Goal: Task Accomplishment & Management: Complete application form

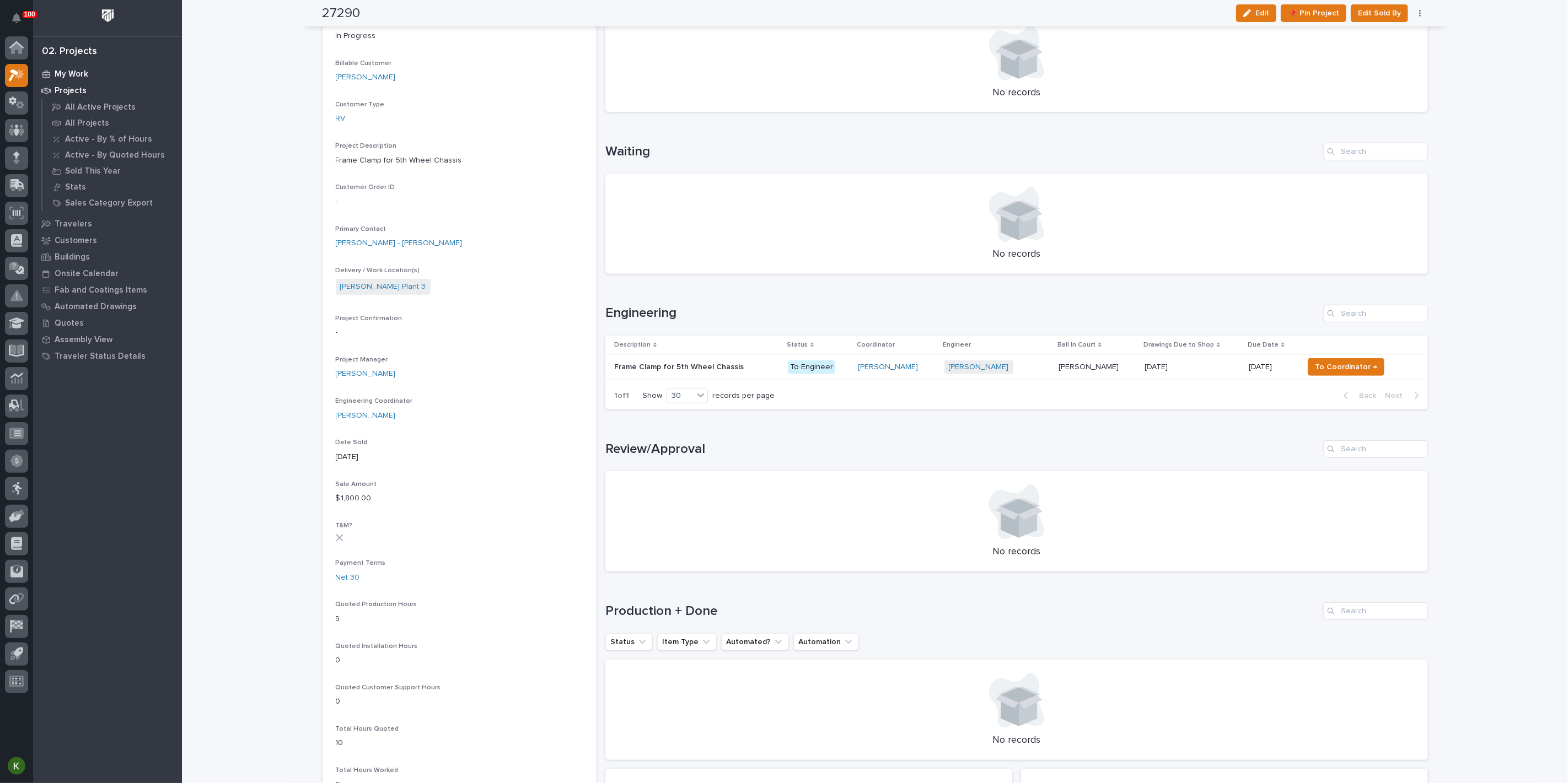
click at [87, 79] on p "My Work" at bounding box center [71, 74] width 34 height 10
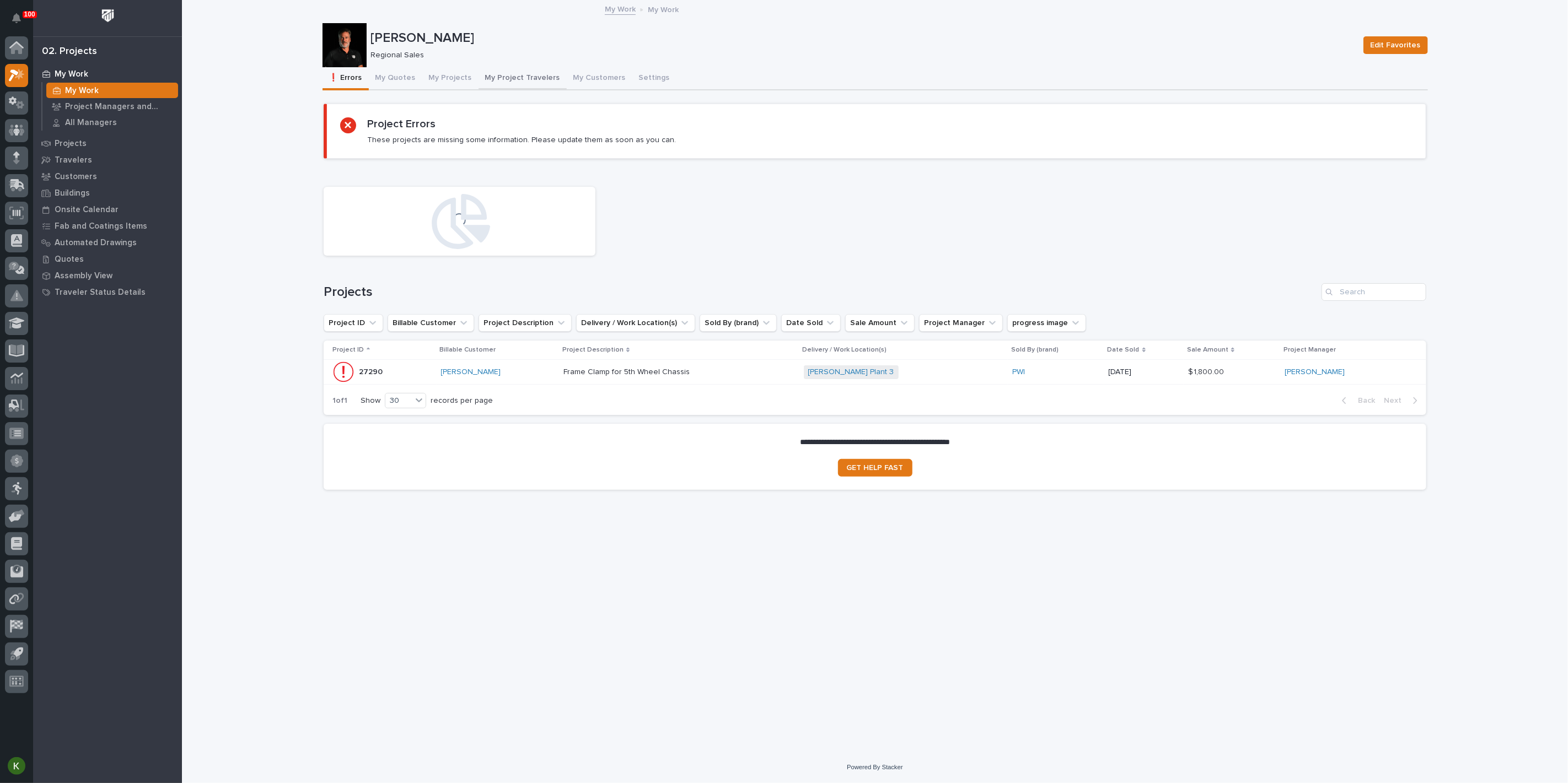
click at [550, 81] on button "My Project Travelers" at bounding box center [523, 79] width 88 height 23
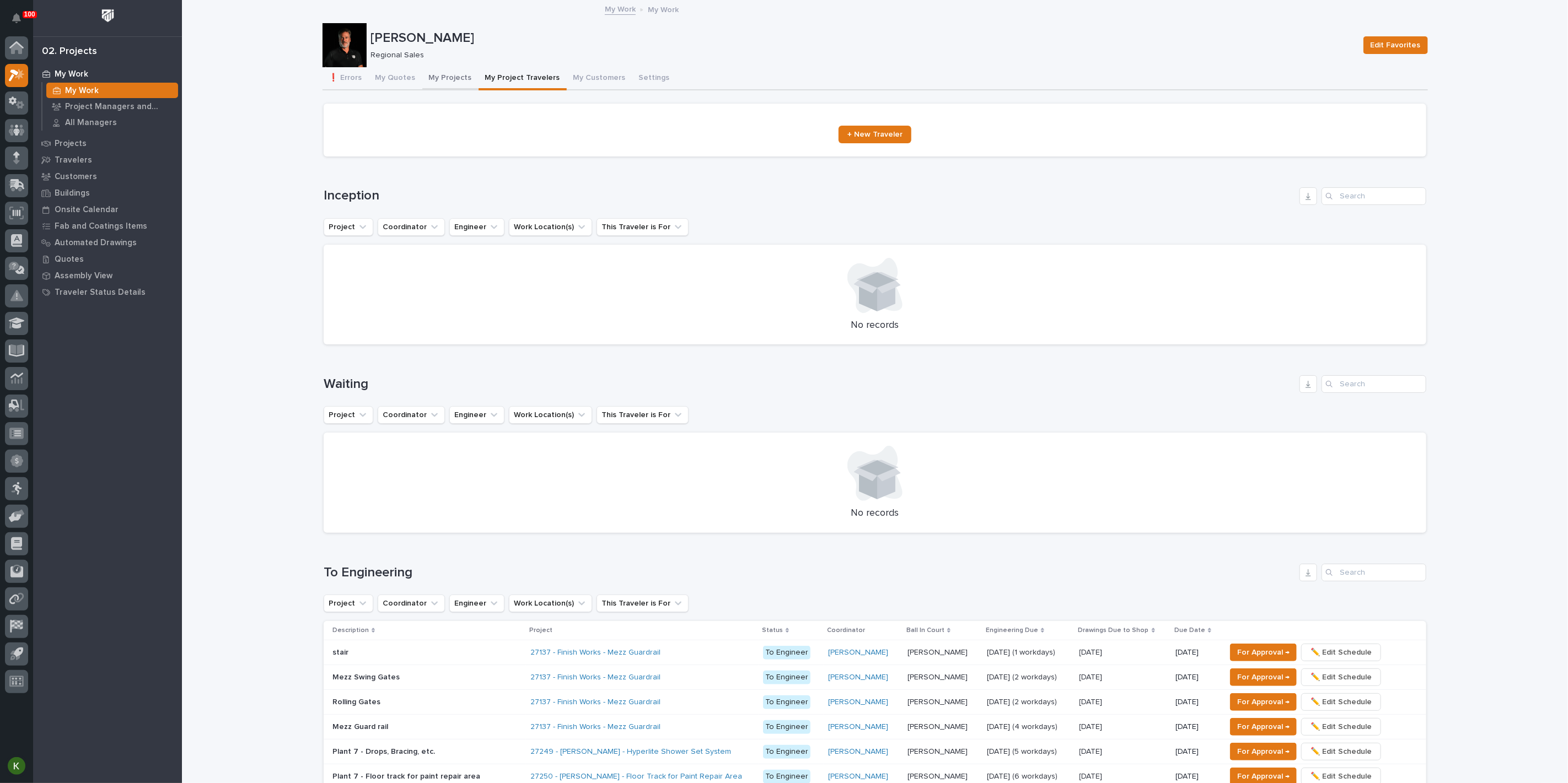
click at [455, 84] on button "My Projects" at bounding box center [450, 79] width 56 height 23
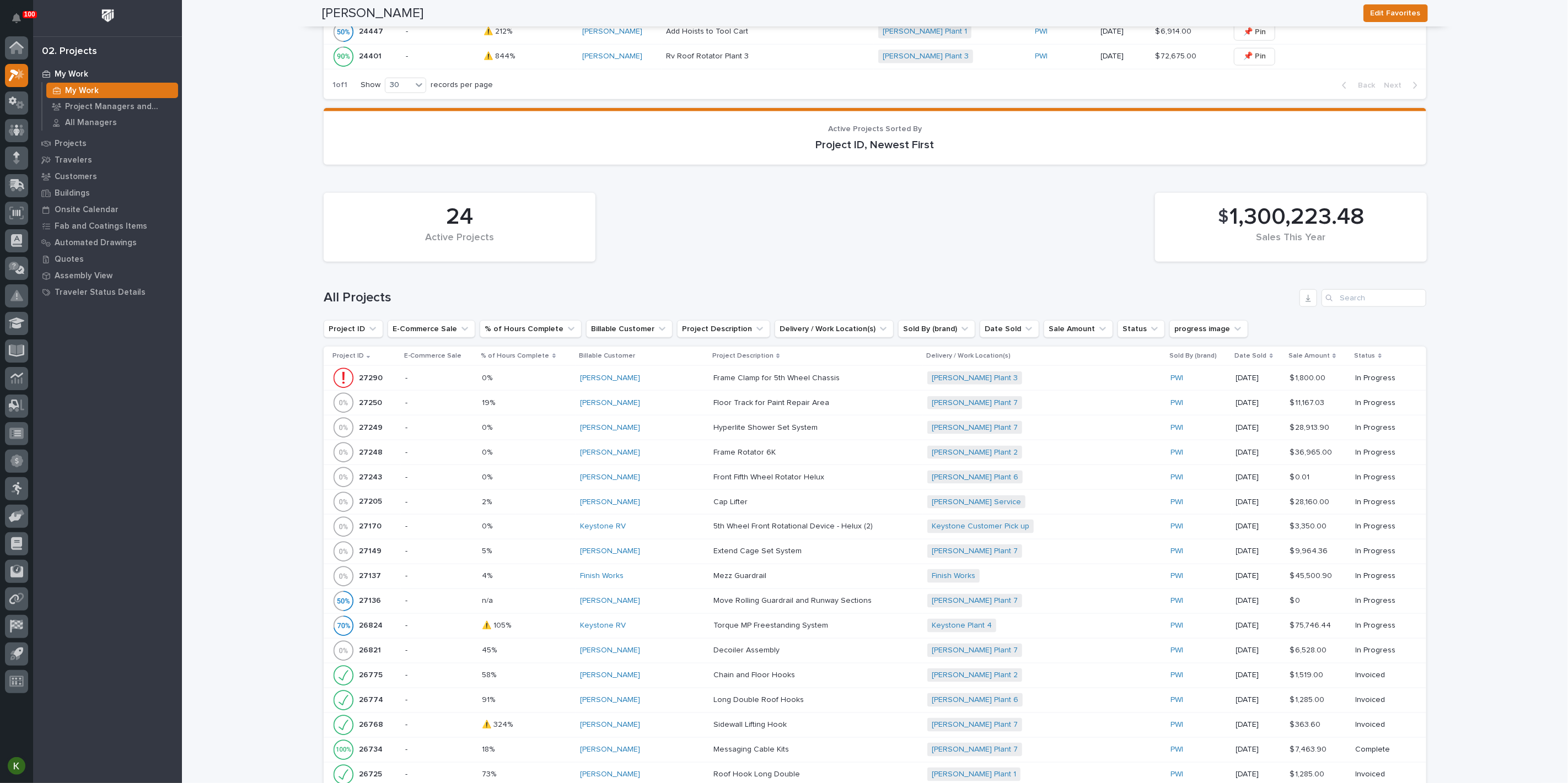
scroll to position [919, 0]
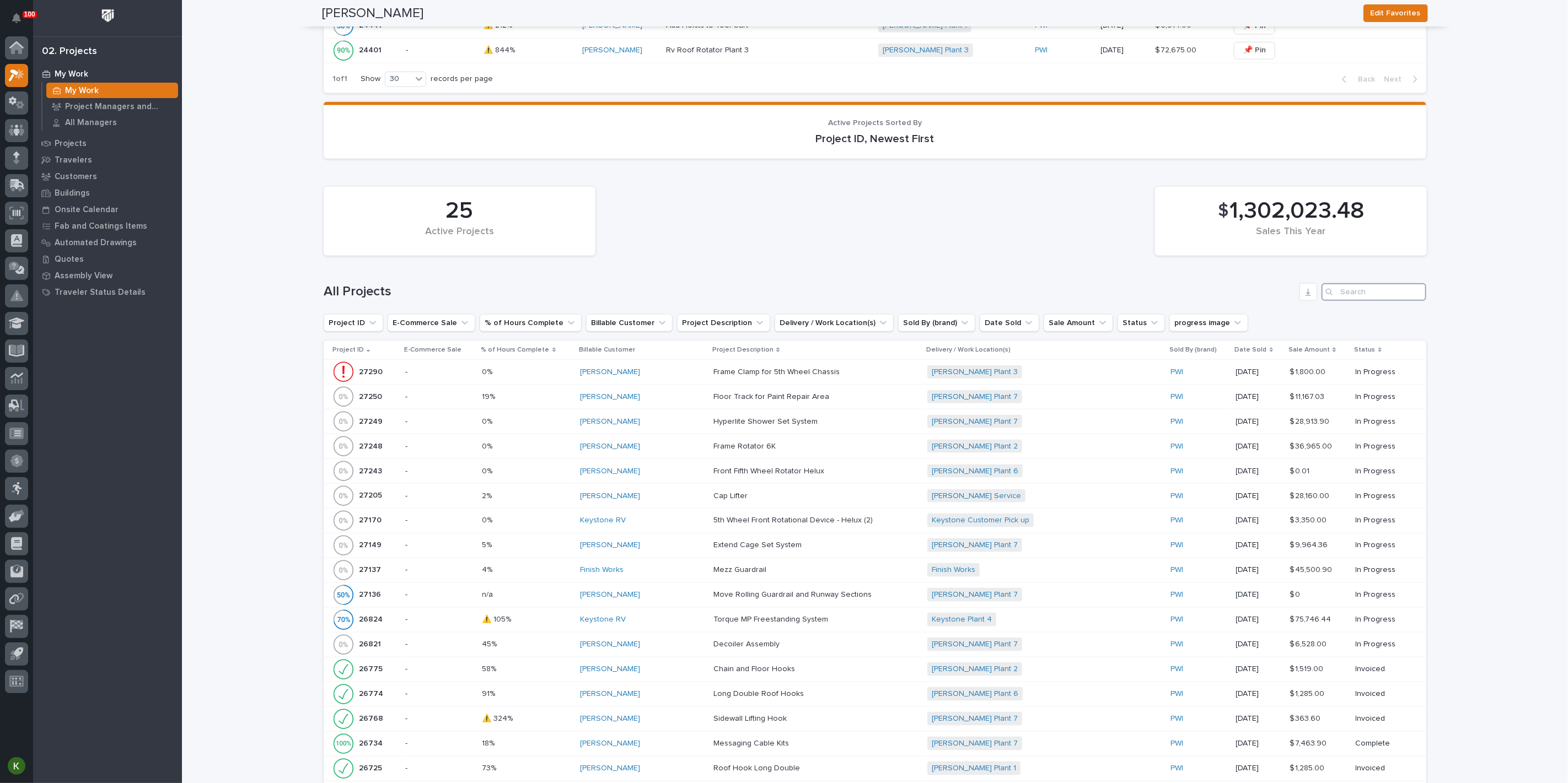
click at [1358, 301] on input "Search" at bounding box center [1374, 292] width 105 height 18
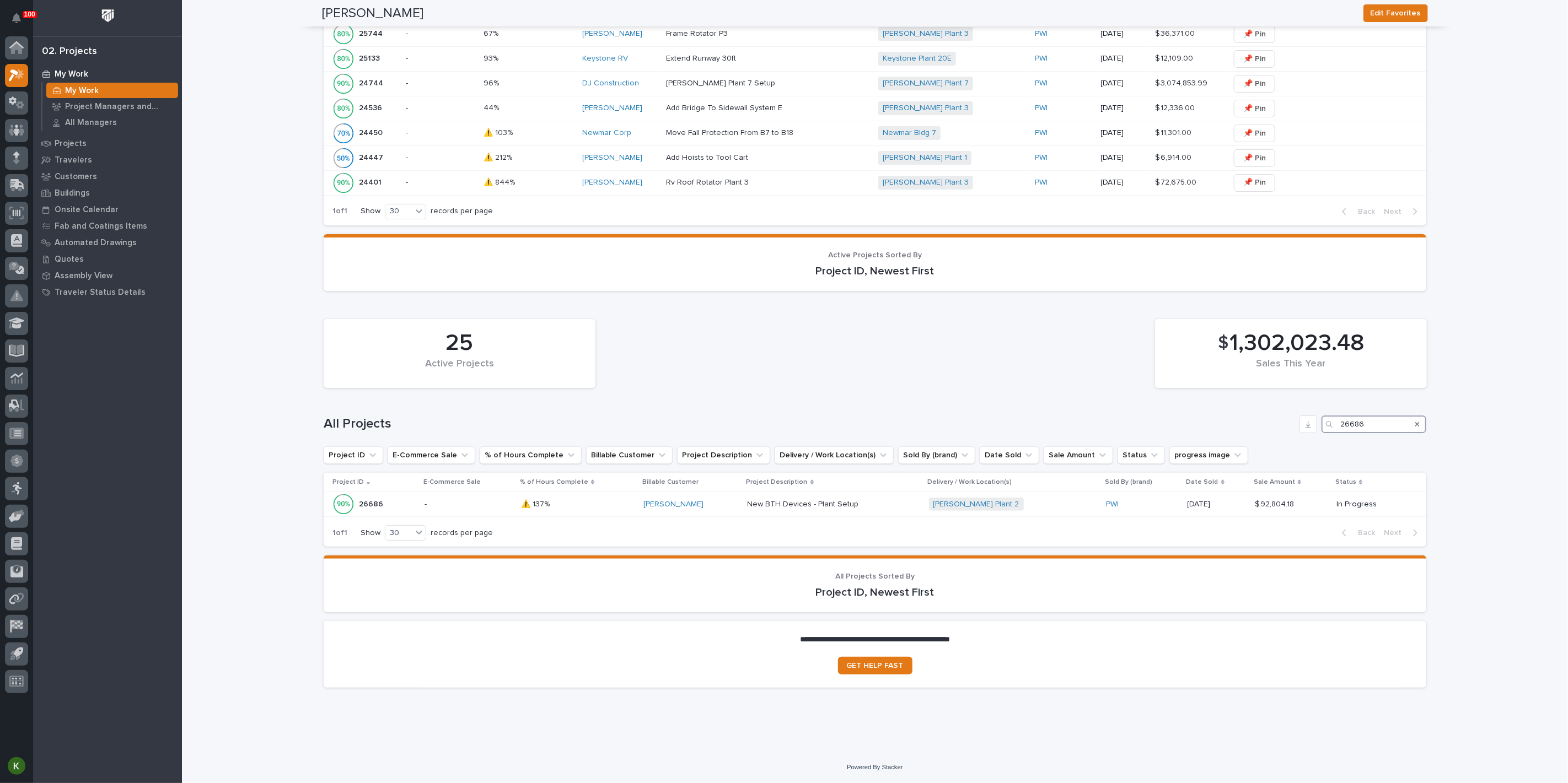
scroll to position [963, 0]
type input "26686"
click at [595, 510] on p at bounding box center [577, 505] width 114 height 10
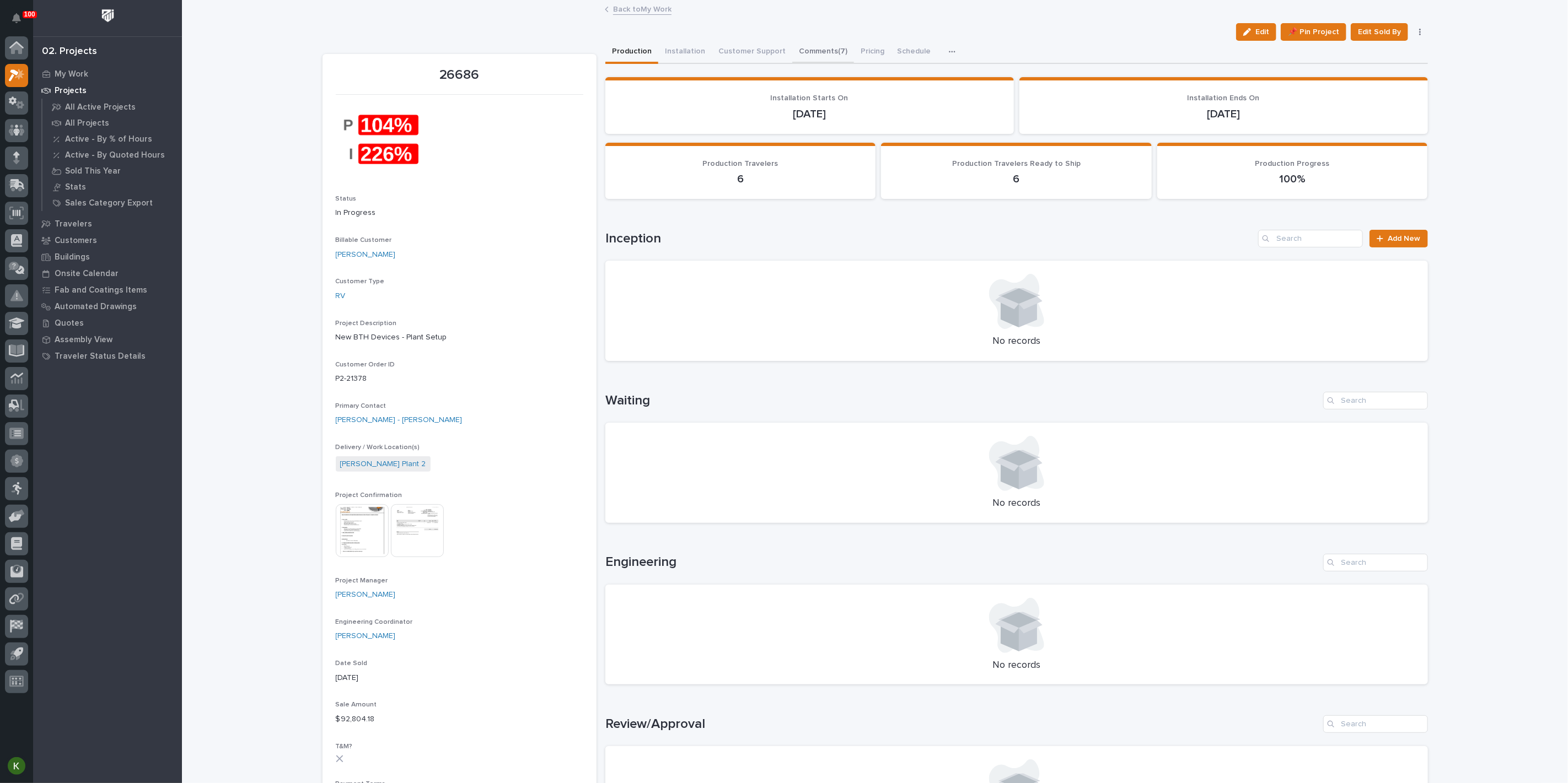
click at [854, 60] on button "Comments (7)" at bounding box center [823, 52] width 62 height 23
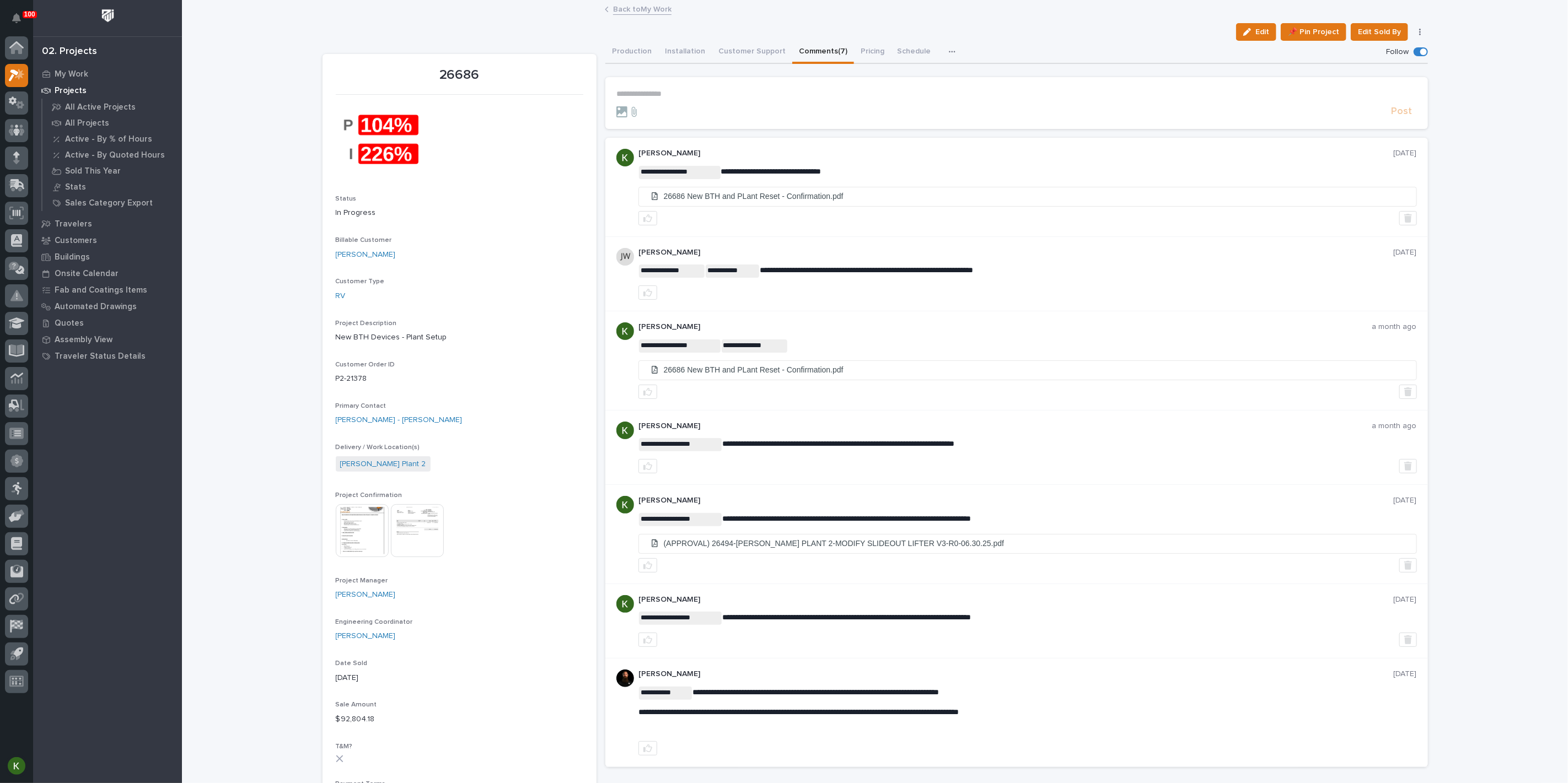
click at [665, 98] on p "**********" at bounding box center [1016, 94] width 800 height 10
click at [660, 153] on span "[PERSON_NAME]" at bounding box center [650, 149] width 62 height 8
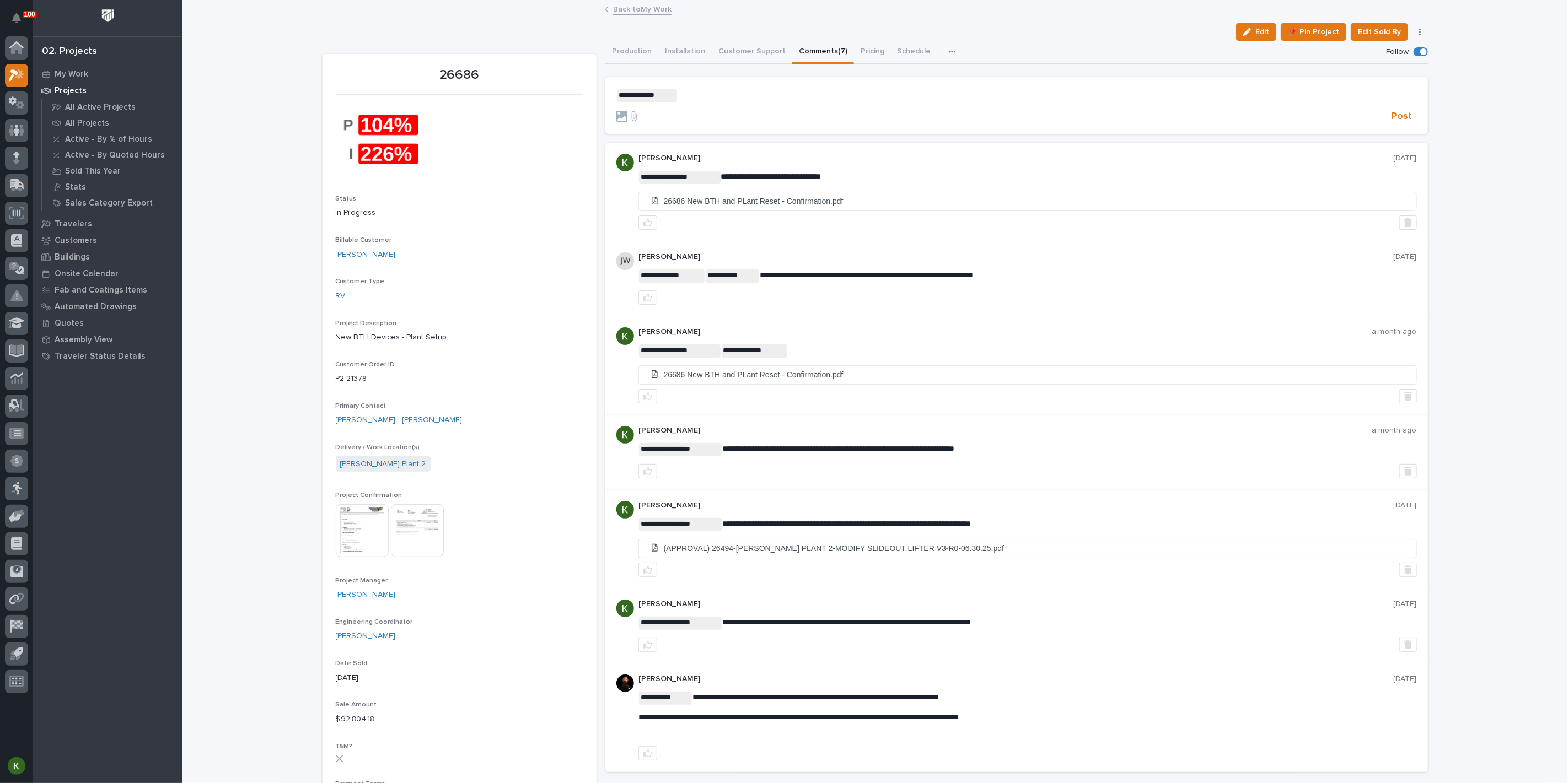
click at [717, 103] on p "**********" at bounding box center [1016, 96] width 800 height 13
click at [678, 98] on span "**********" at bounding box center [772, 94] width 189 height 8
click at [1397, 123] on span "Post" at bounding box center [1401, 116] width 21 height 12
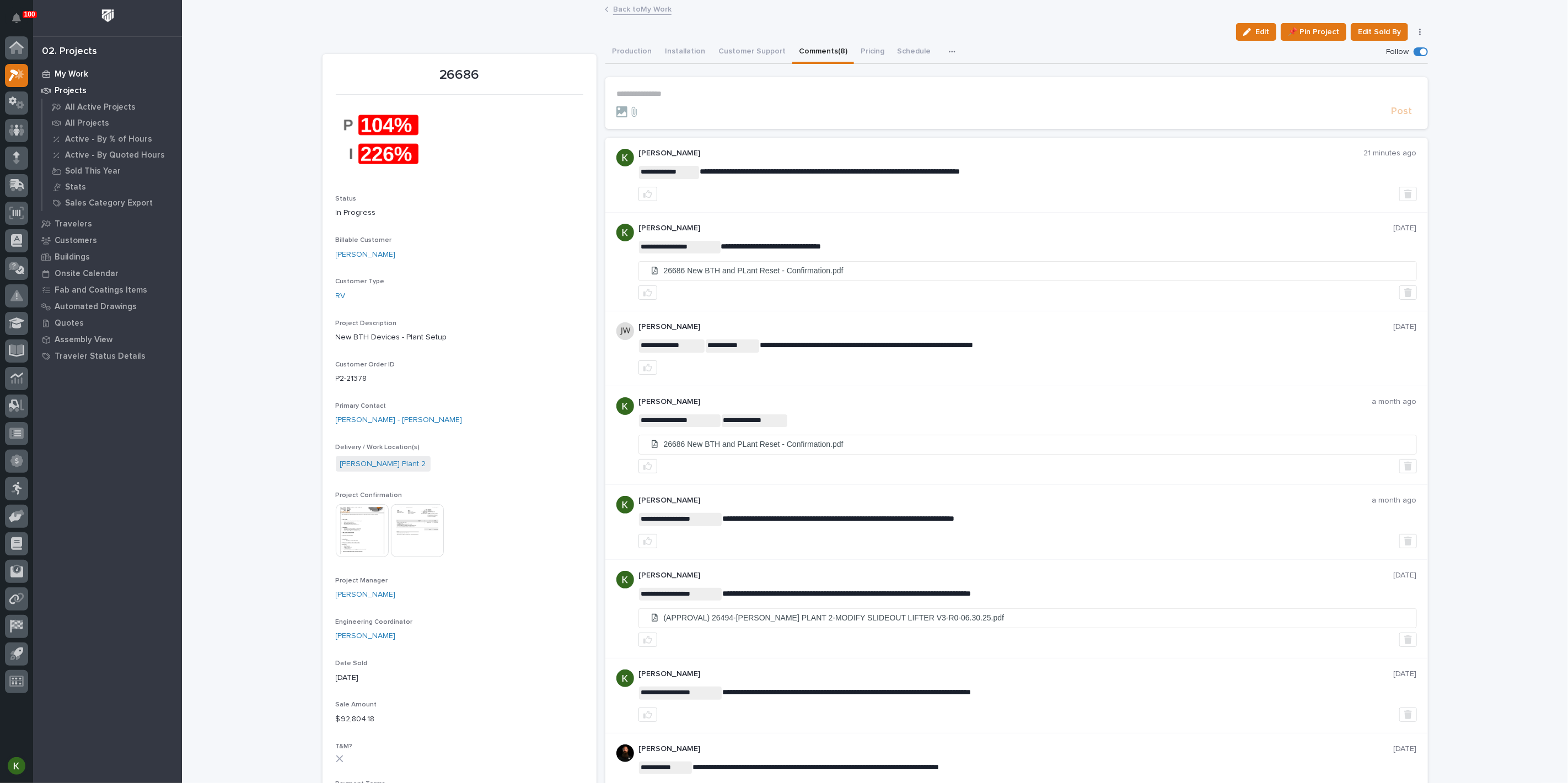
click at [98, 77] on div "My Work" at bounding box center [107, 74] width 143 height 15
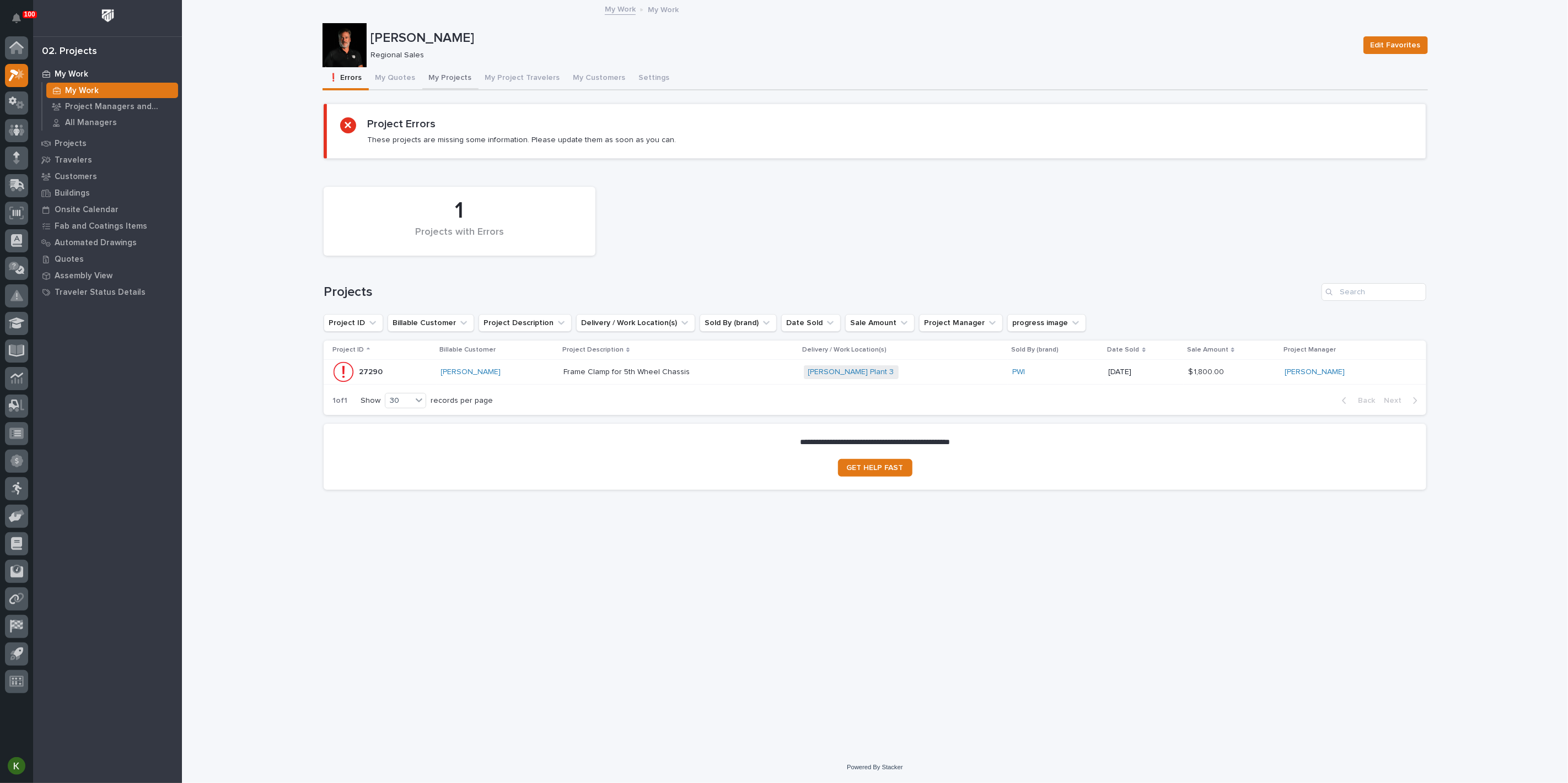
click at [469, 87] on button "My Projects" at bounding box center [450, 79] width 56 height 23
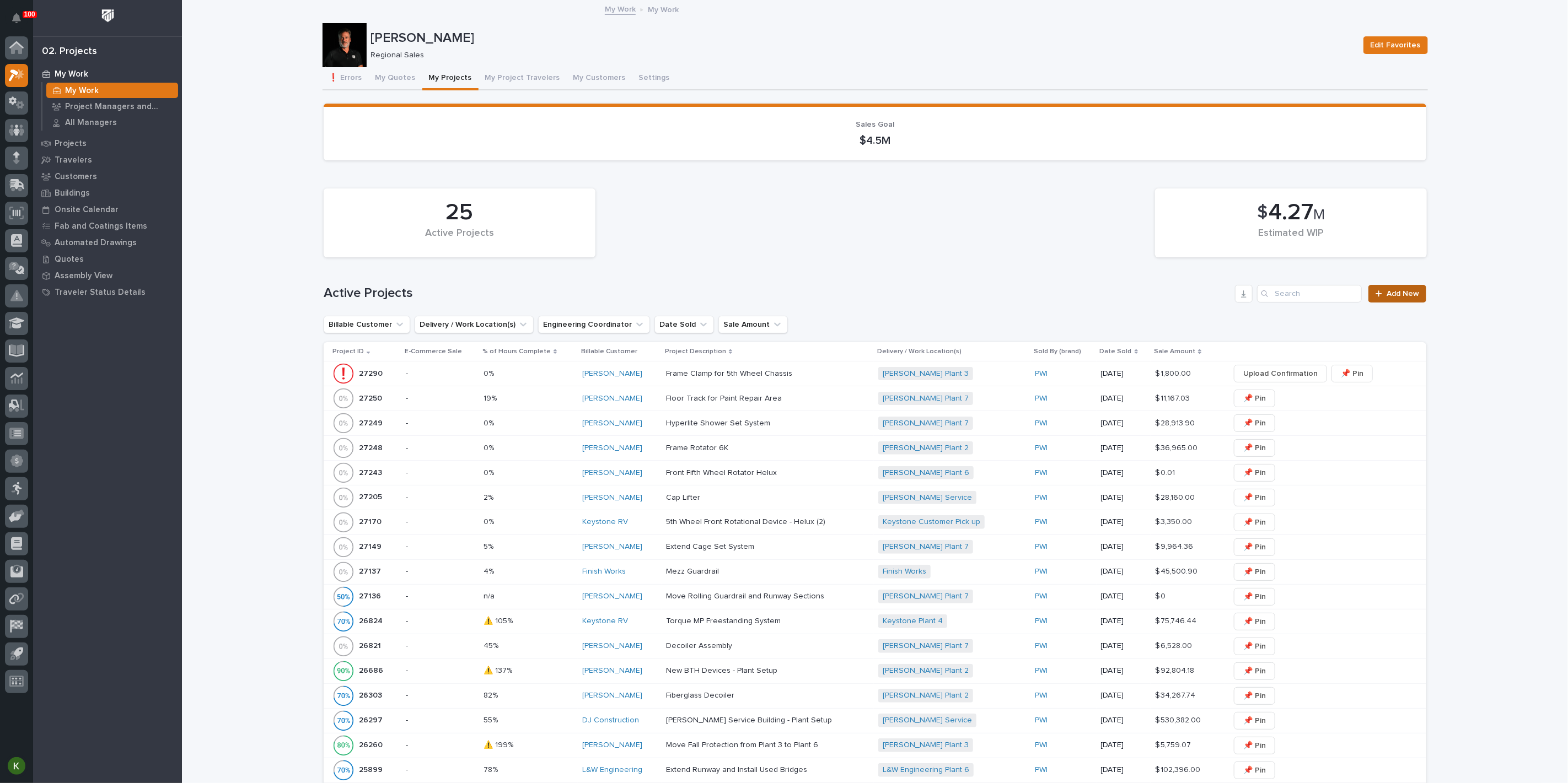
click at [1386, 297] on span "Add New" at bounding box center [1402, 293] width 32 height 8
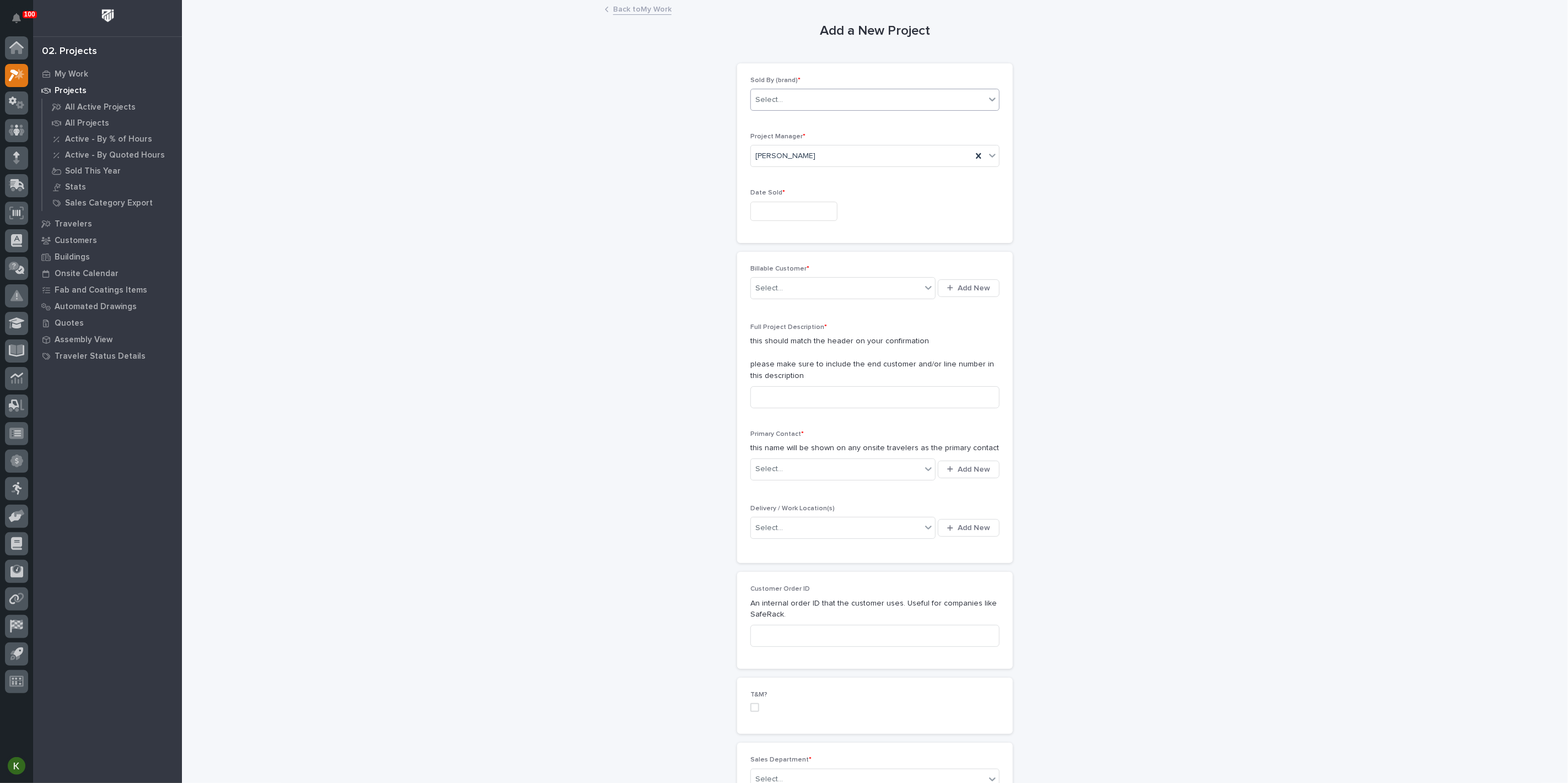
click at [804, 109] on div "Select..." at bounding box center [868, 100] width 234 height 18
click at [797, 160] on div "PWI" at bounding box center [870, 161] width 242 height 19
click at [777, 221] on input "text" at bounding box center [793, 211] width 87 height 19
click at [839, 172] on div "26" at bounding box center [846, 177] width 15 height 15
type input "**********"
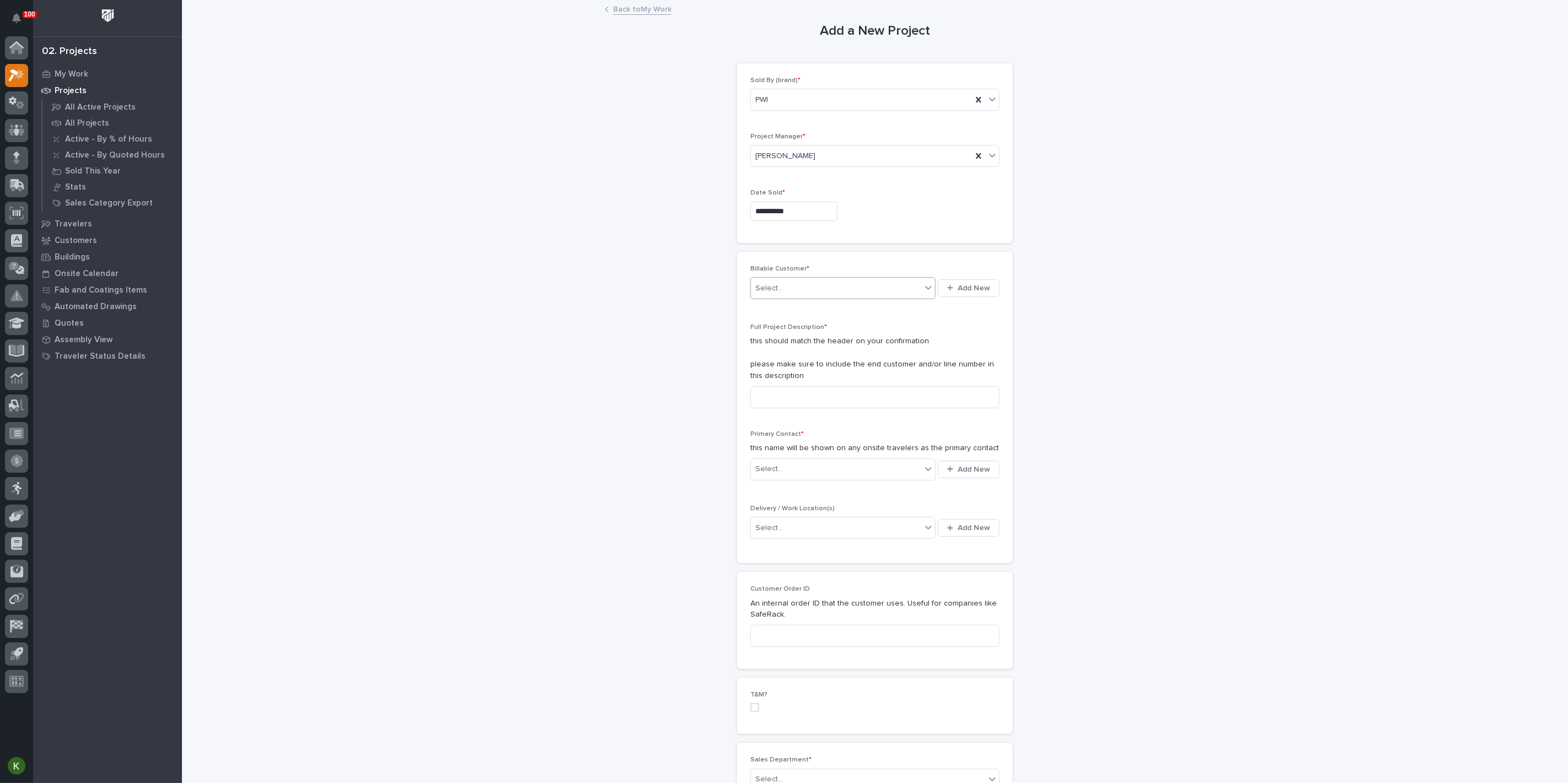
click at [780, 294] on div "Select..." at bounding box center [769, 289] width 28 height 12
type input "********"
click at [777, 361] on div "[PERSON_NAME]" at bounding box center [830, 363] width 162 height 19
click at [773, 408] on input at bounding box center [875, 397] width 249 height 22
type input "Roof Hook Long Double 2"
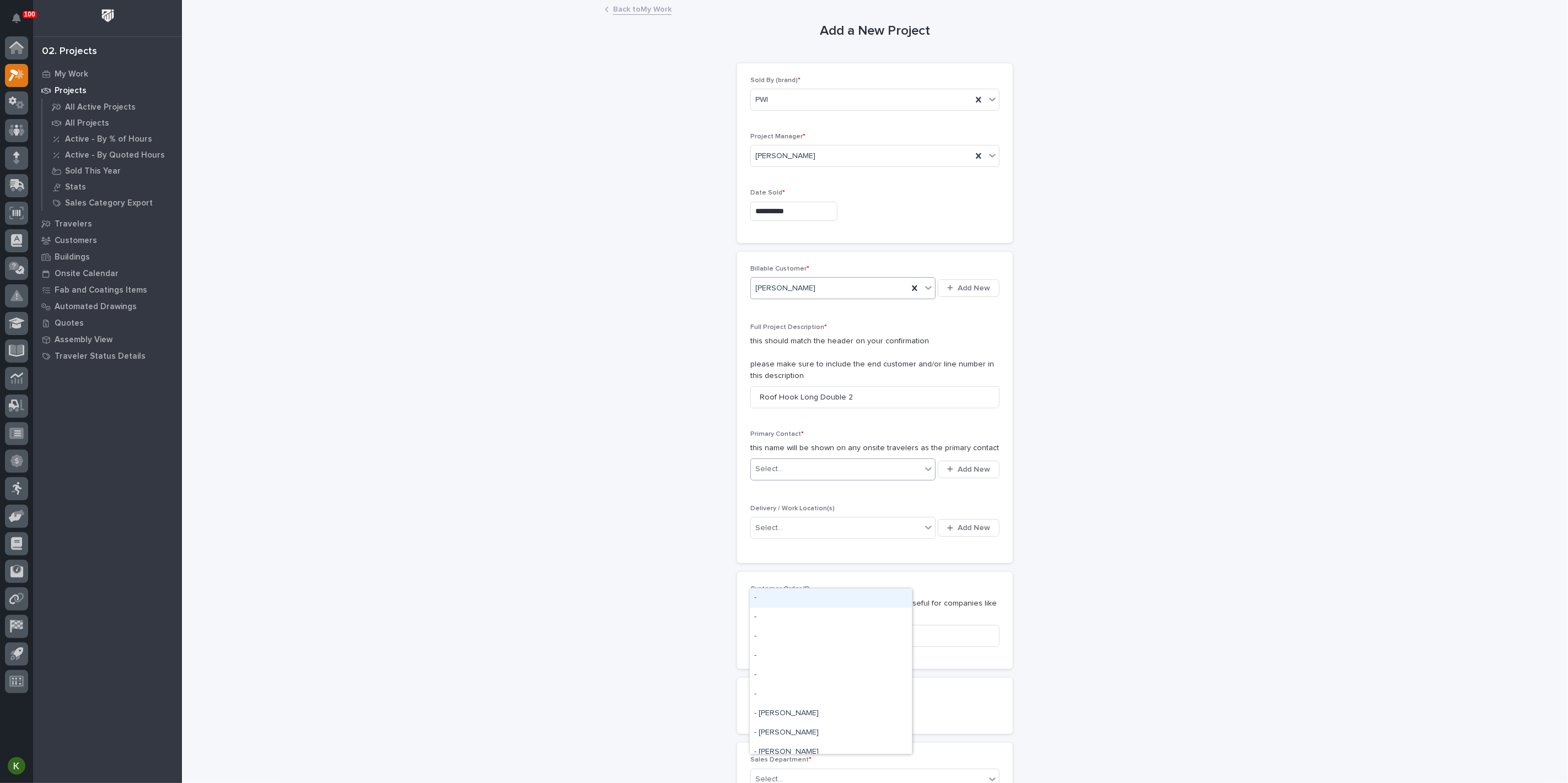
click at [923, 474] on icon at bounding box center [928, 469] width 11 height 11
type input "*****"
click at [855, 636] on div "[PERSON_NAME] - [PERSON_NAME]" at bounding box center [830, 637] width 162 height 19
click at [839, 537] on div "Select..." at bounding box center [835, 528] width 170 height 18
type input "*"
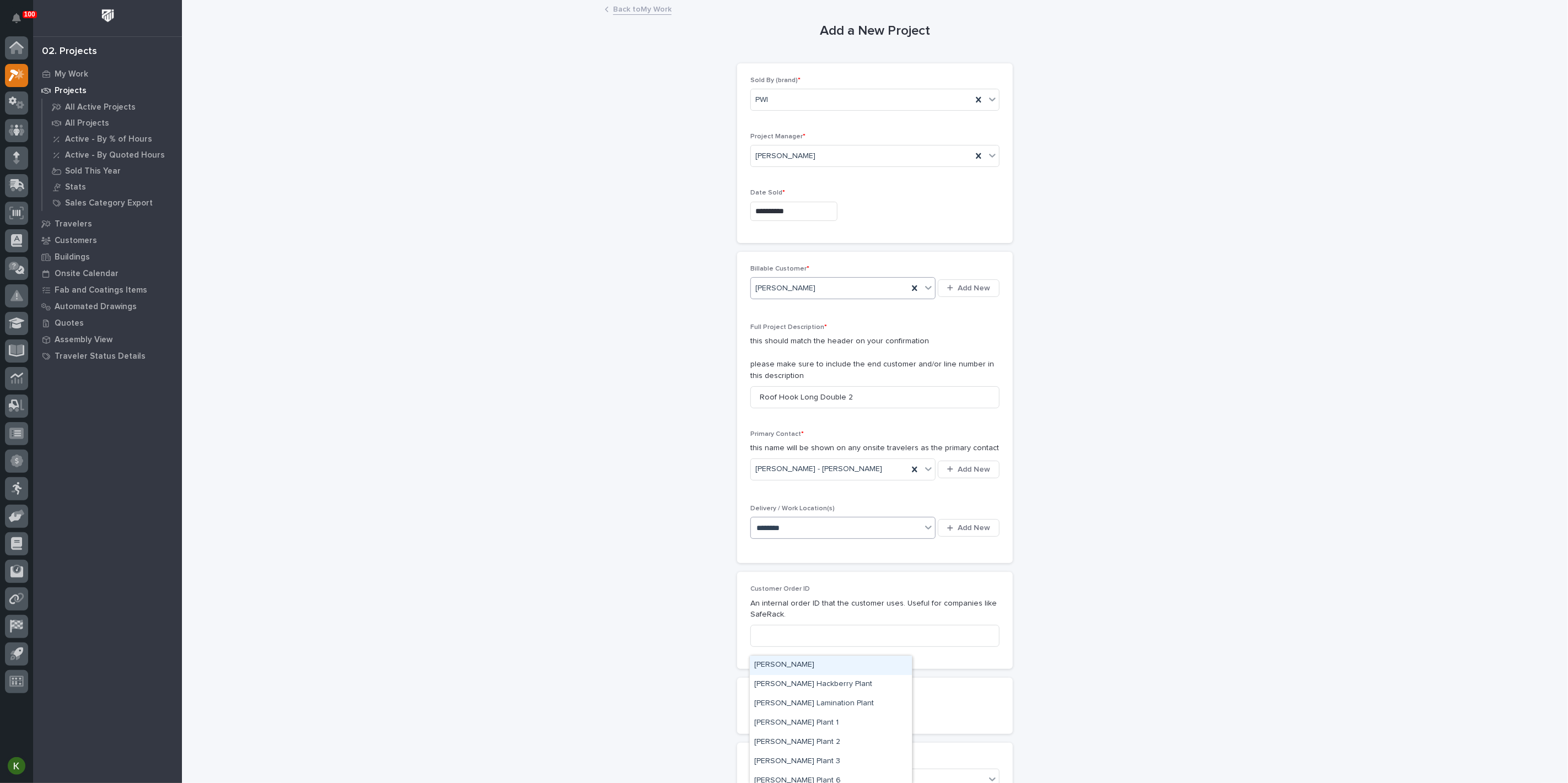
type input "********"
click at [816, 777] on div "[PERSON_NAME] Plant 6" at bounding box center [830, 782] width 162 height 19
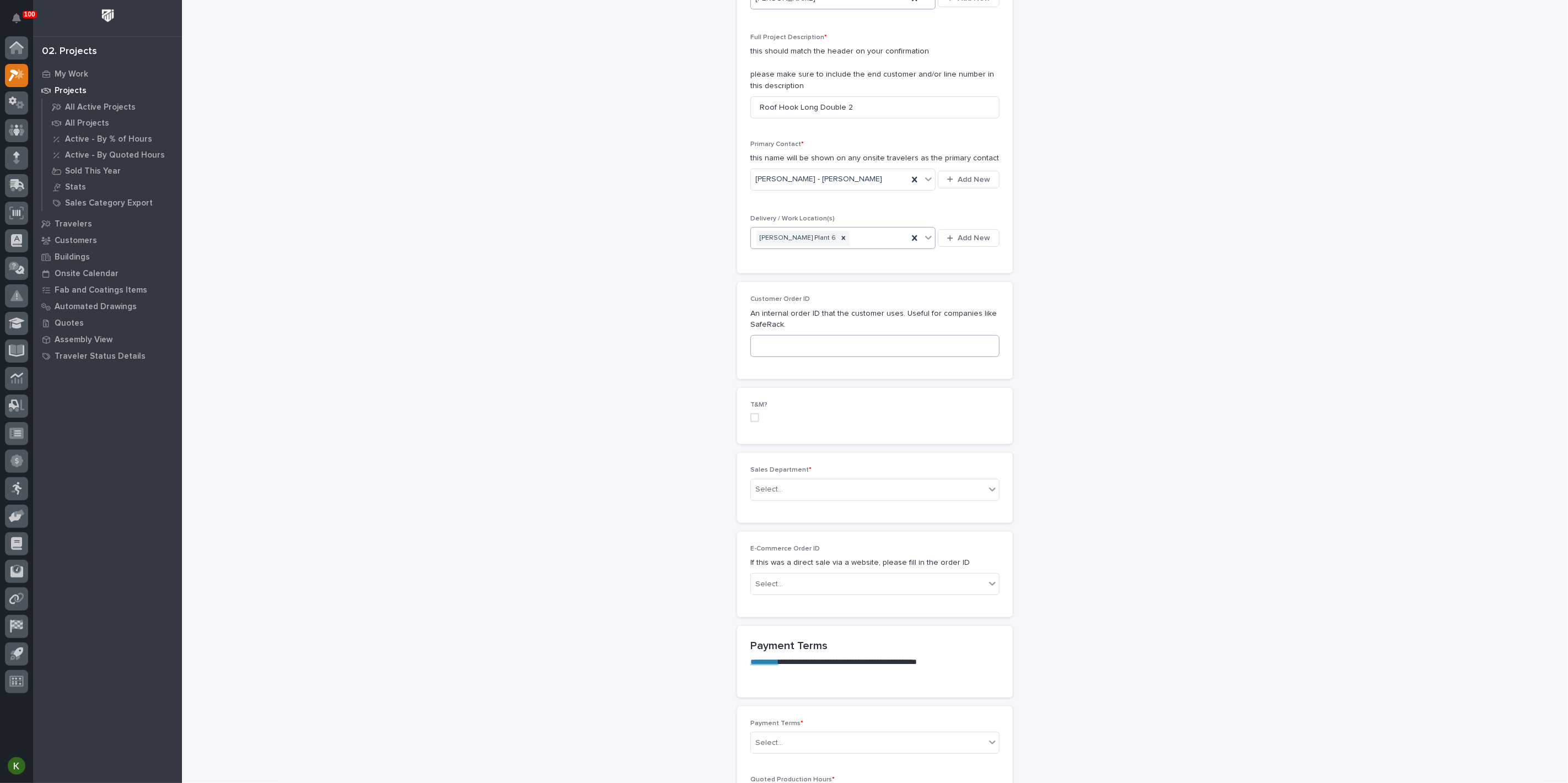
scroll to position [306, 0]
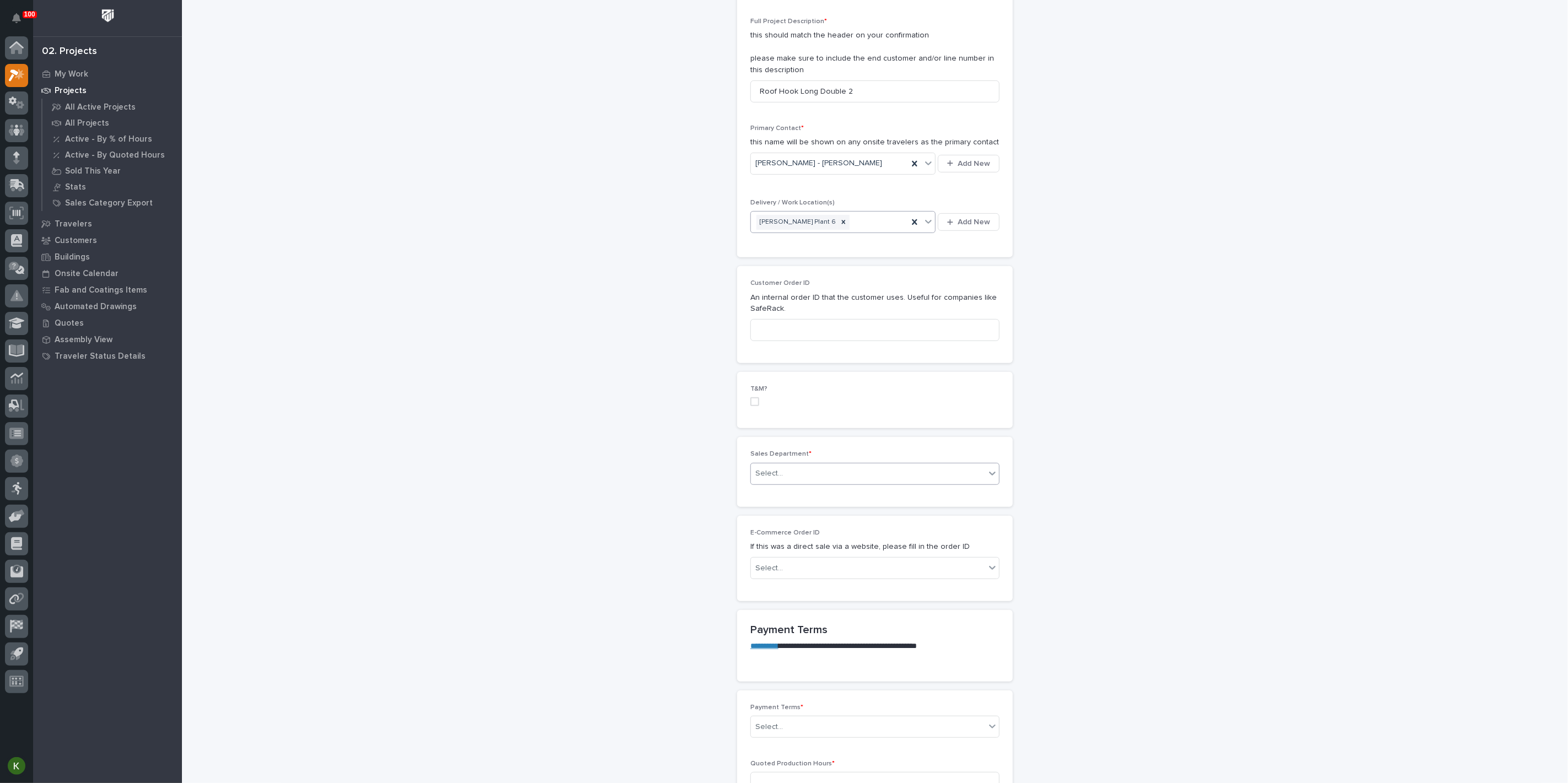
click at [800, 483] on div "Select..." at bounding box center [868, 474] width 234 height 18
click at [796, 685] on span "Regional Sales" at bounding box center [783, 688] width 58 height 12
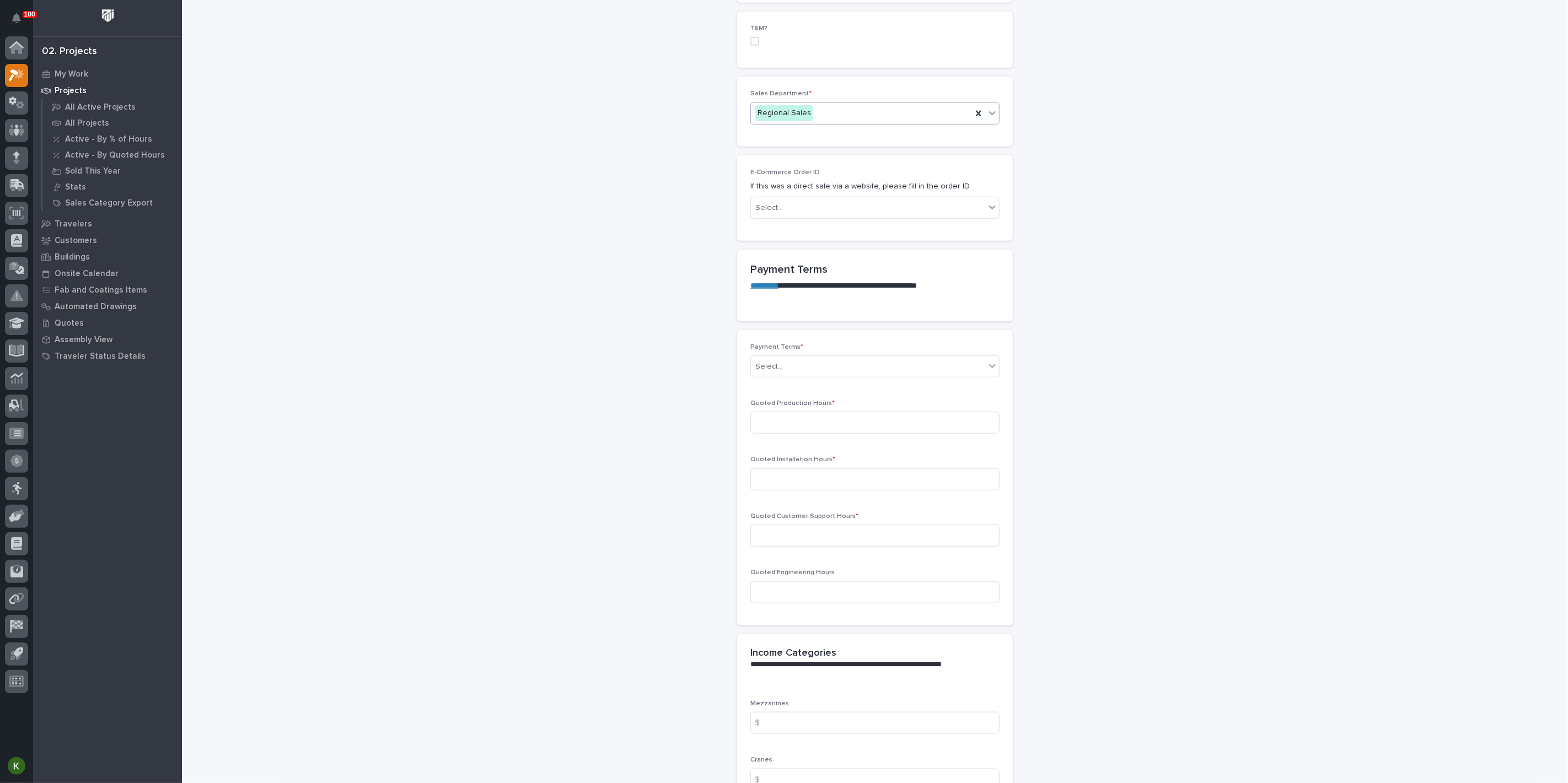
scroll to position [674, 0]
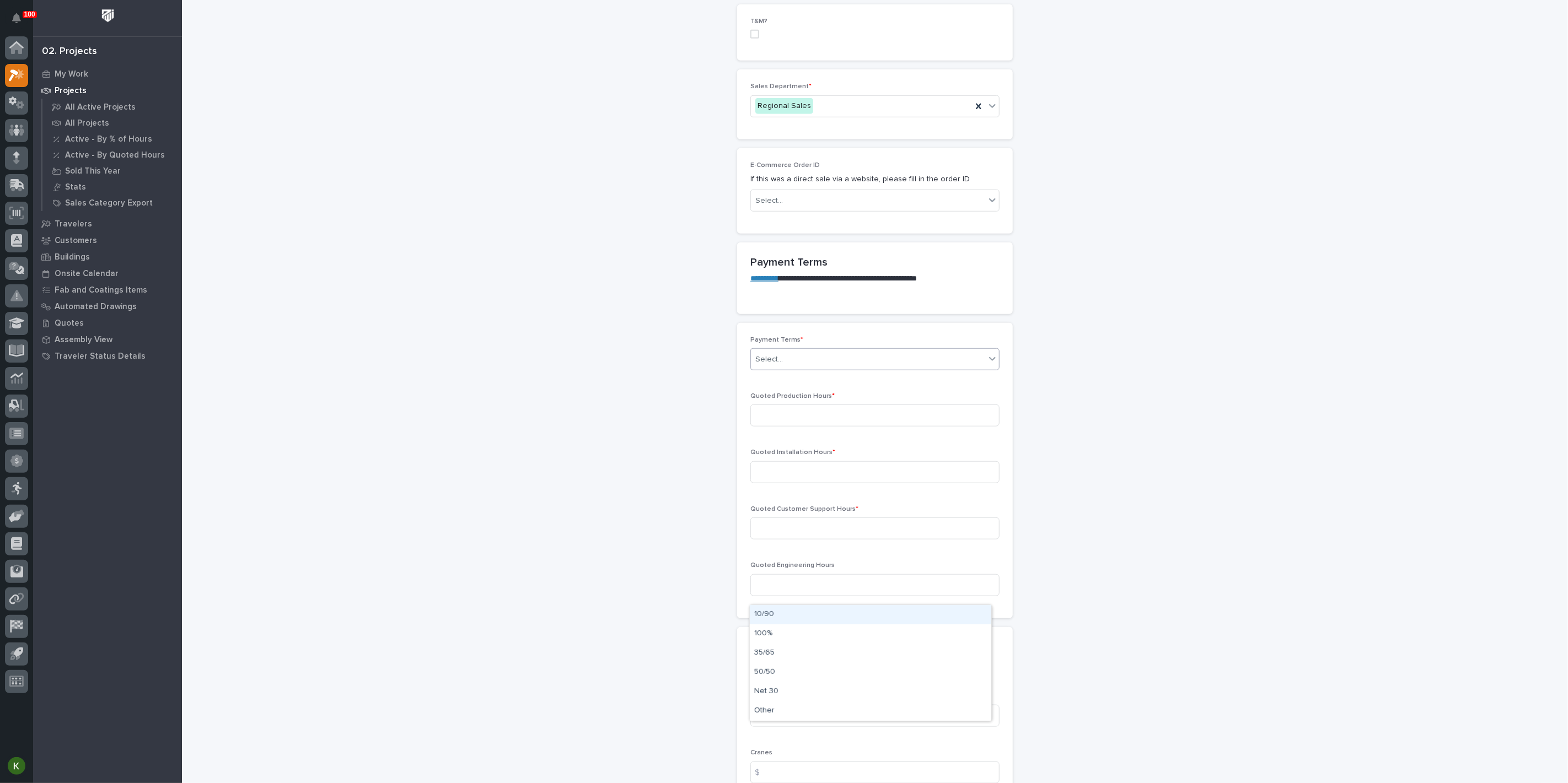
click at [819, 369] on div "Select..." at bounding box center [868, 359] width 234 height 18
click at [818, 691] on div "Net 30" at bounding box center [870, 692] width 242 height 19
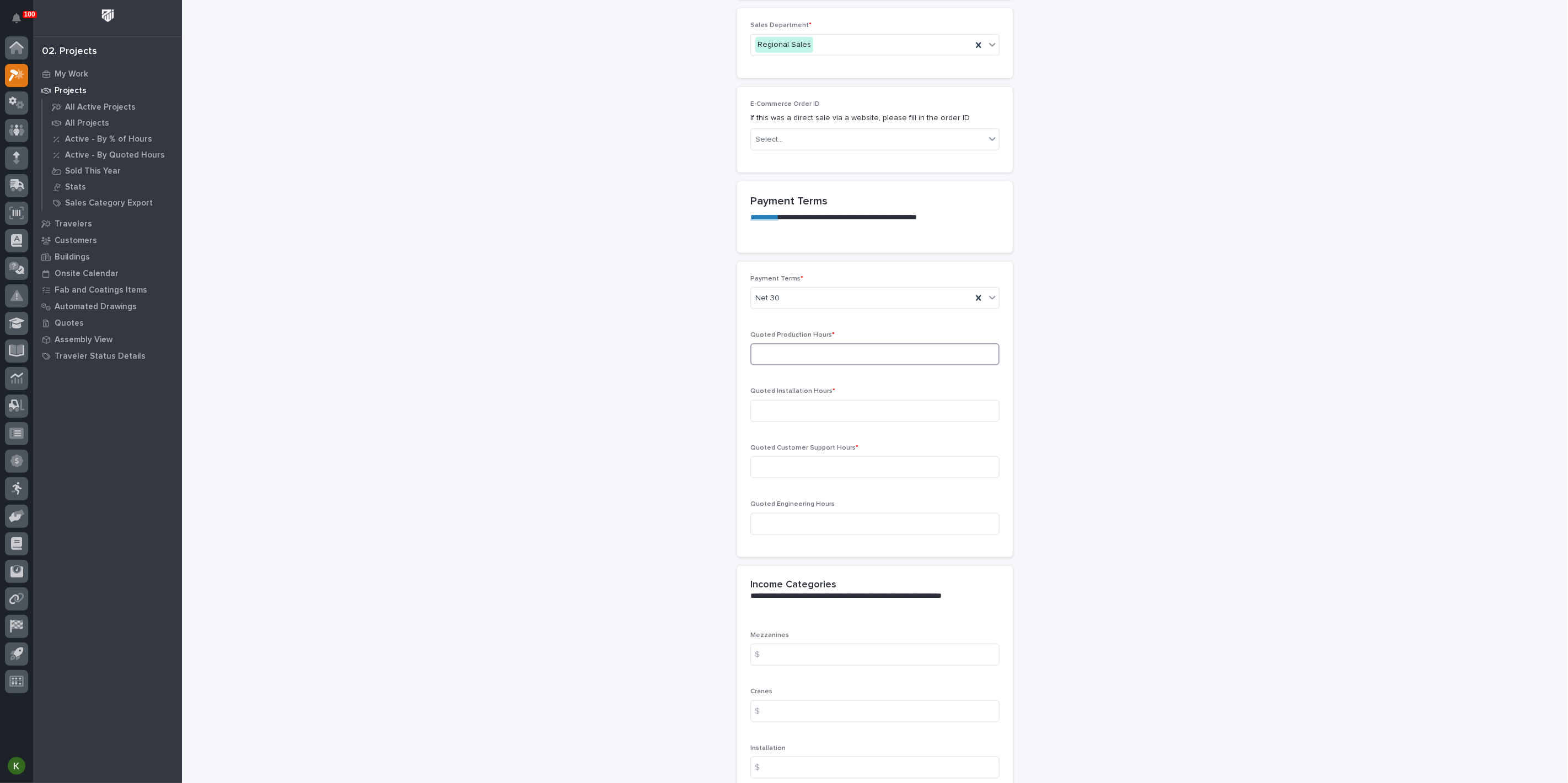
click at [796, 366] on input at bounding box center [875, 355] width 249 height 22
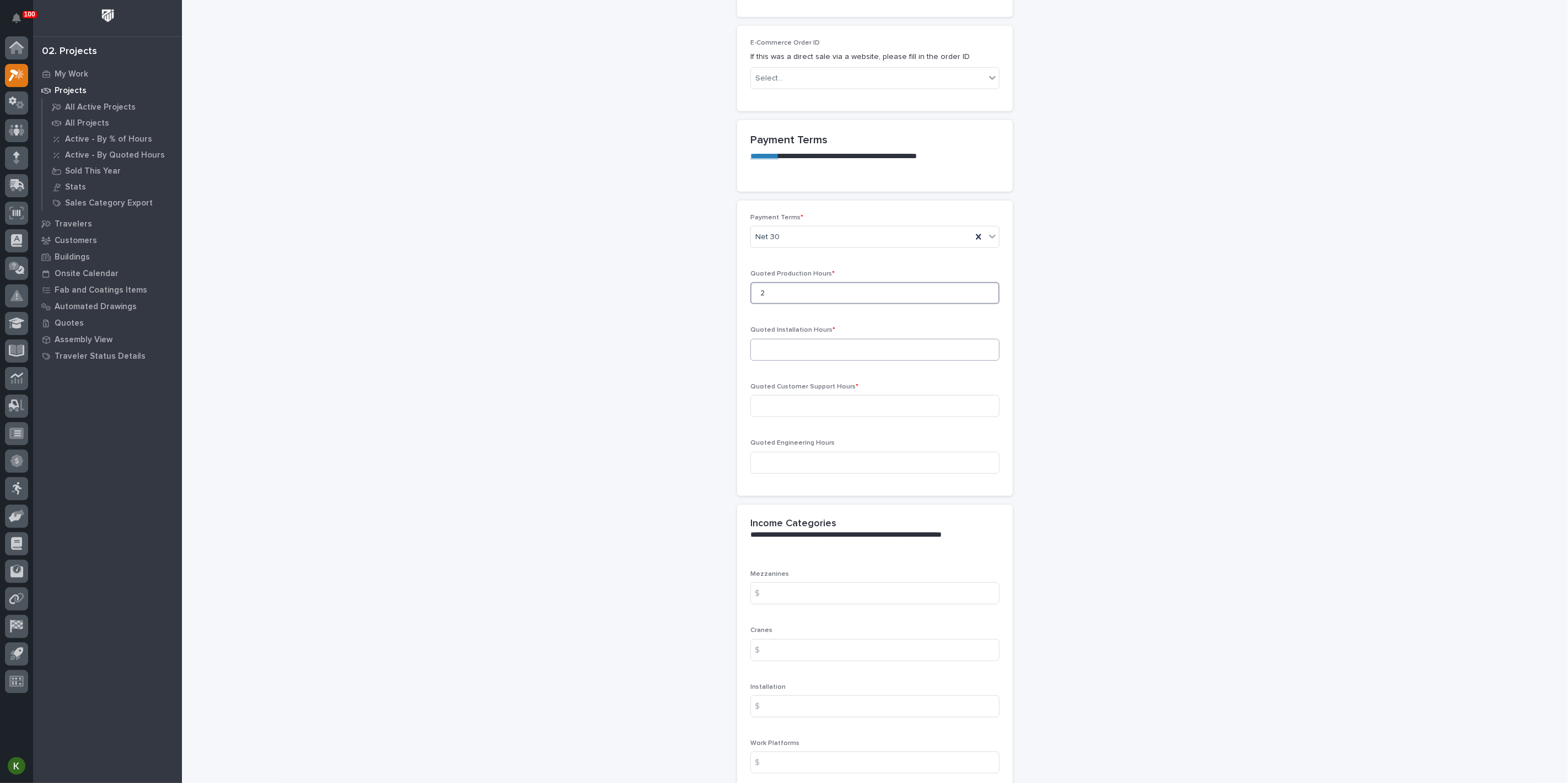
type input "2"
click at [769, 361] on input at bounding box center [875, 350] width 249 height 22
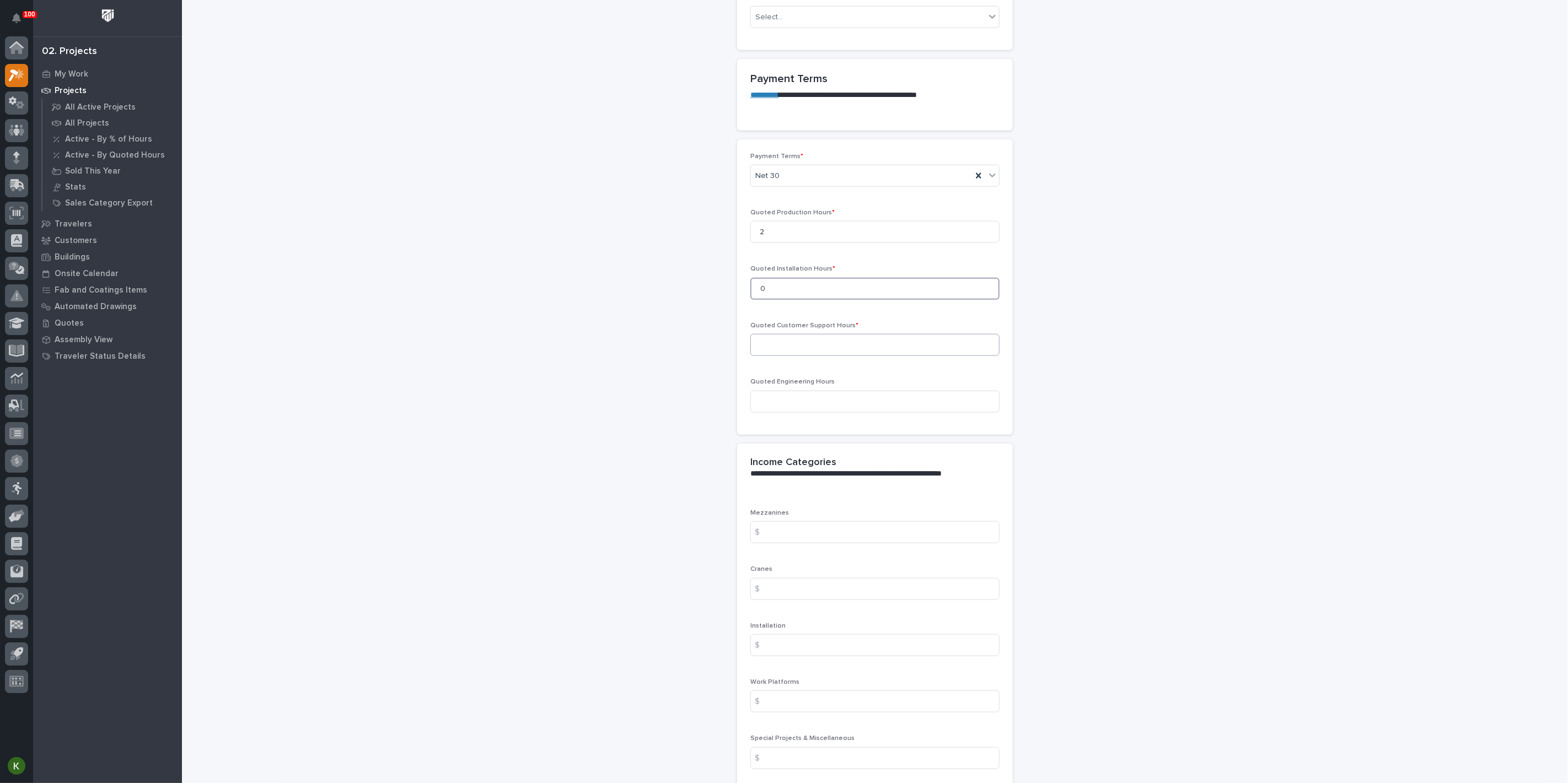
type input "0"
click at [770, 356] on input at bounding box center [875, 345] width 249 height 22
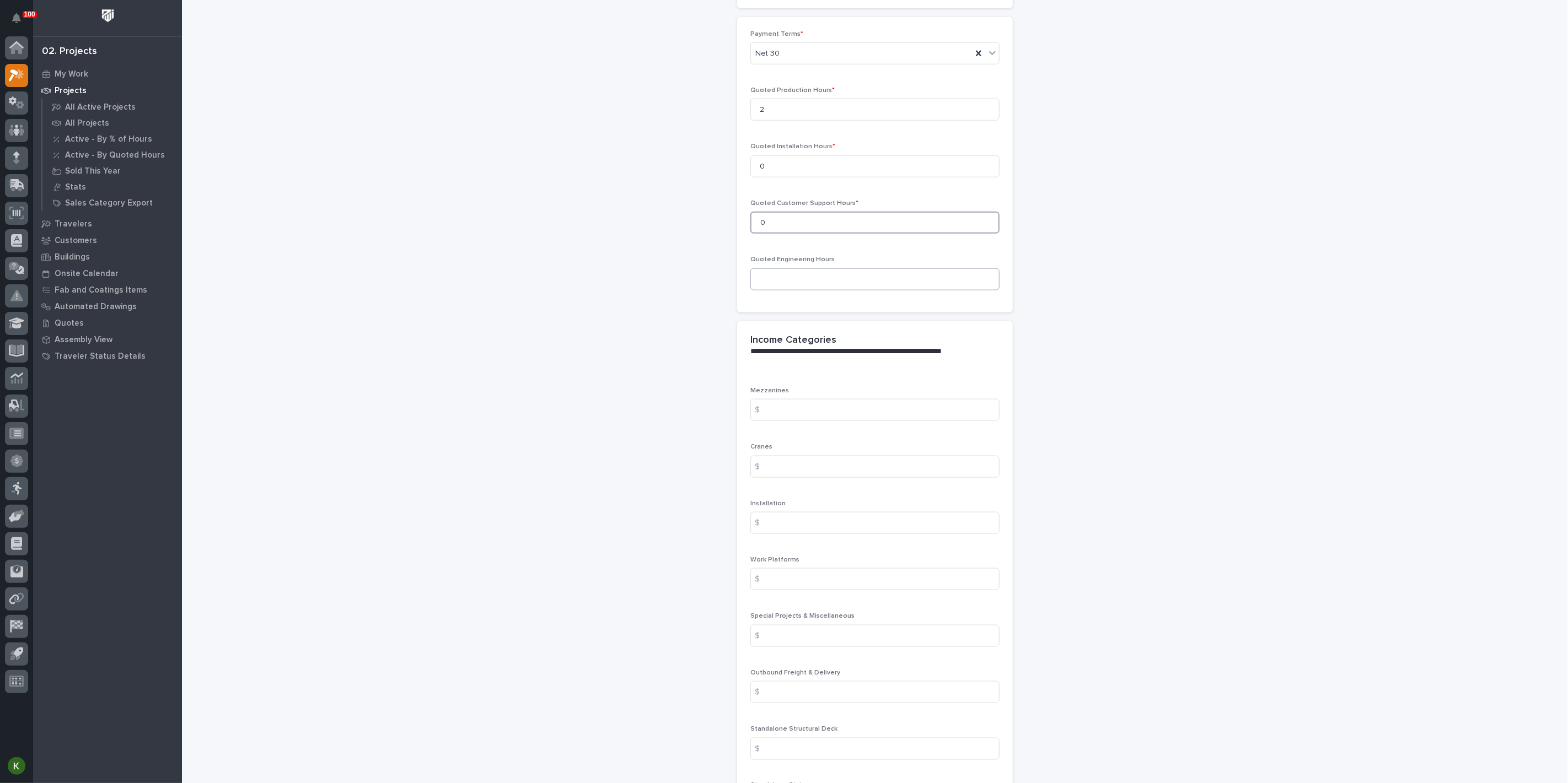
type input "0"
click at [773, 291] on input at bounding box center [875, 280] width 249 height 22
type input "1"
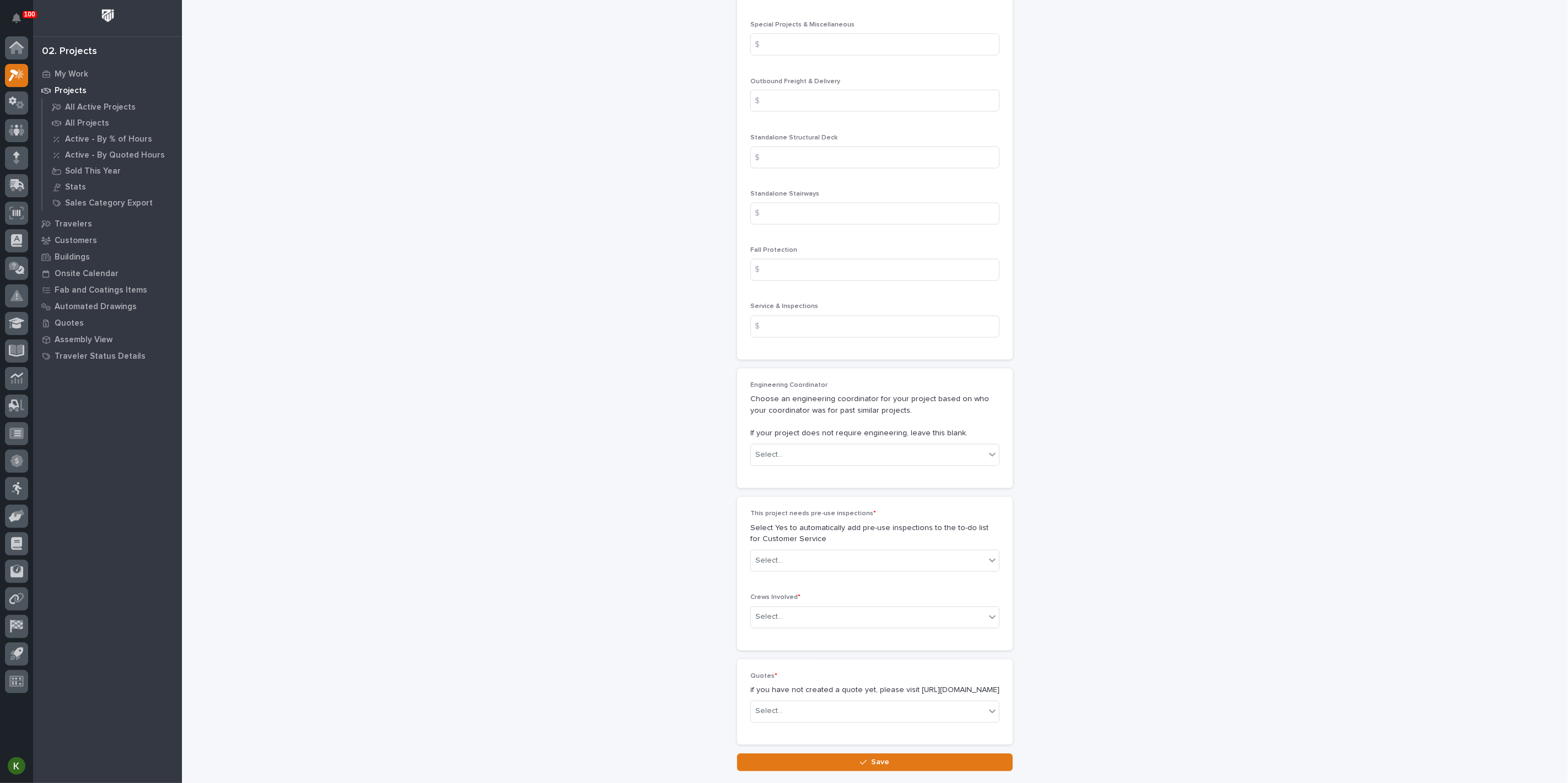
scroll to position [1592, 0]
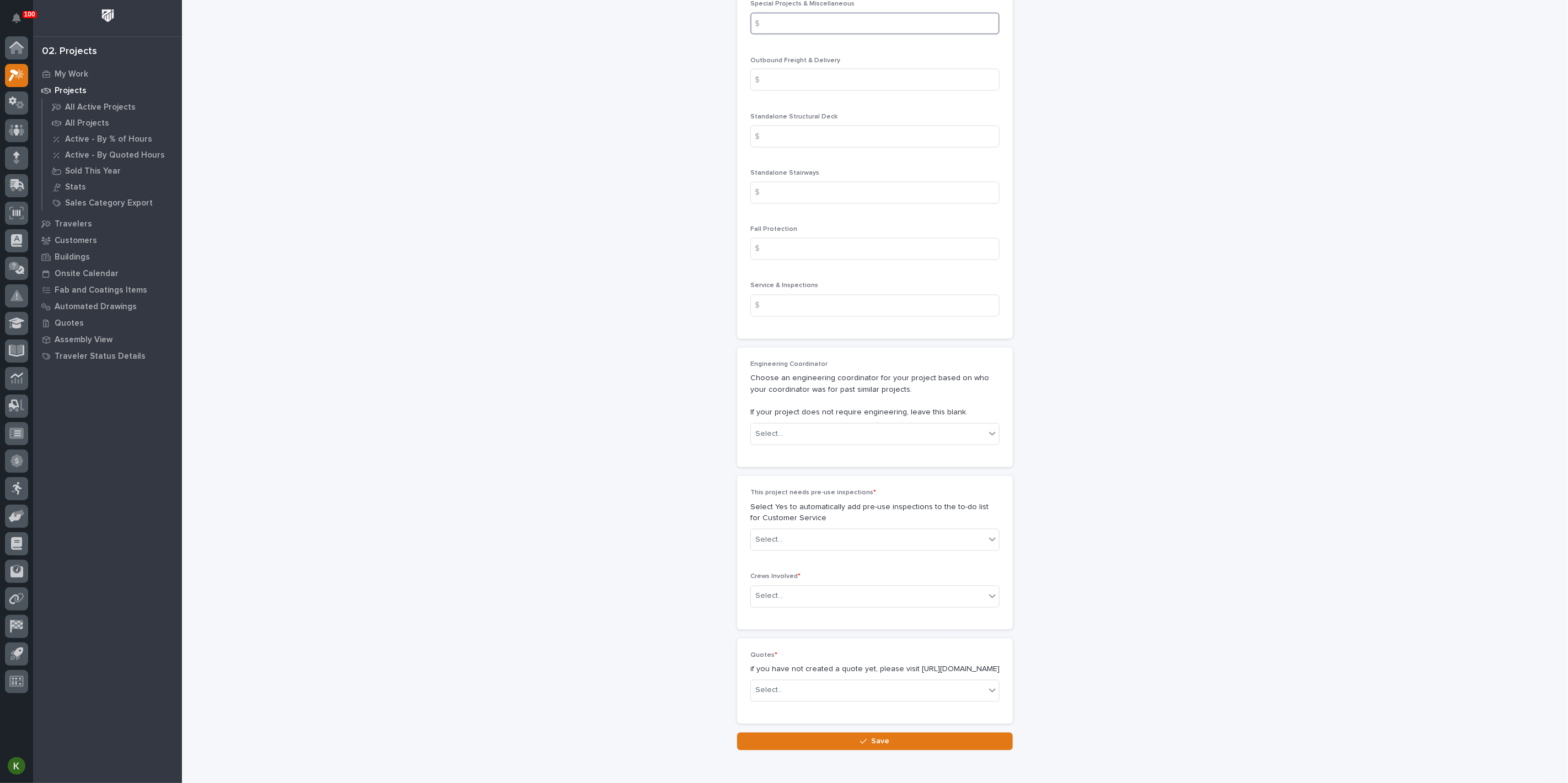
click at [786, 34] on input at bounding box center [875, 23] width 249 height 22
click at [792, 34] on input at bounding box center [875, 23] width 249 height 22
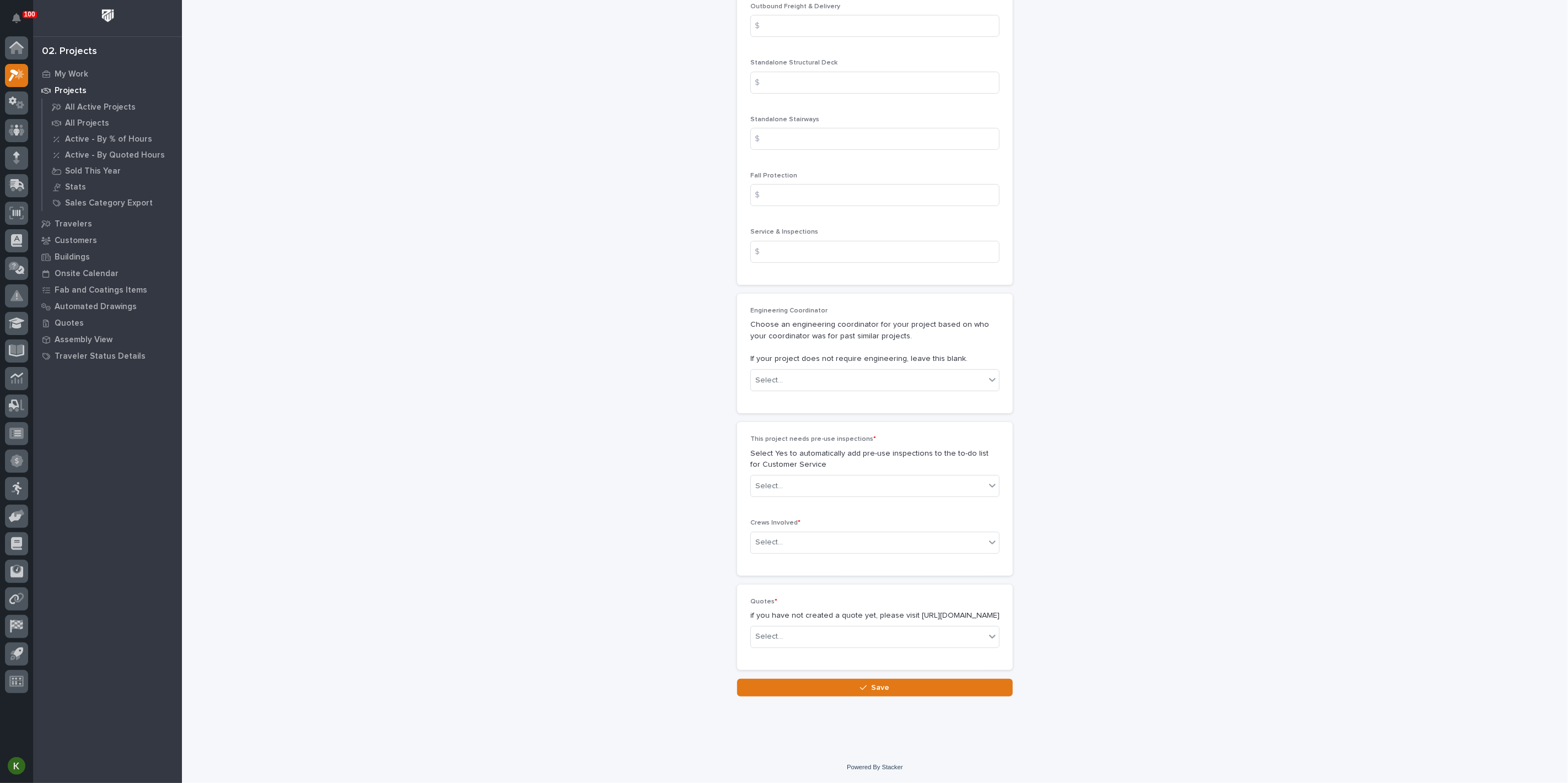
scroll to position [1960, 0]
type input "490"
click at [799, 390] on div "Select..." at bounding box center [868, 381] width 234 height 18
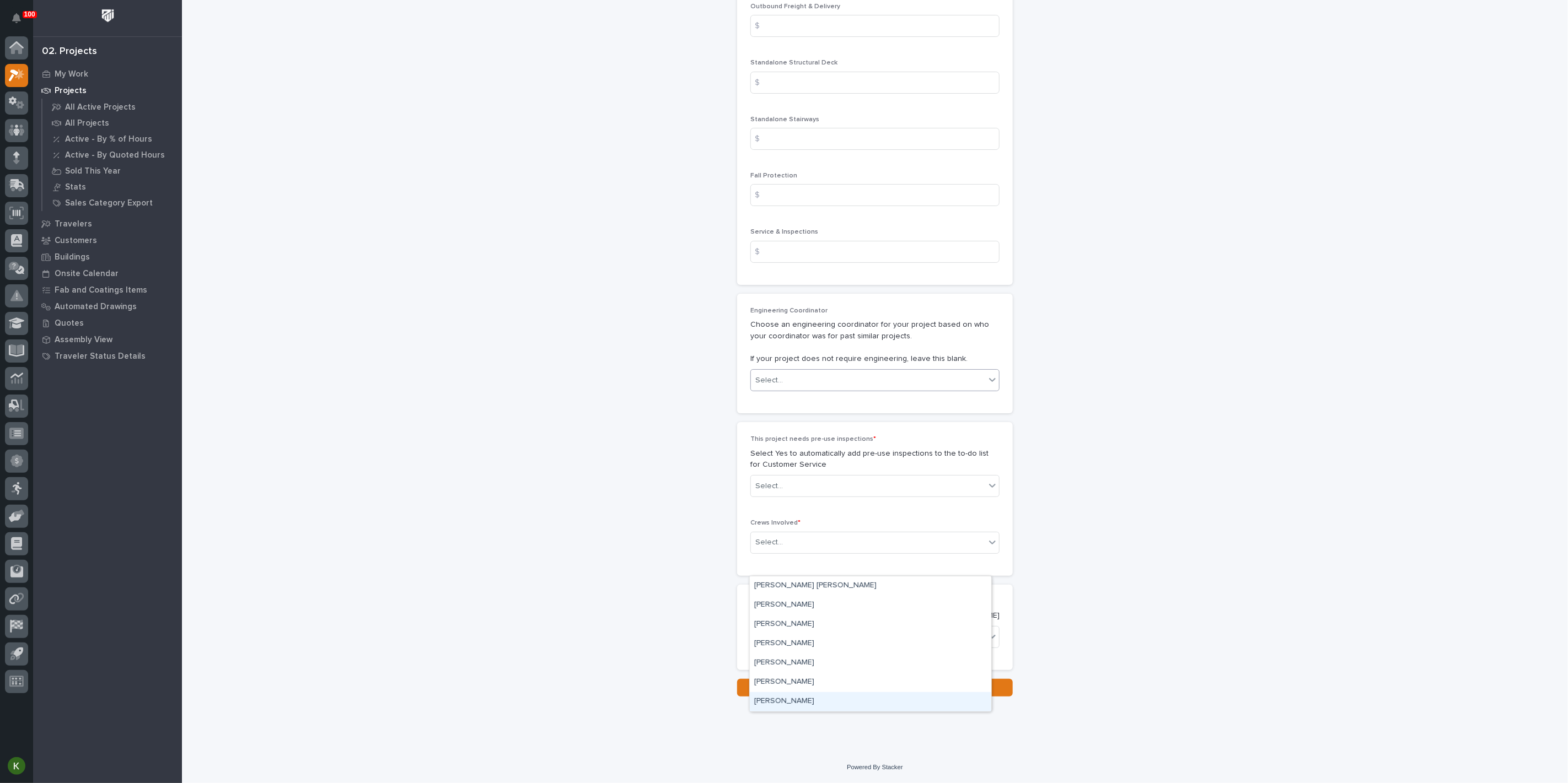
click at [802, 699] on div "[PERSON_NAME]" at bounding box center [870, 702] width 242 height 19
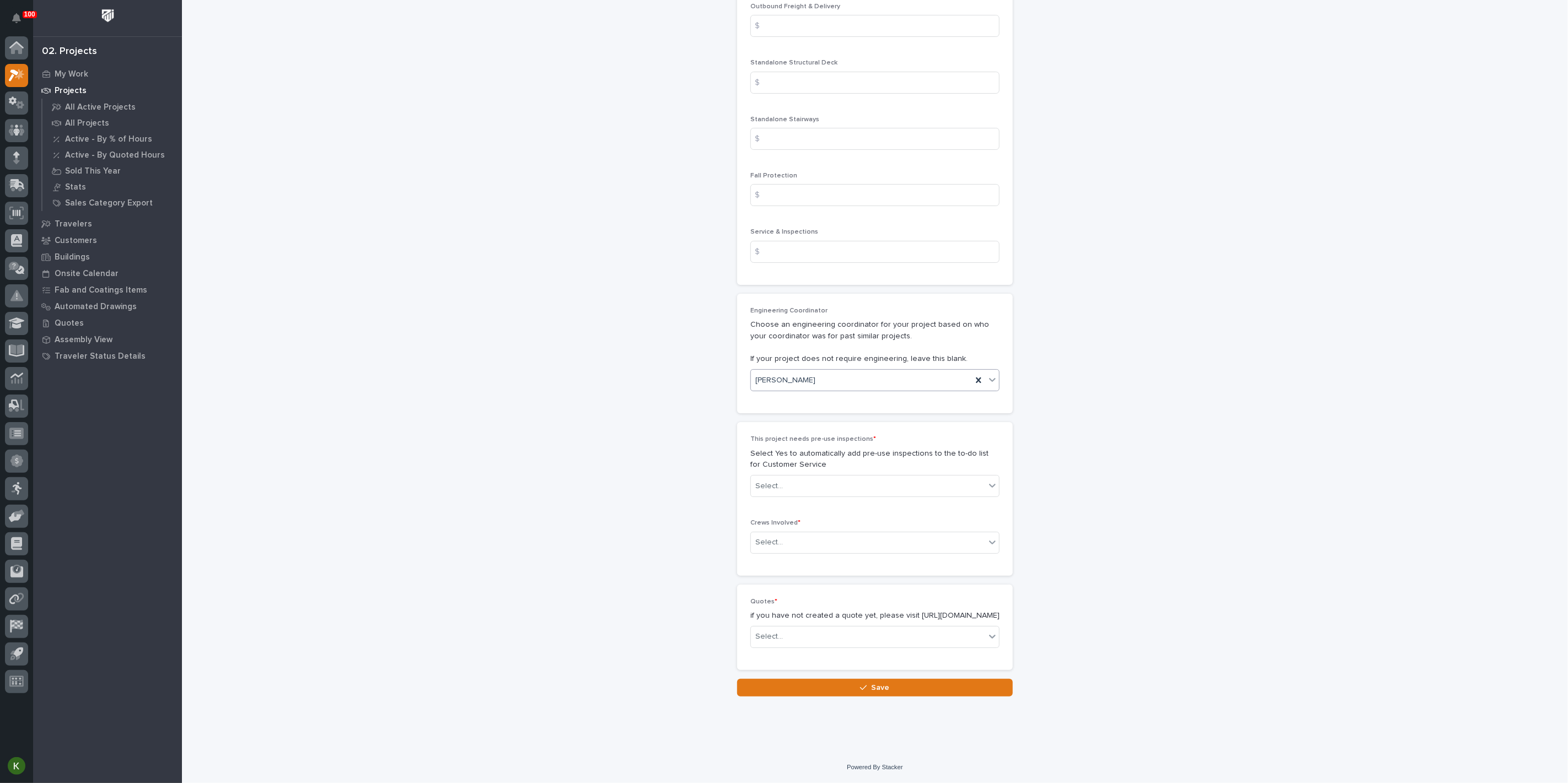
scroll to position [2143, 0]
click at [825, 496] on div "Select..." at bounding box center [868, 486] width 234 height 18
click at [825, 553] on div "No" at bounding box center [870, 548] width 242 height 19
click at [822, 552] on div "Select..." at bounding box center [868, 543] width 234 height 18
click at [811, 593] on div "Production" at bounding box center [870, 594] width 242 height 19
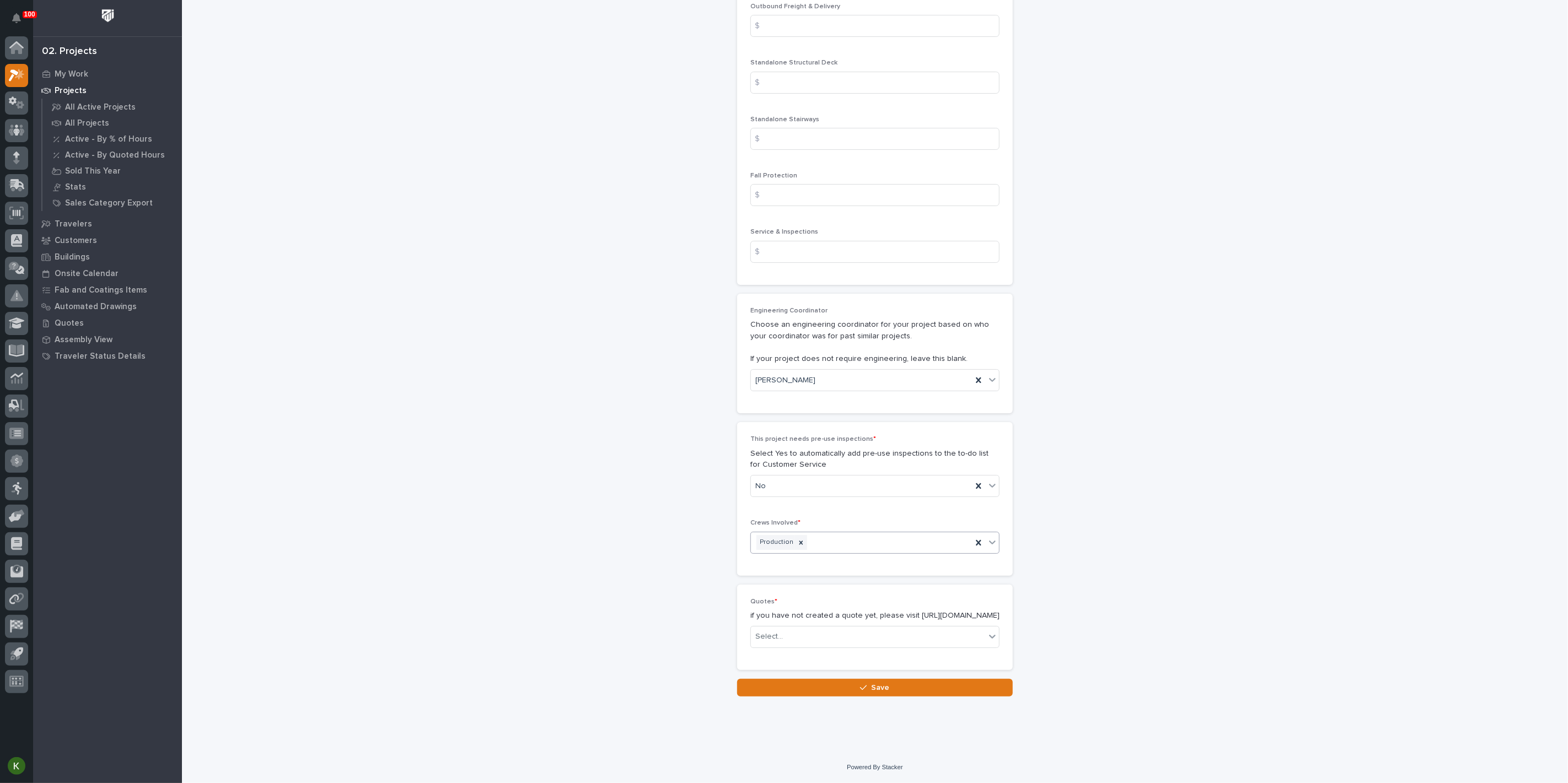
scroll to position [2216, 0]
click at [811, 631] on div "Select..." at bounding box center [868, 637] width 234 height 18
type input "*"
click at [814, 631] on div "Select..." at bounding box center [857, 637] width 212 height 18
type input "**********"
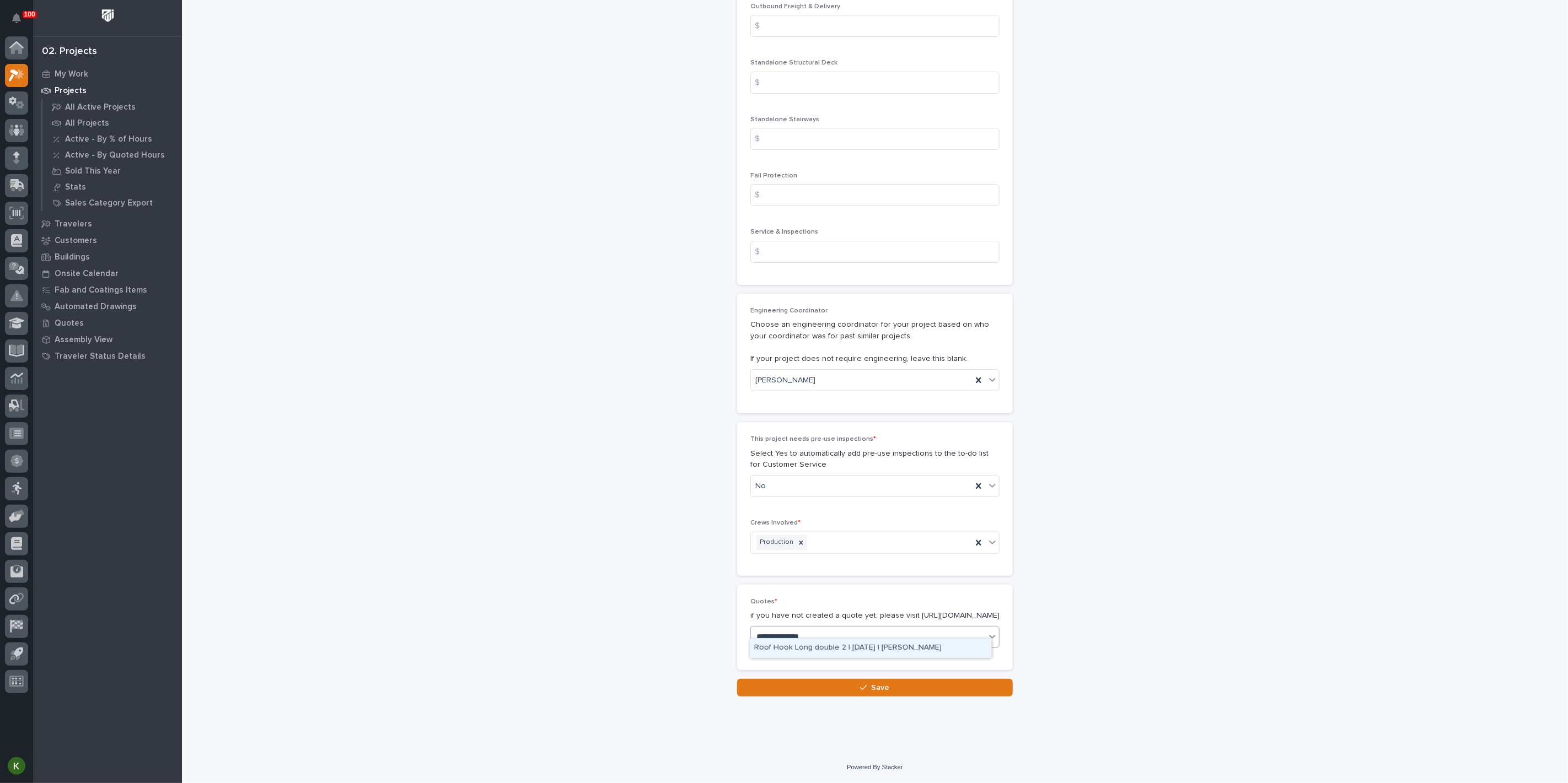
click at [820, 645] on div "Roof Hook Long double 2 | [DATE] | [PERSON_NAME]" at bounding box center [870, 649] width 242 height 19
click at [831, 697] on button "Save" at bounding box center [875, 688] width 275 height 18
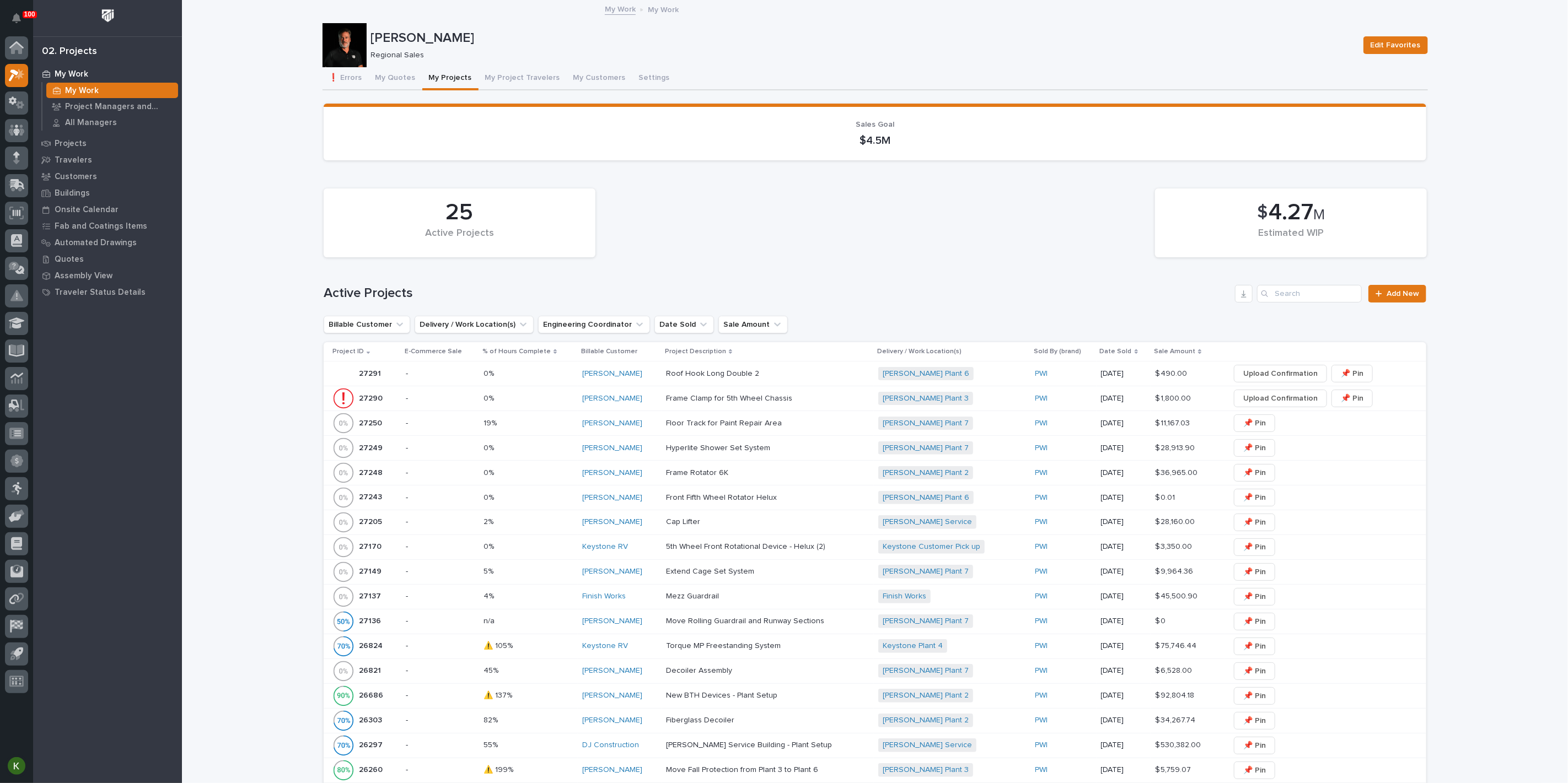
click at [817, 379] on p at bounding box center [762, 374] width 193 height 10
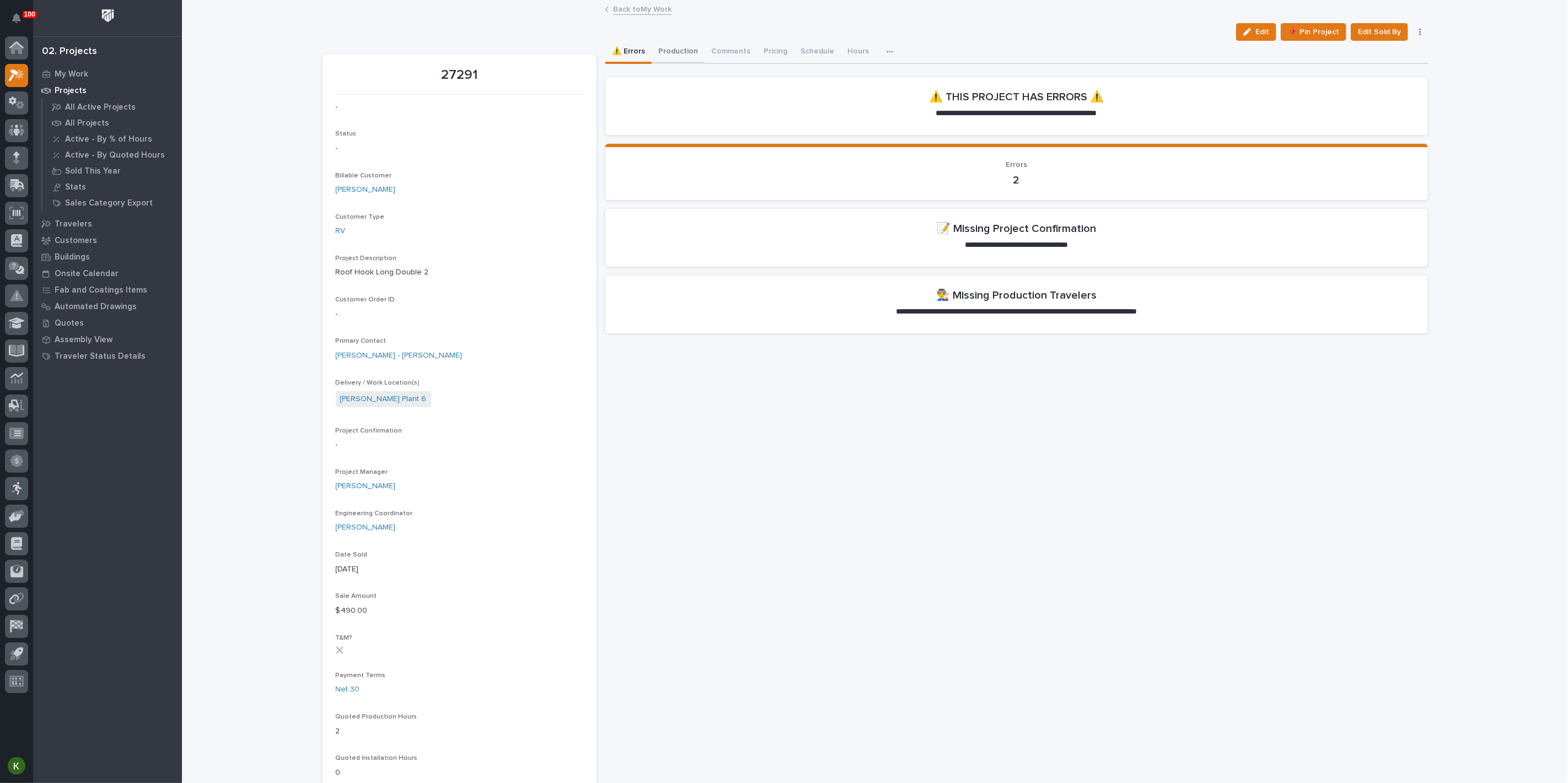
click at [684, 58] on button "Production" at bounding box center [678, 52] width 53 height 23
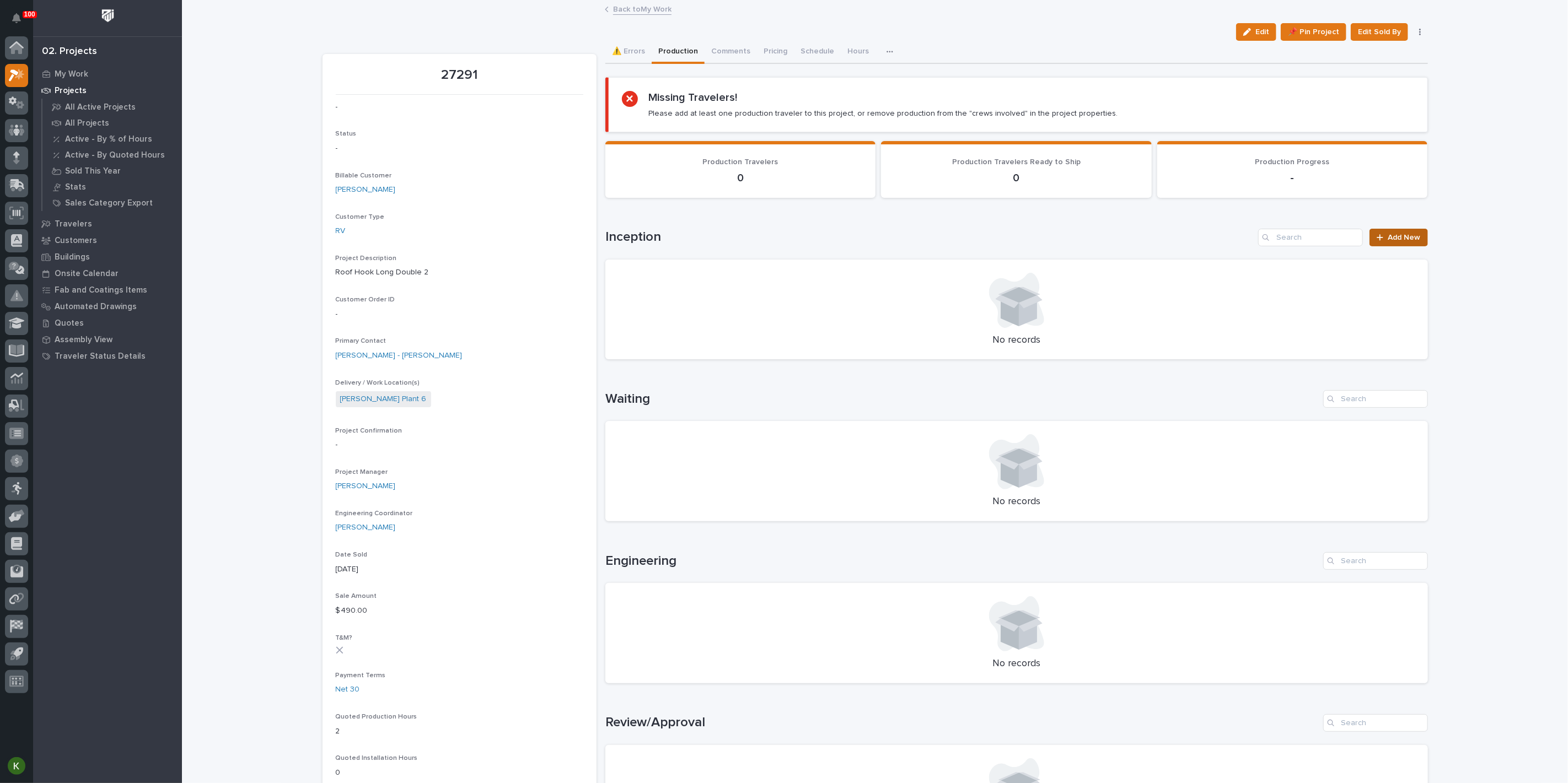
click at [1388, 242] on span "Add New" at bounding box center [1404, 237] width 32 height 8
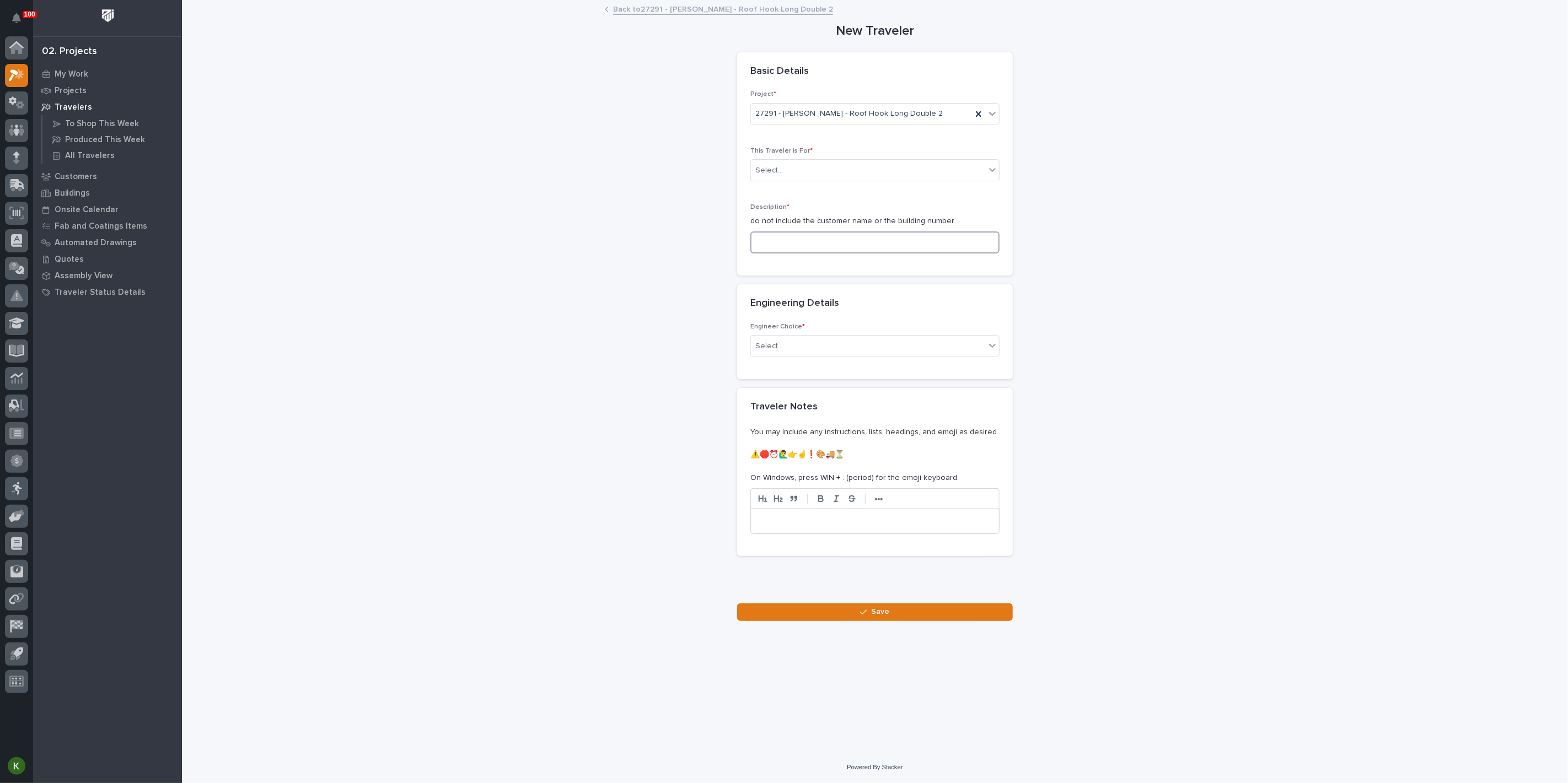
click at [786, 253] on input at bounding box center [875, 242] width 249 height 22
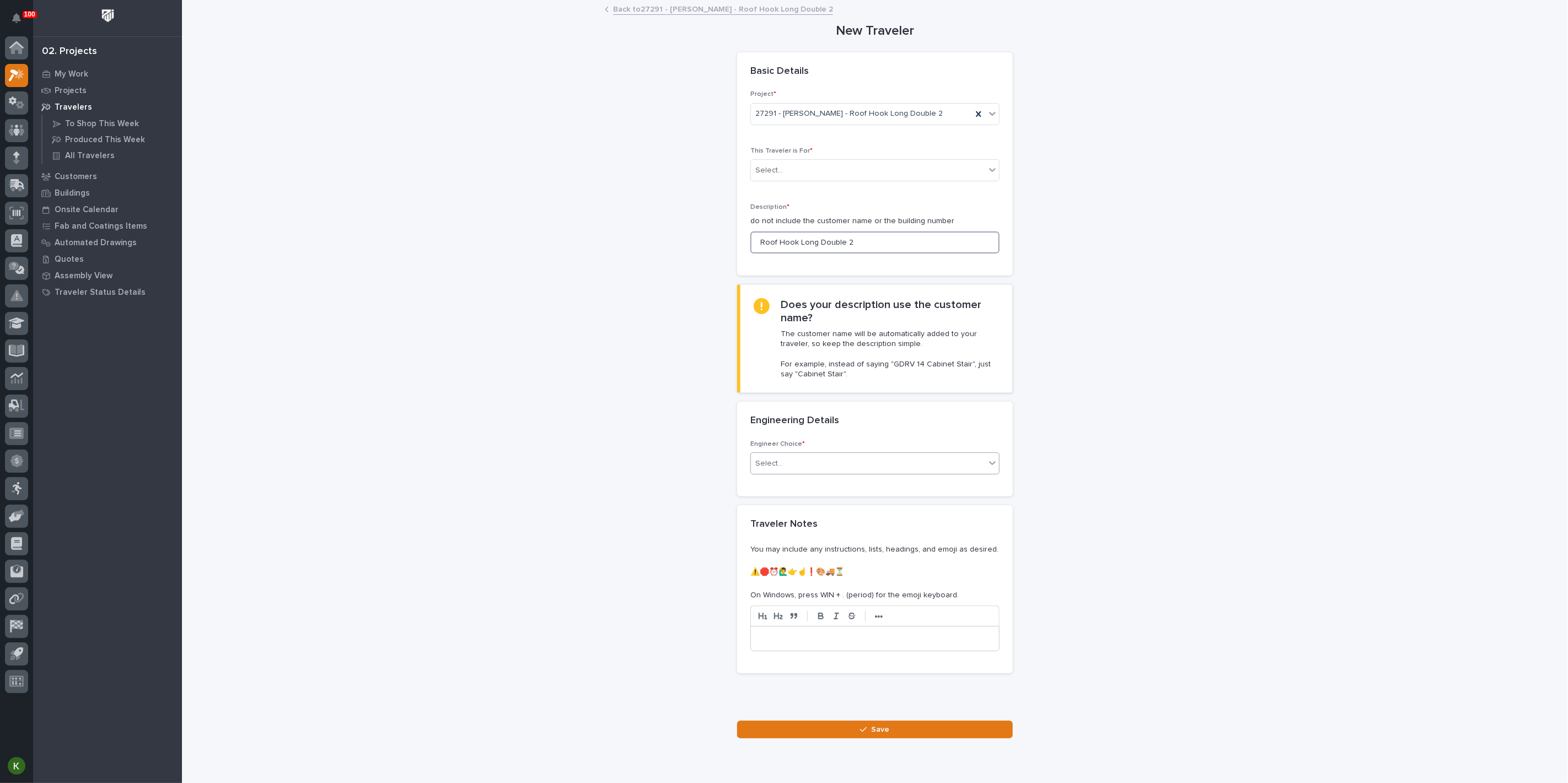
type input "Roof Hook Long Double 2"
click at [813, 473] on div "Select..." at bounding box center [868, 463] width 234 height 18
click at [822, 629] on div "I want my coordinator to choose an engineer" at bounding box center [870, 621] width 242 height 19
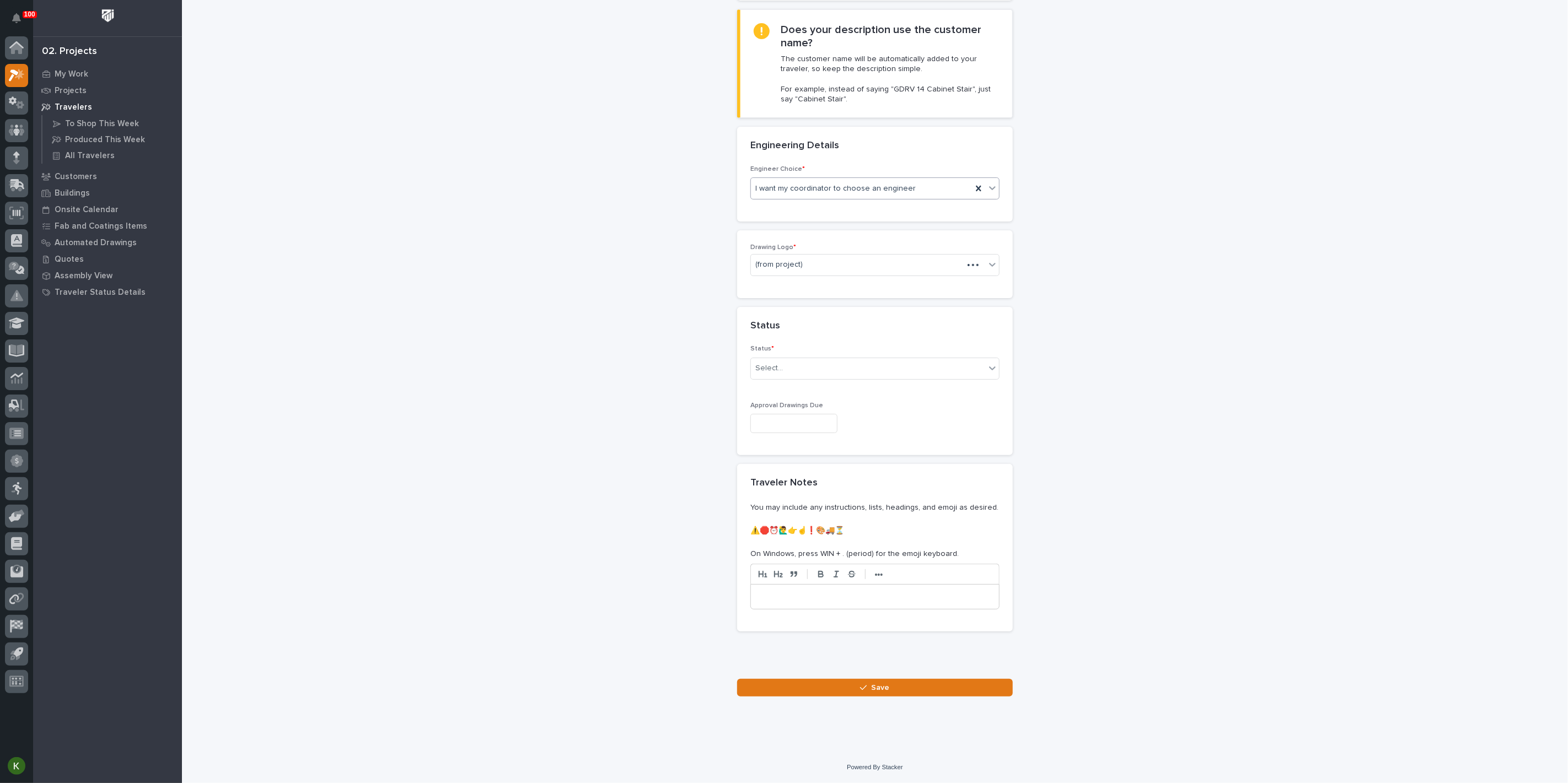
scroll to position [315, 0]
click at [813, 274] on div "(from project)" at bounding box center [861, 264] width 221 height 18
click at [809, 412] on div "PWI" at bounding box center [870, 415] width 242 height 19
click at [809, 377] on div "Select..." at bounding box center [868, 368] width 234 height 18
click at [819, 503] on div "Sold (no traveler printed)" at bounding box center [870, 500] width 242 height 19
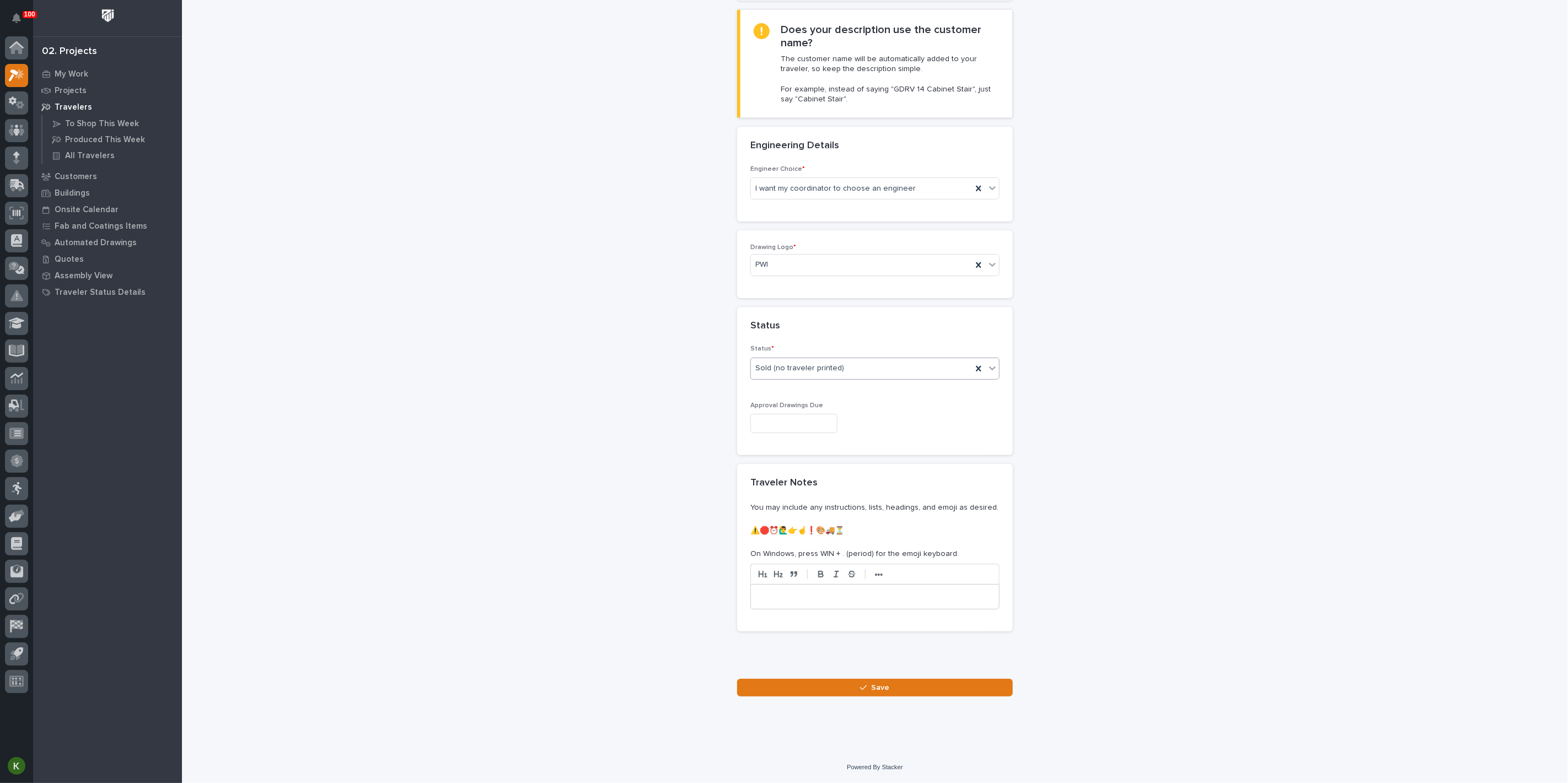
click at [802, 433] on input "text" at bounding box center [793, 424] width 87 height 19
click at [767, 485] on div "29" at bounding box center [775, 488] width 15 height 15
type input "**********"
click at [860, 692] on icon "button" at bounding box center [864, 687] width 7 height 8
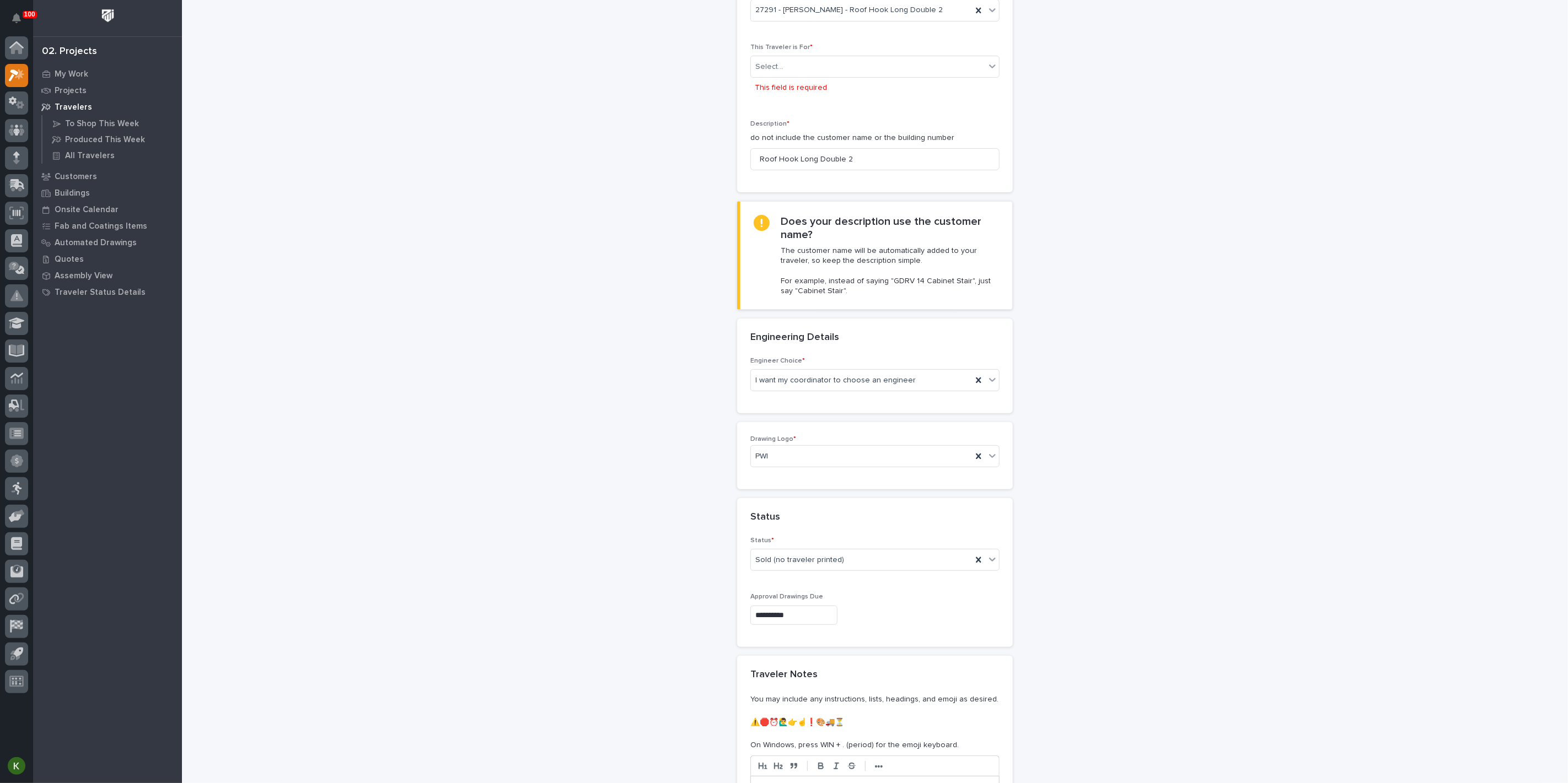
scroll to position [6, 0]
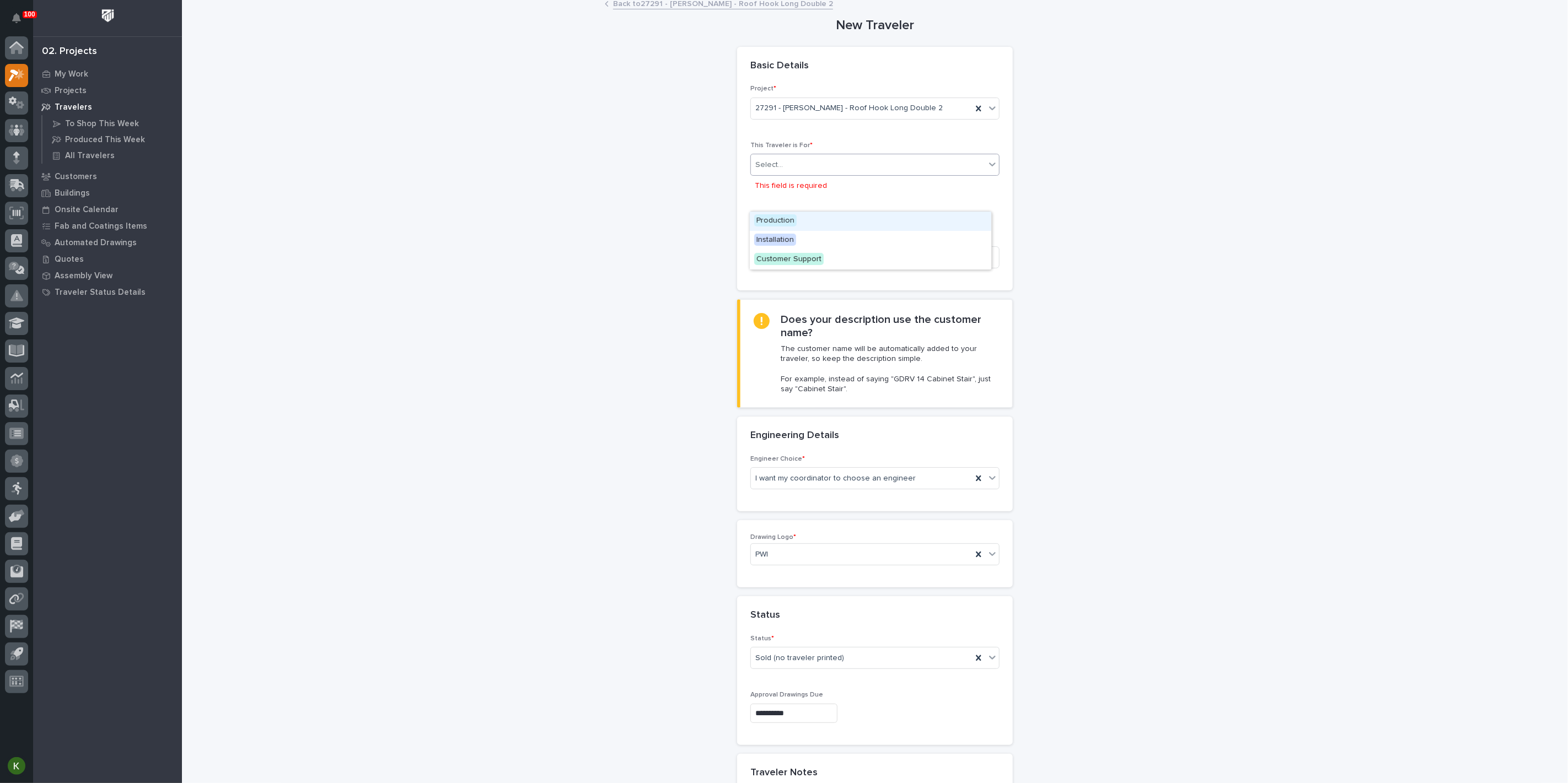
click at [939, 174] on div "Select..." at bounding box center [868, 165] width 234 height 18
click at [917, 223] on div "Production" at bounding box center [870, 221] width 242 height 19
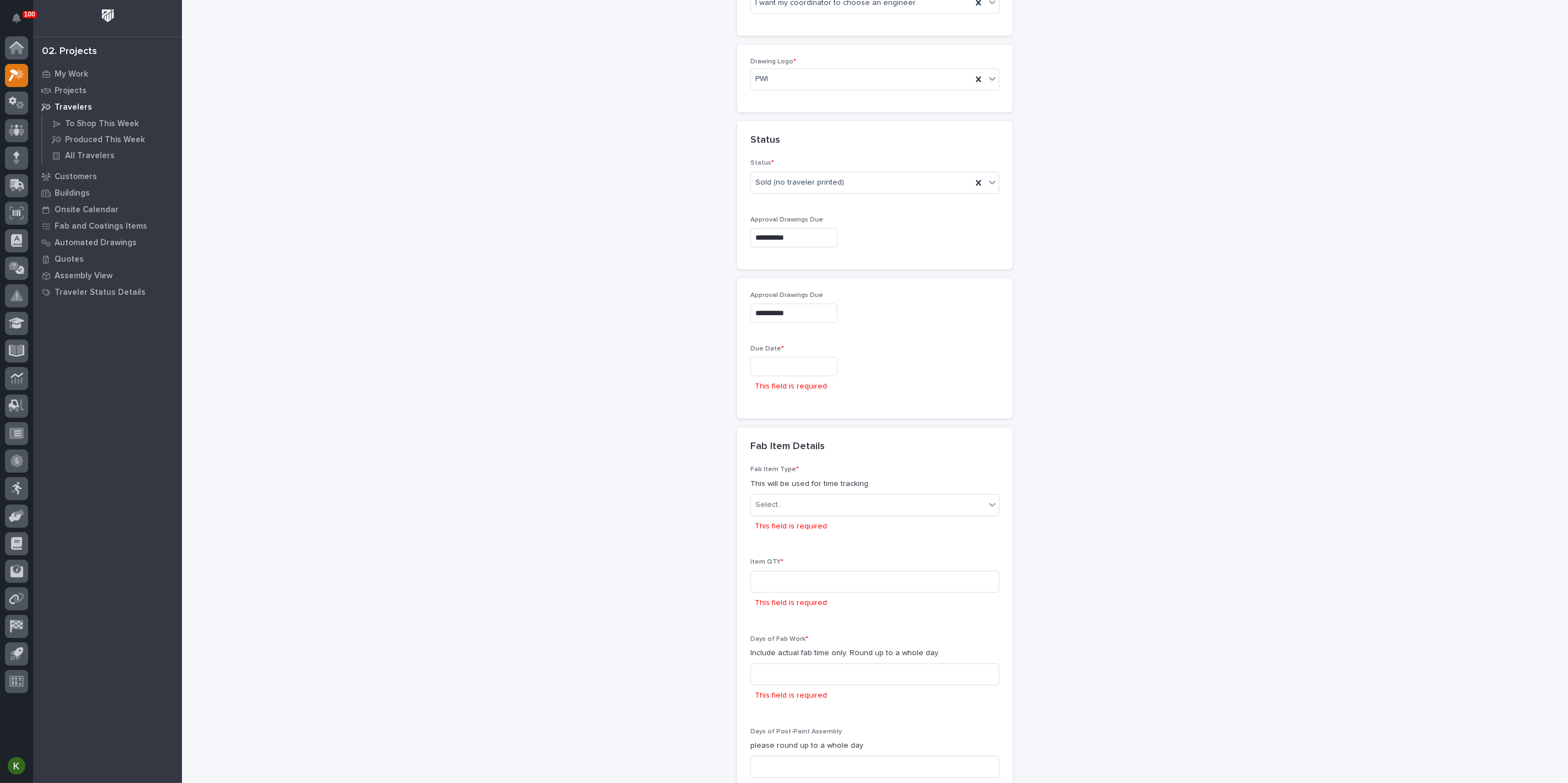
scroll to position [556, 0]
click at [797, 371] on input "text" at bounding box center [793, 362] width 87 height 19
click at [839, 528] on div "10" at bounding box center [846, 534] width 15 height 15
type input "**********"
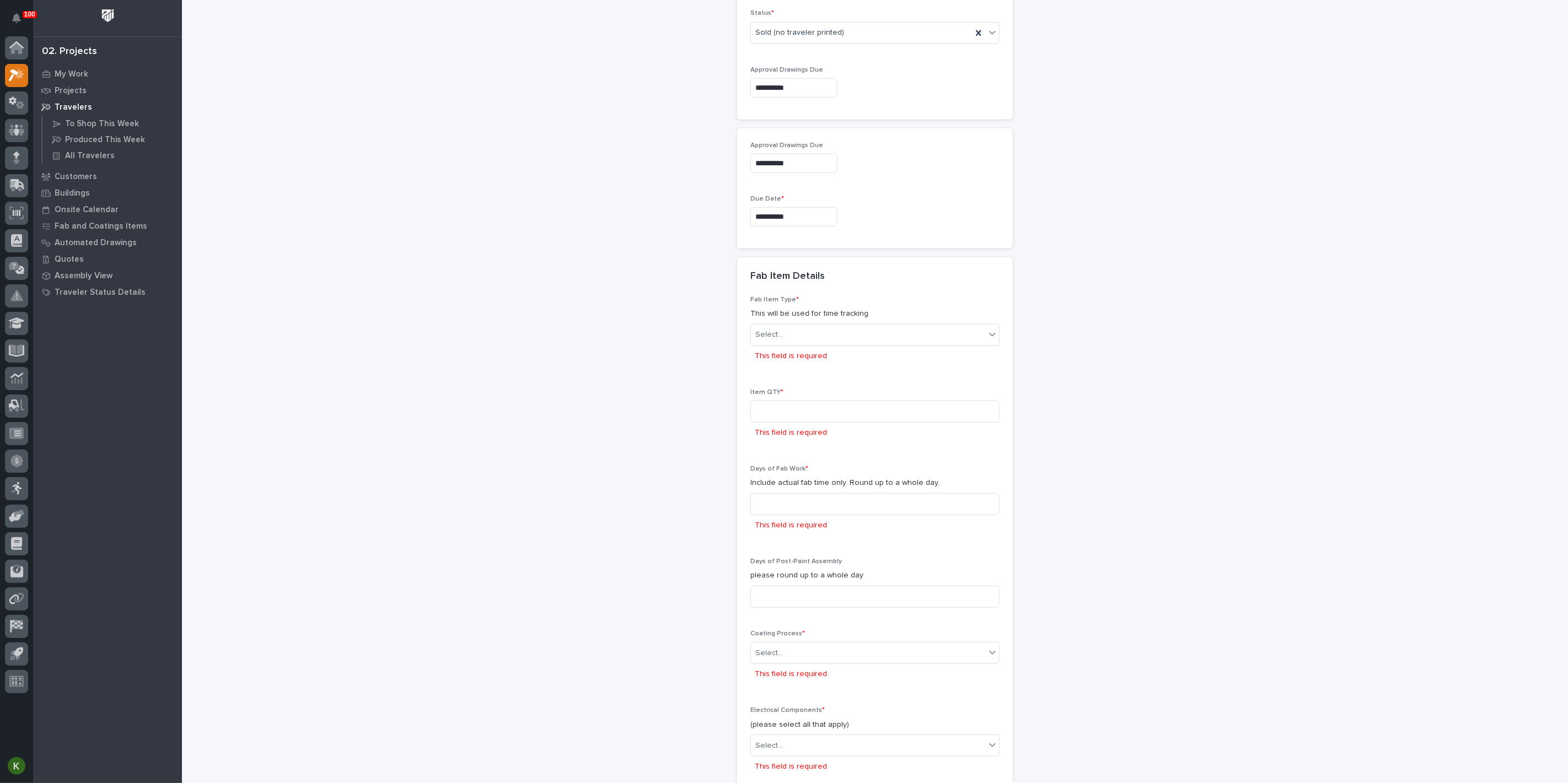
scroll to position [728, 0]
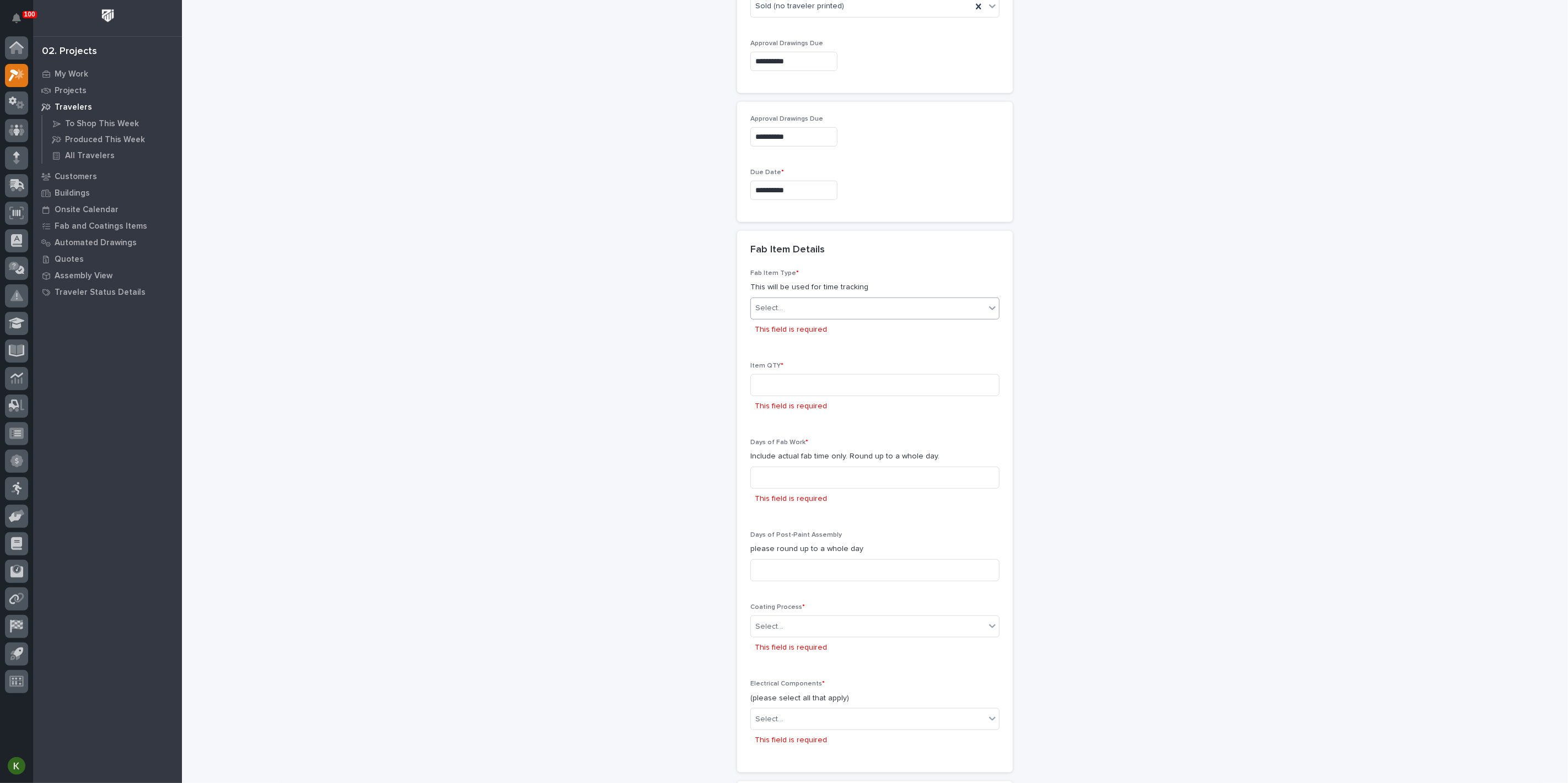
click at [825, 317] on div "Select..." at bounding box center [868, 309] width 234 height 18
click at [821, 674] on div "Lifting Device" at bounding box center [870, 677] width 242 height 19
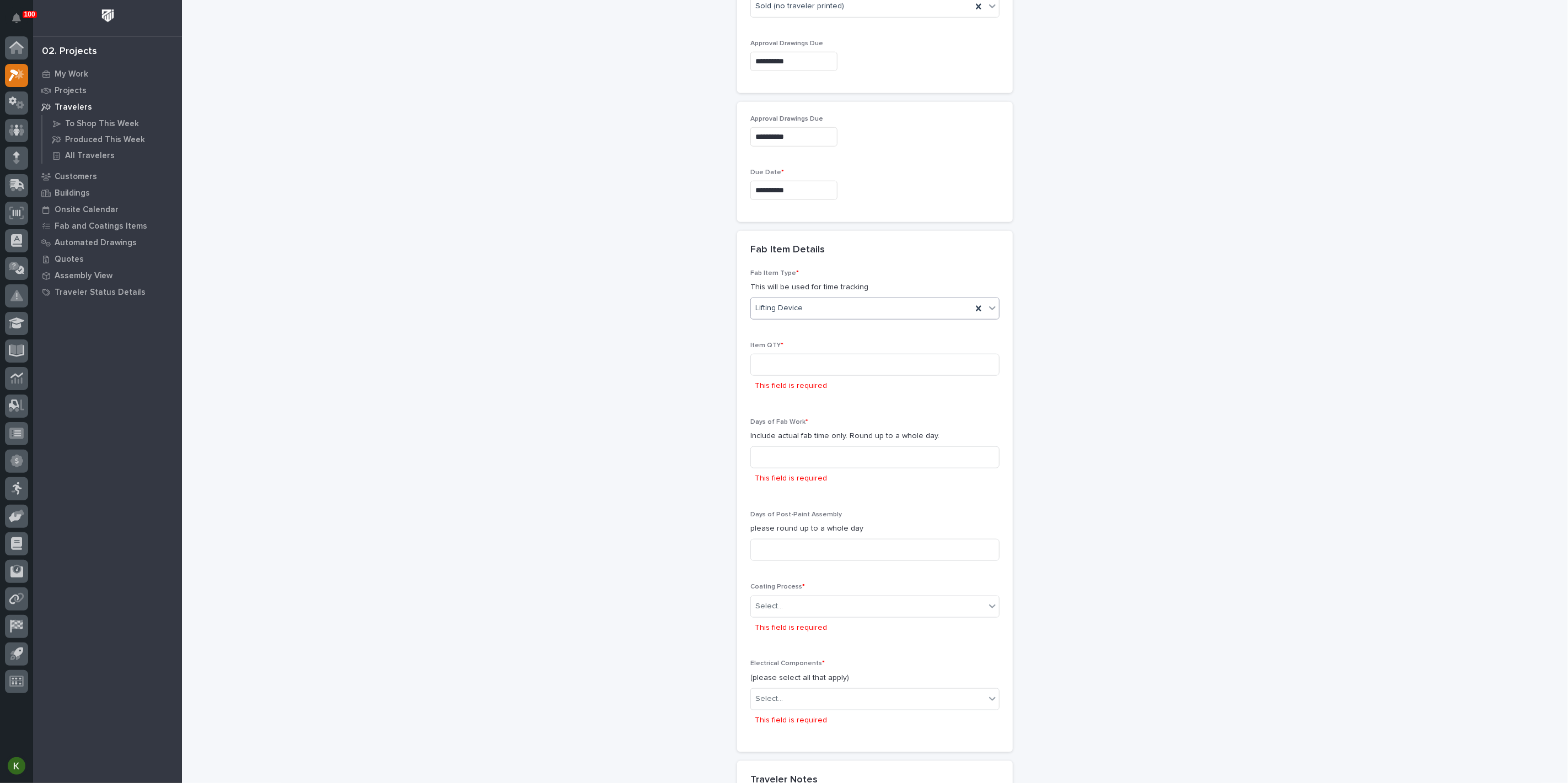
scroll to position [715, 0]
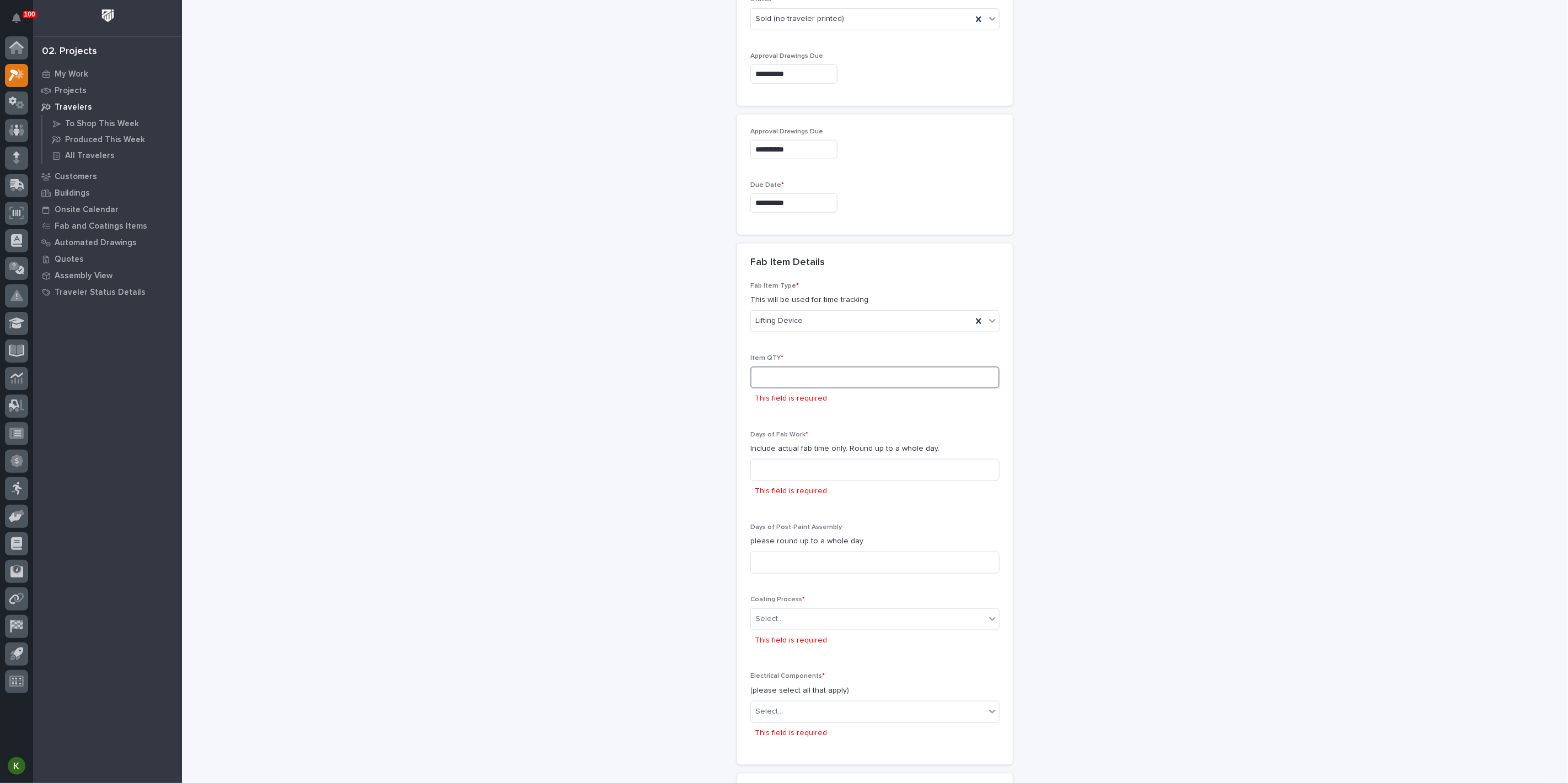
click at [794, 388] on input at bounding box center [875, 377] width 249 height 22
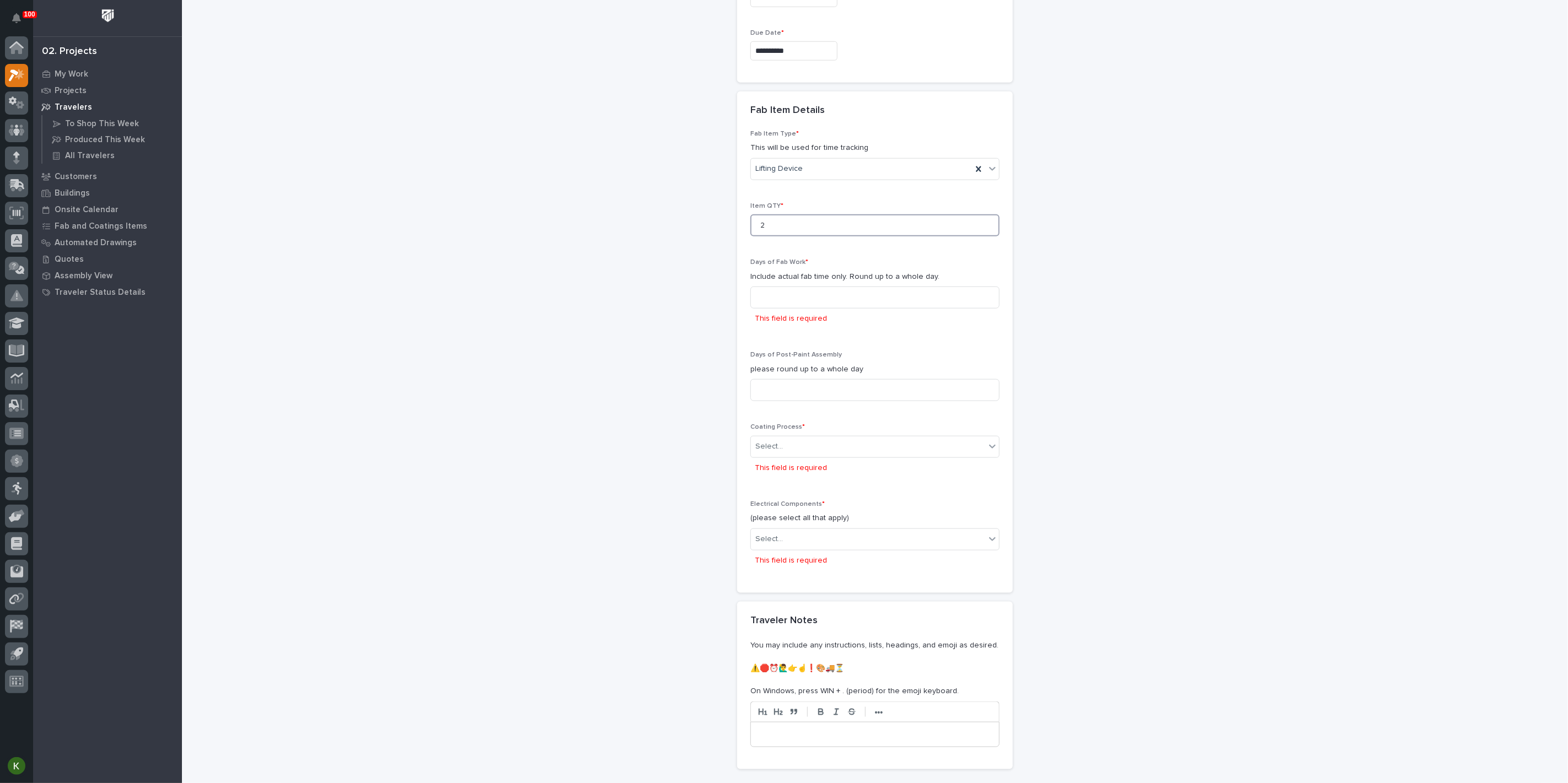
scroll to position [886, 0]
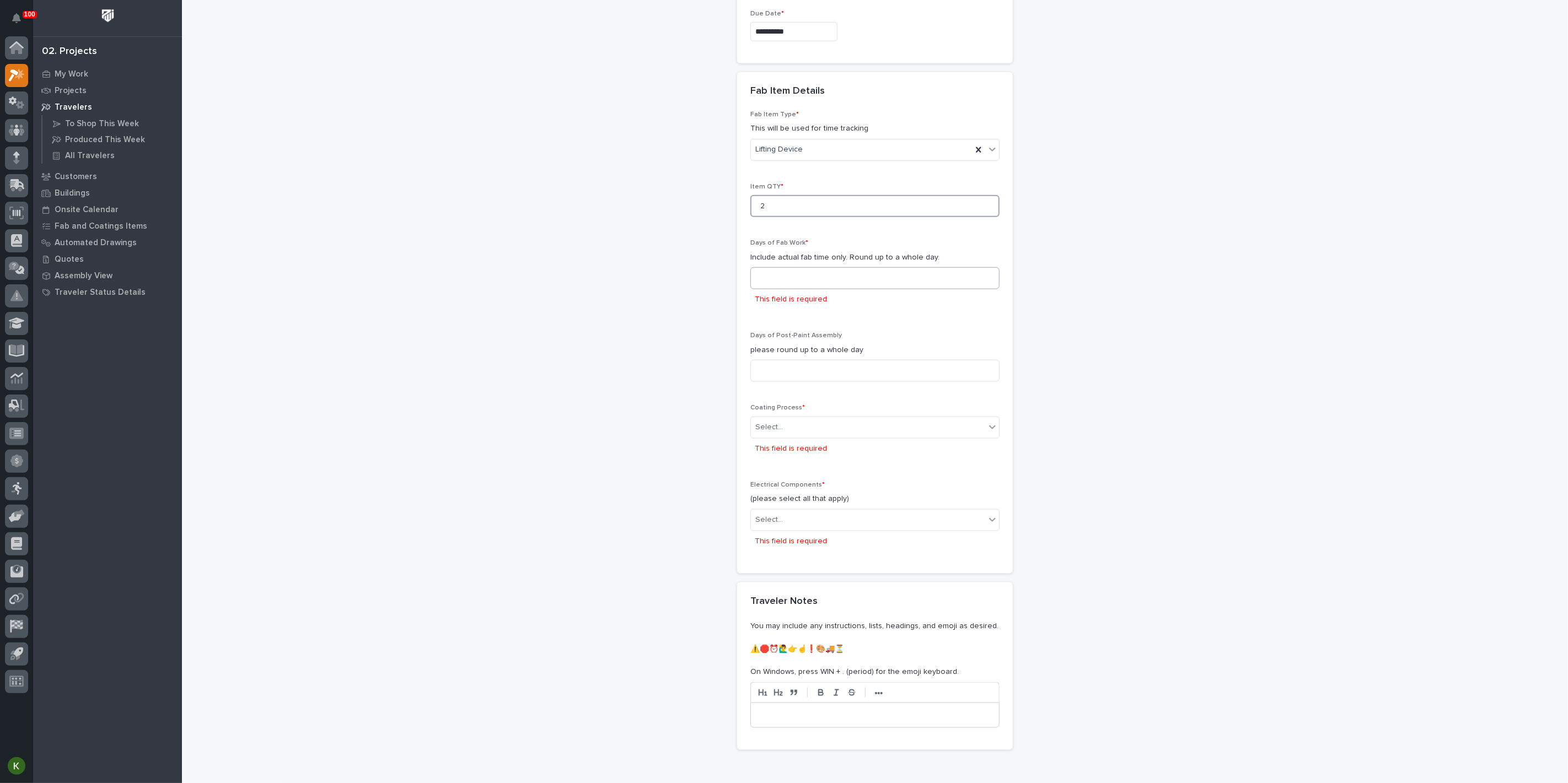
type input "2"
click at [788, 289] on input at bounding box center [875, 278] width 249 height 22
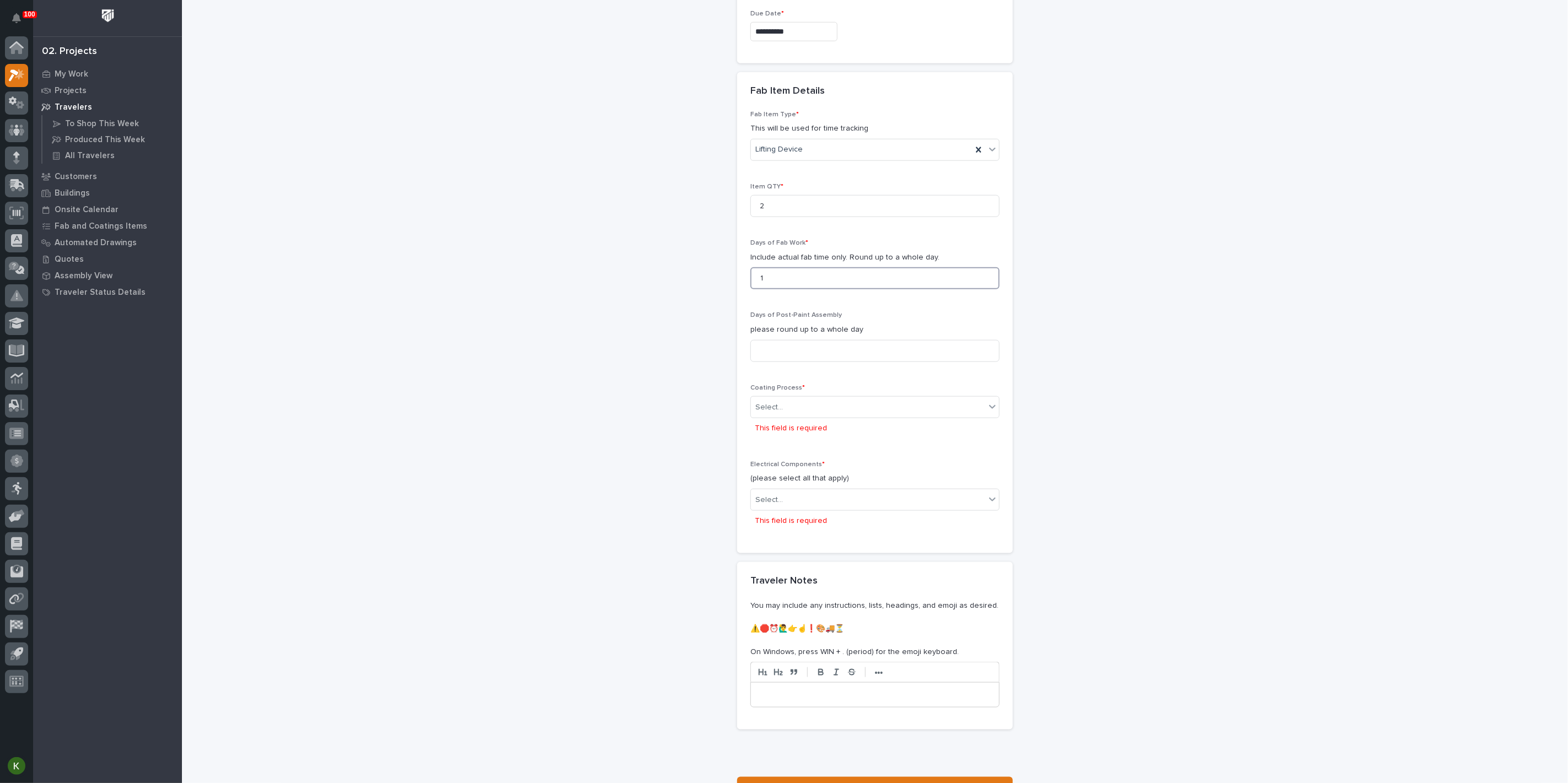
scroll to position [996, 0]
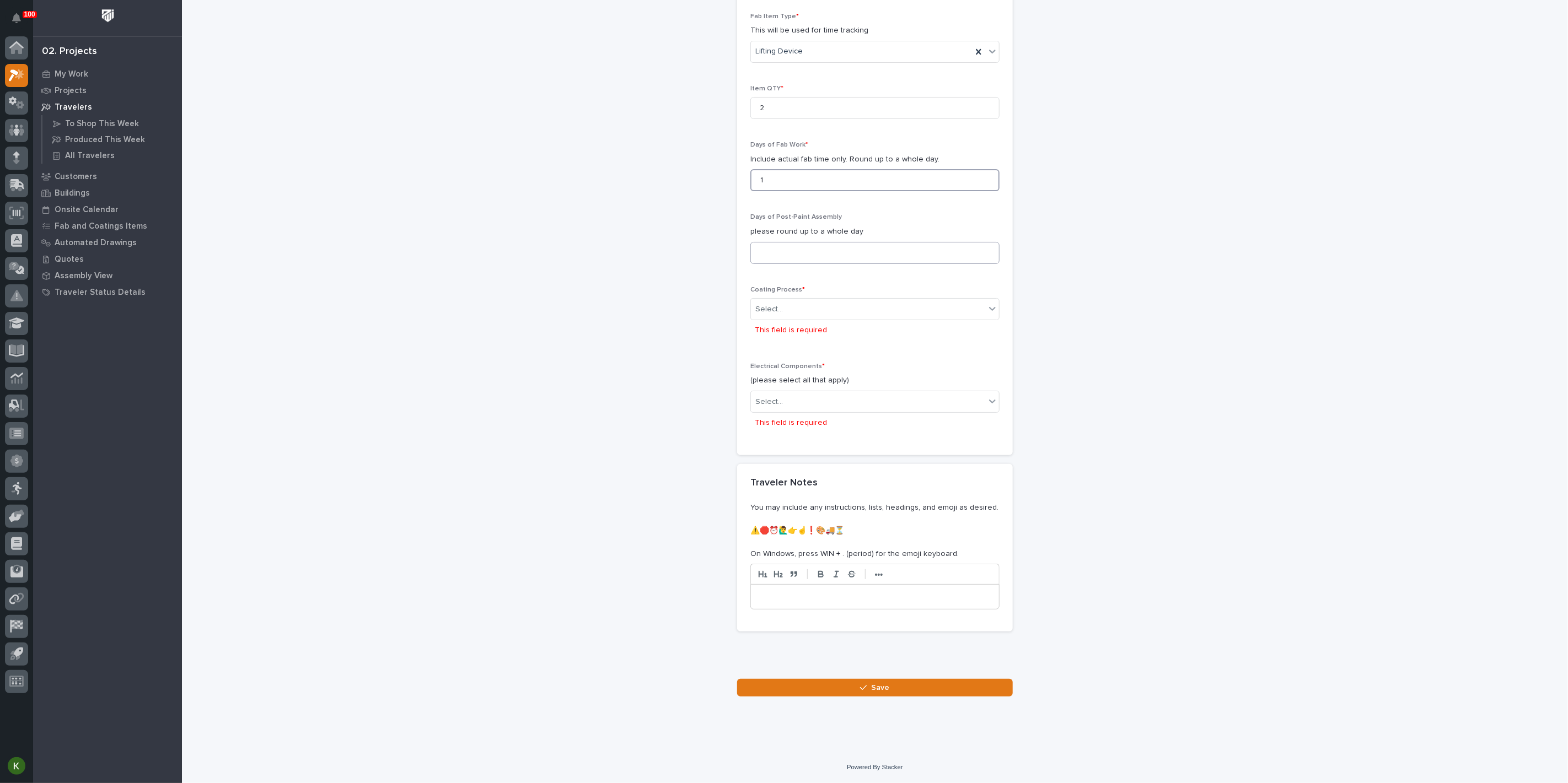
type input "1"
click at [786, 264] on input at bounding box center [875, 253] width 249 height 22
type input "0"
click at [781, 315] on div "Select..." at bounding box center [769, 309] width 28 height 12
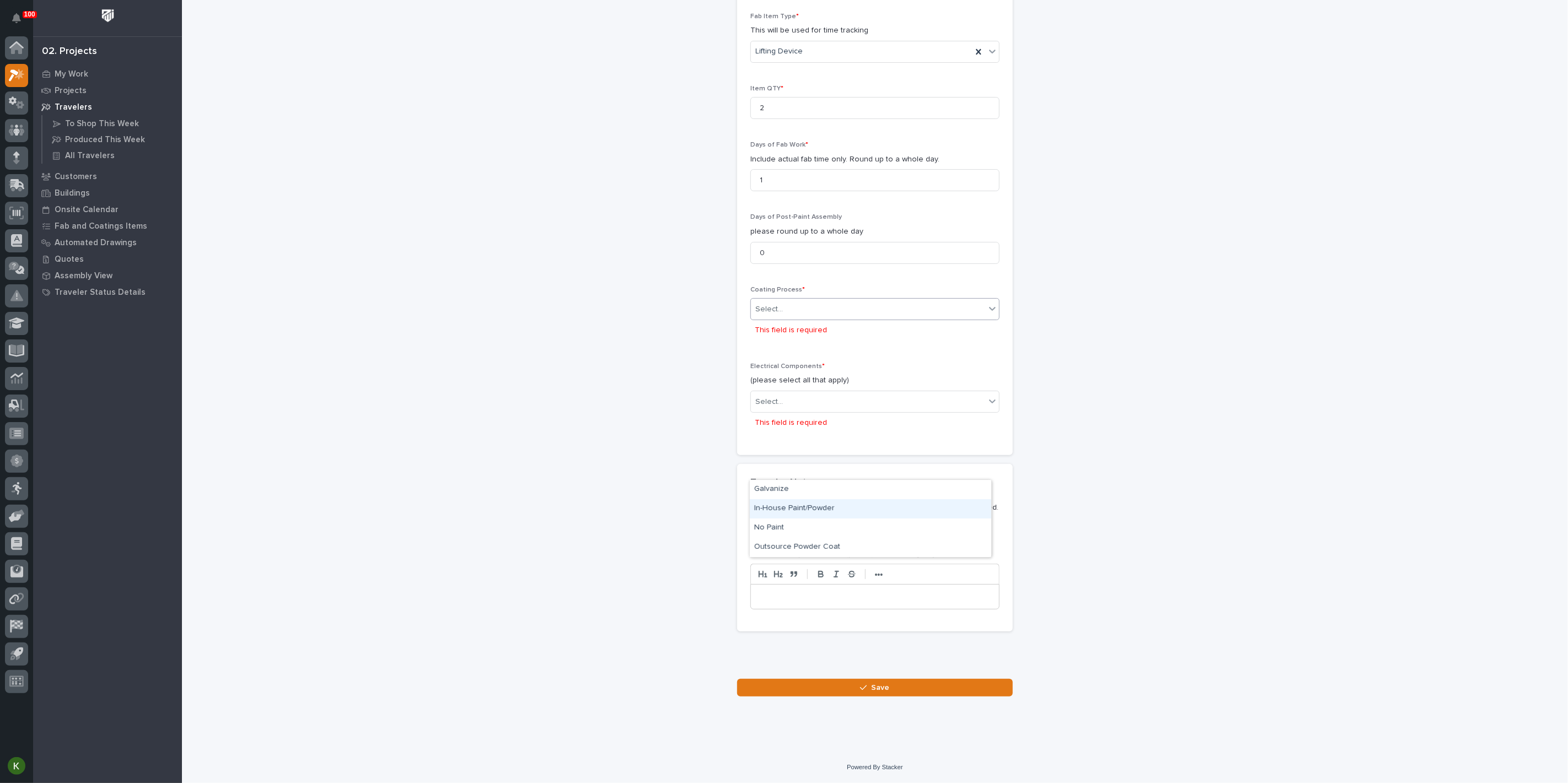
click at [786, 508] on div "In-House Paint/Powder" at bounding box center [870, 509] width 242 height 19
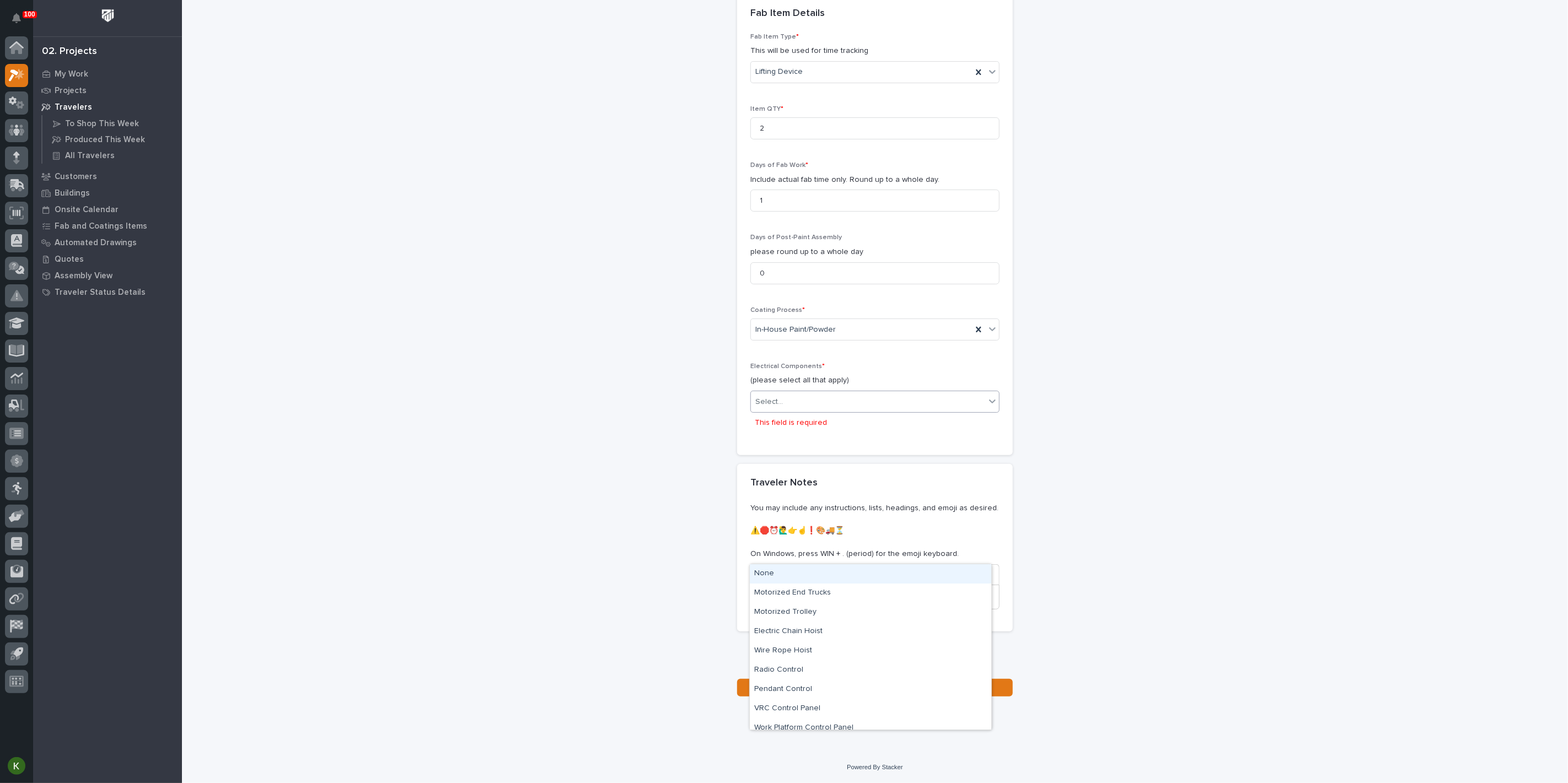
click at [811, 411] on div "Select..." at bounding box center [868, 402] width 234 height 18
click at [803, 574] on div "None" at bounding box center [870, 574] width 242 height 19
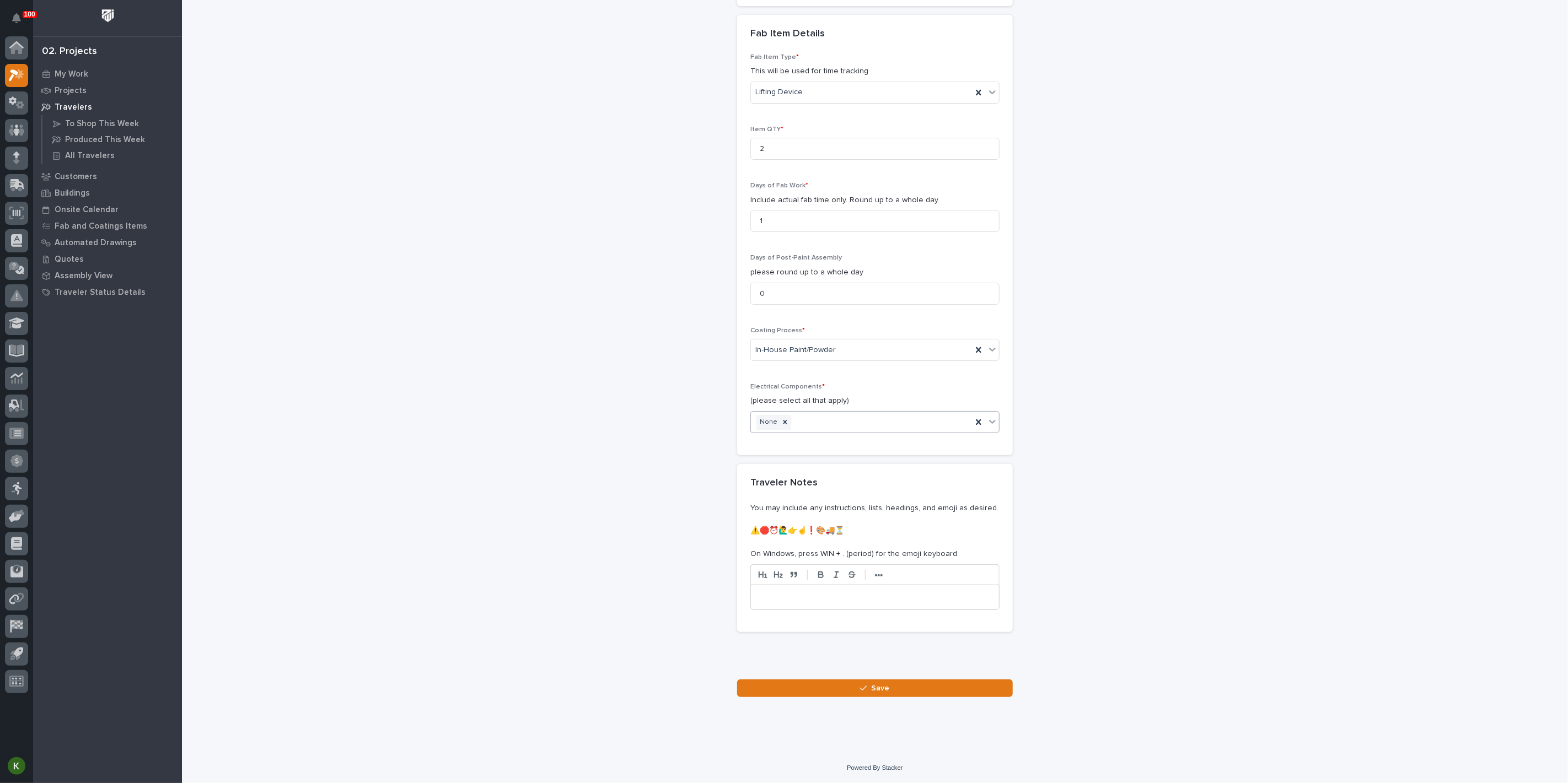
scroll to position [1324, 0]
click at [833, 682] on button "Save" at bounding box center [875, 689] width 275 height 18
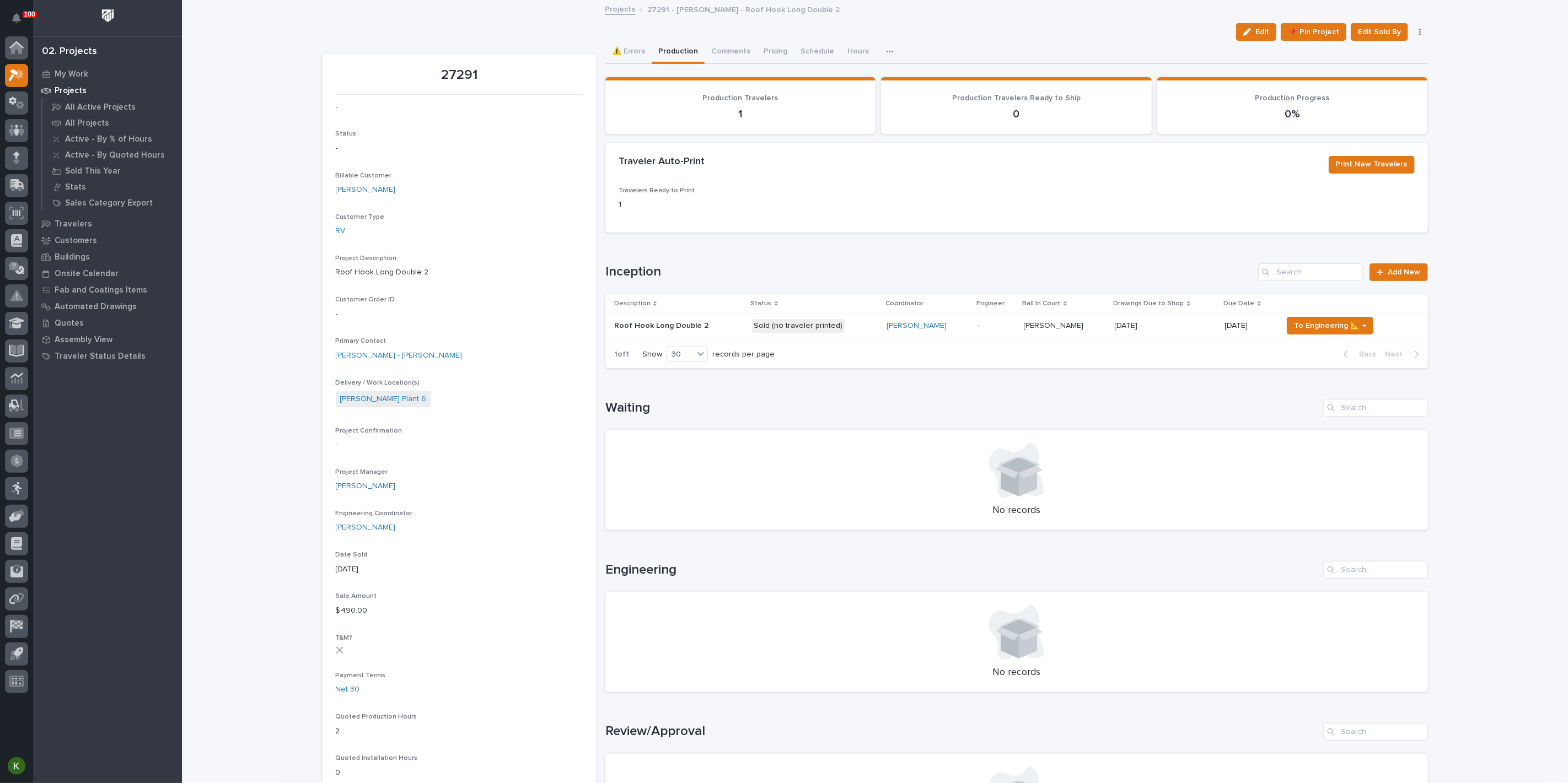
click at [1014, 335] on div "-" at bounding box center [996, 326] width 37 height 18
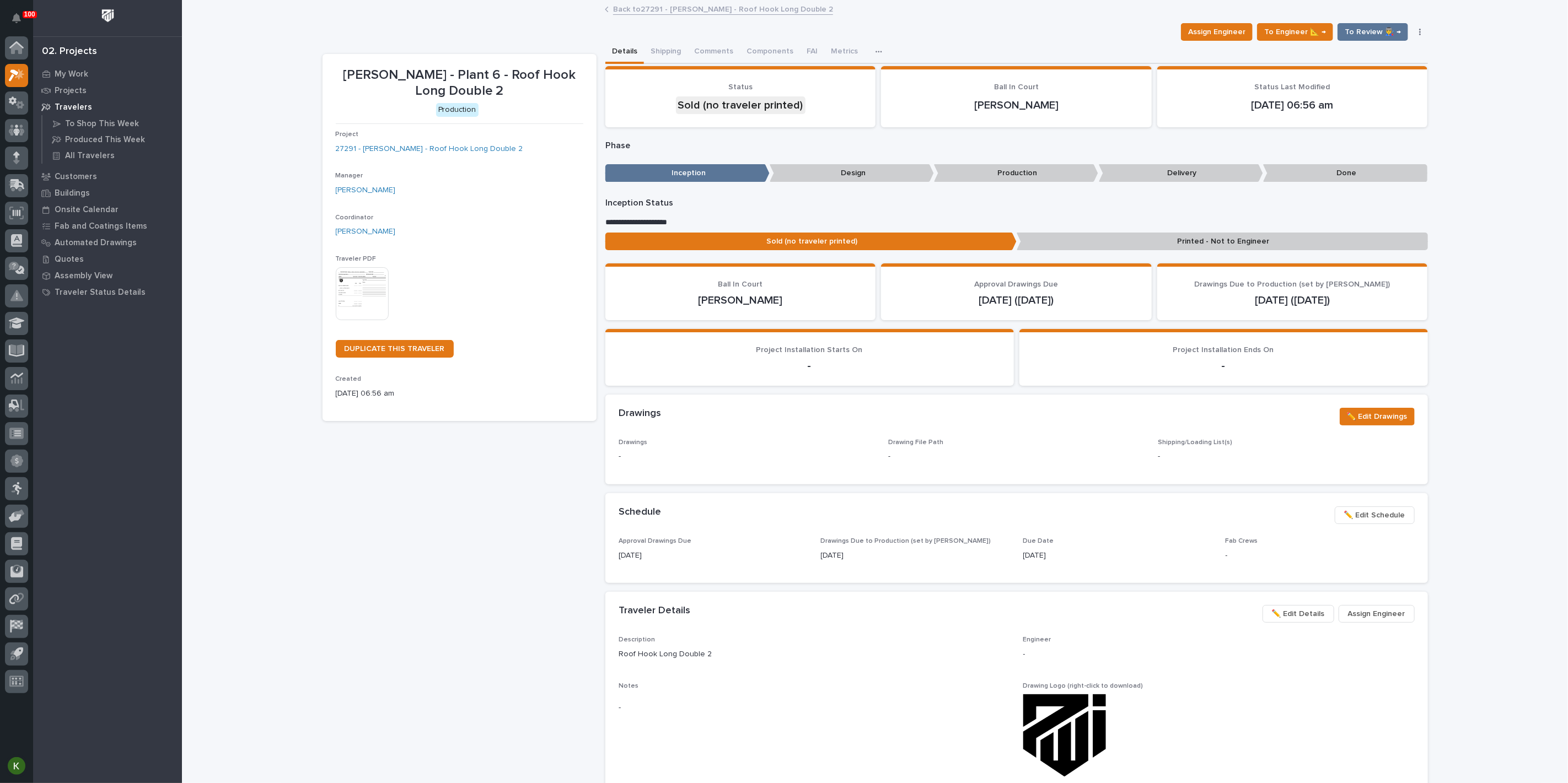
click at [365, 320] on img at bounding box center [362, 293] width 53 height 53
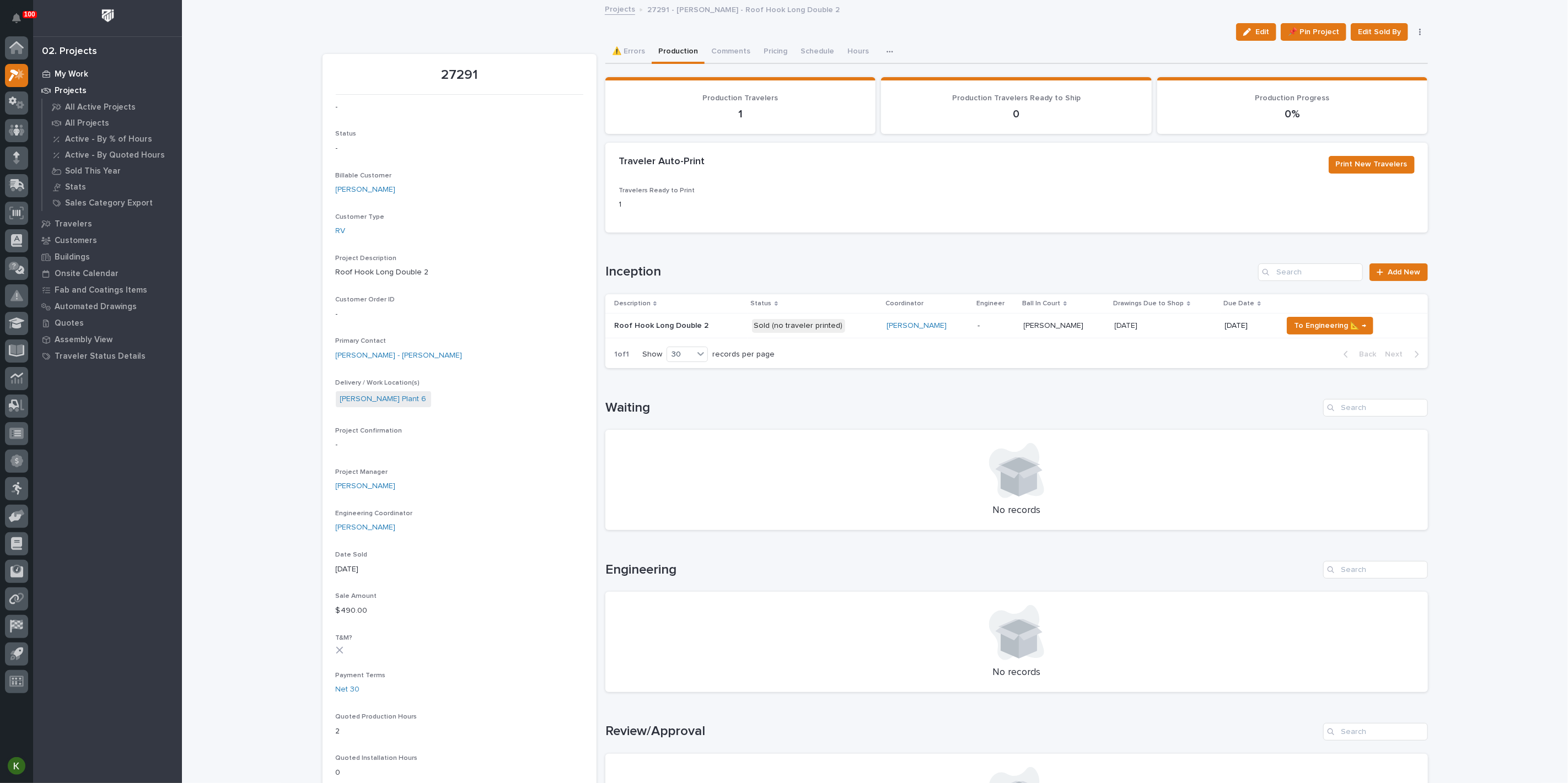
click at [83, 77] on p "My Work" at bounding box center [71, 74] width 34 height 10
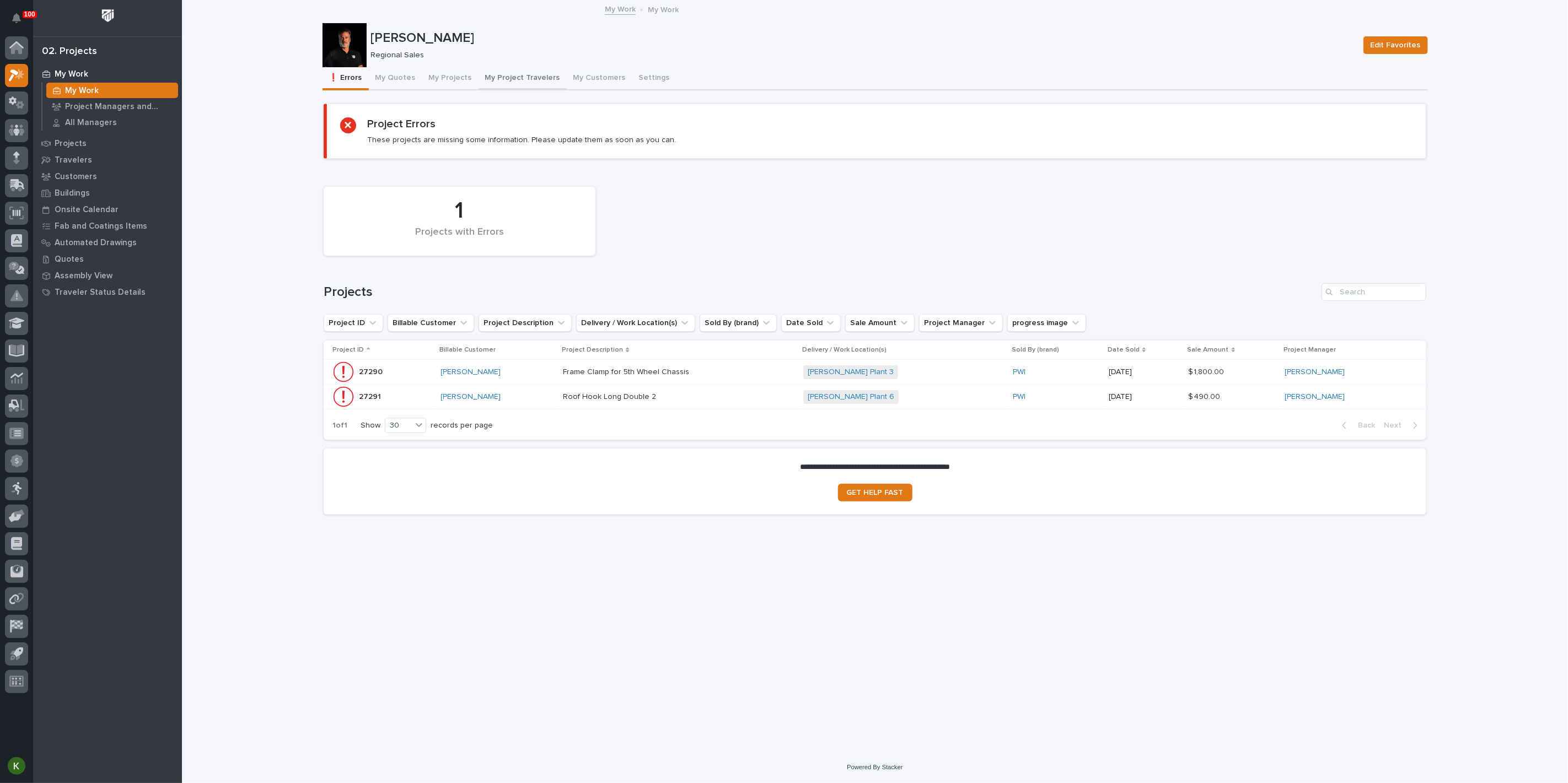
click at [548, 87] on button "My Project Travelers" at bounding box center [523, 79] width 88 height 23
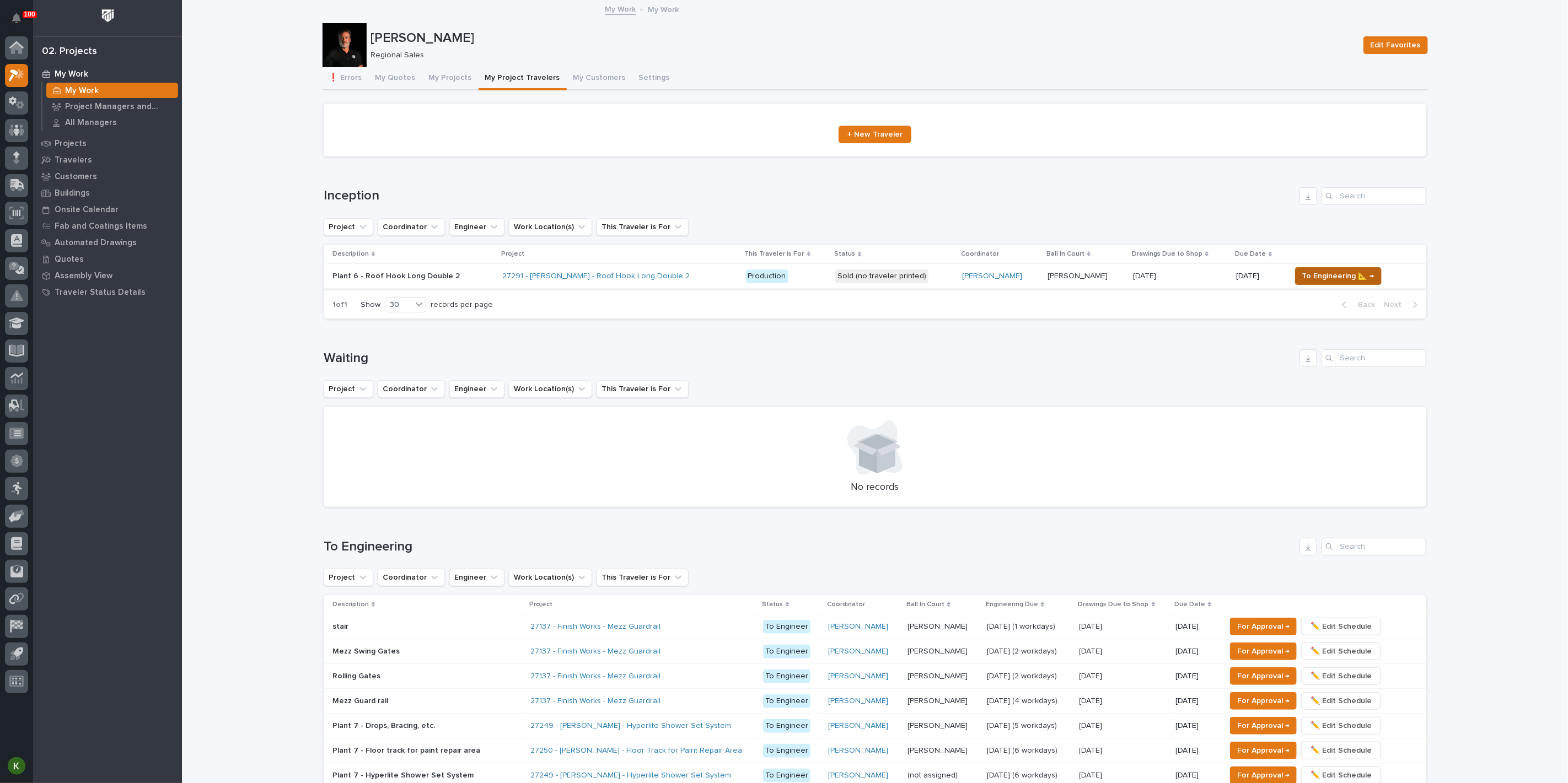
click at [1336, 283] on span "To Engineering 📐 →" at bounding box center [1338, 275] width 72 height 13
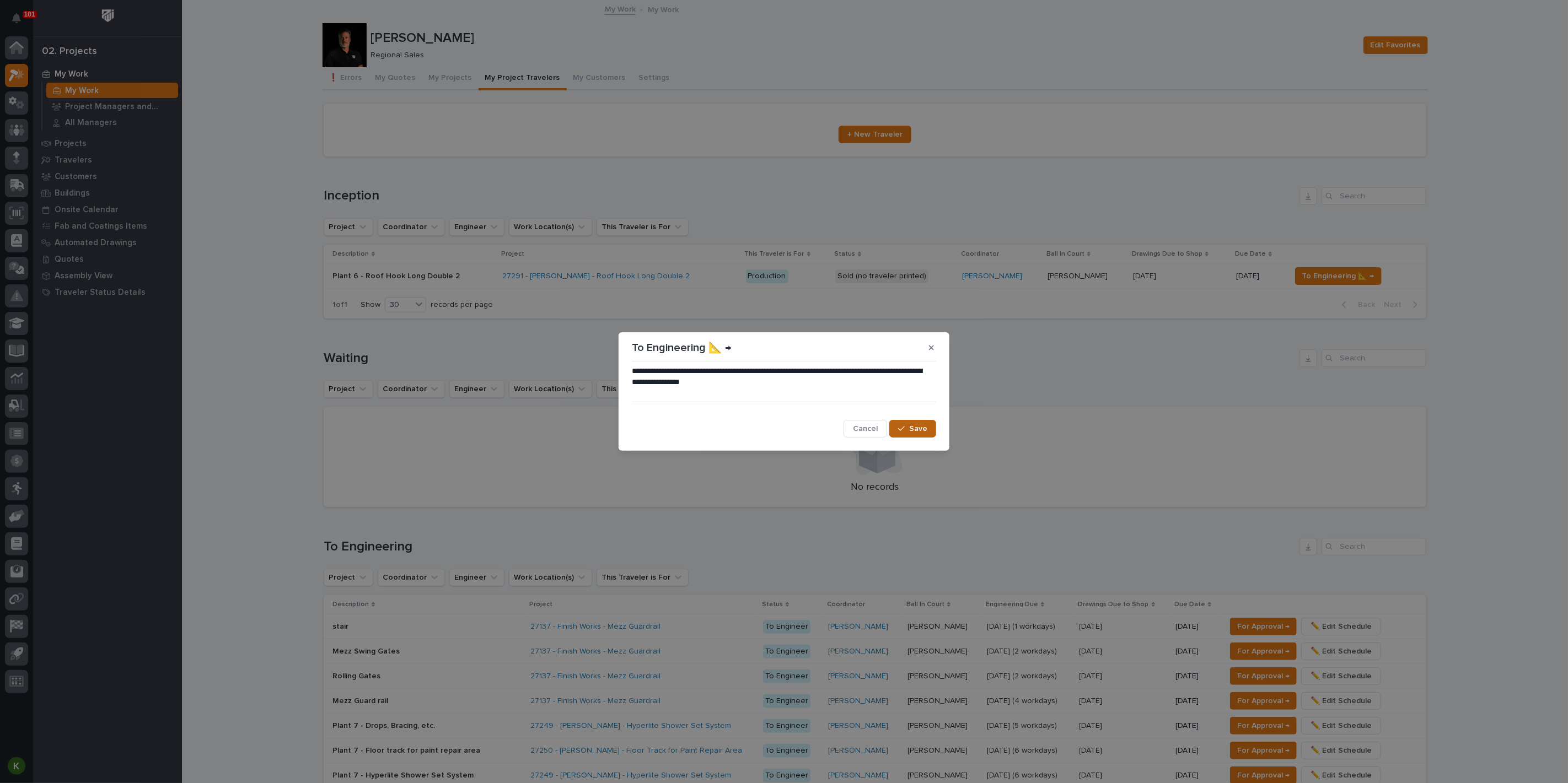
click at [909, 432] on span "Save" at bounding box center [918, 429] width 18 height 10
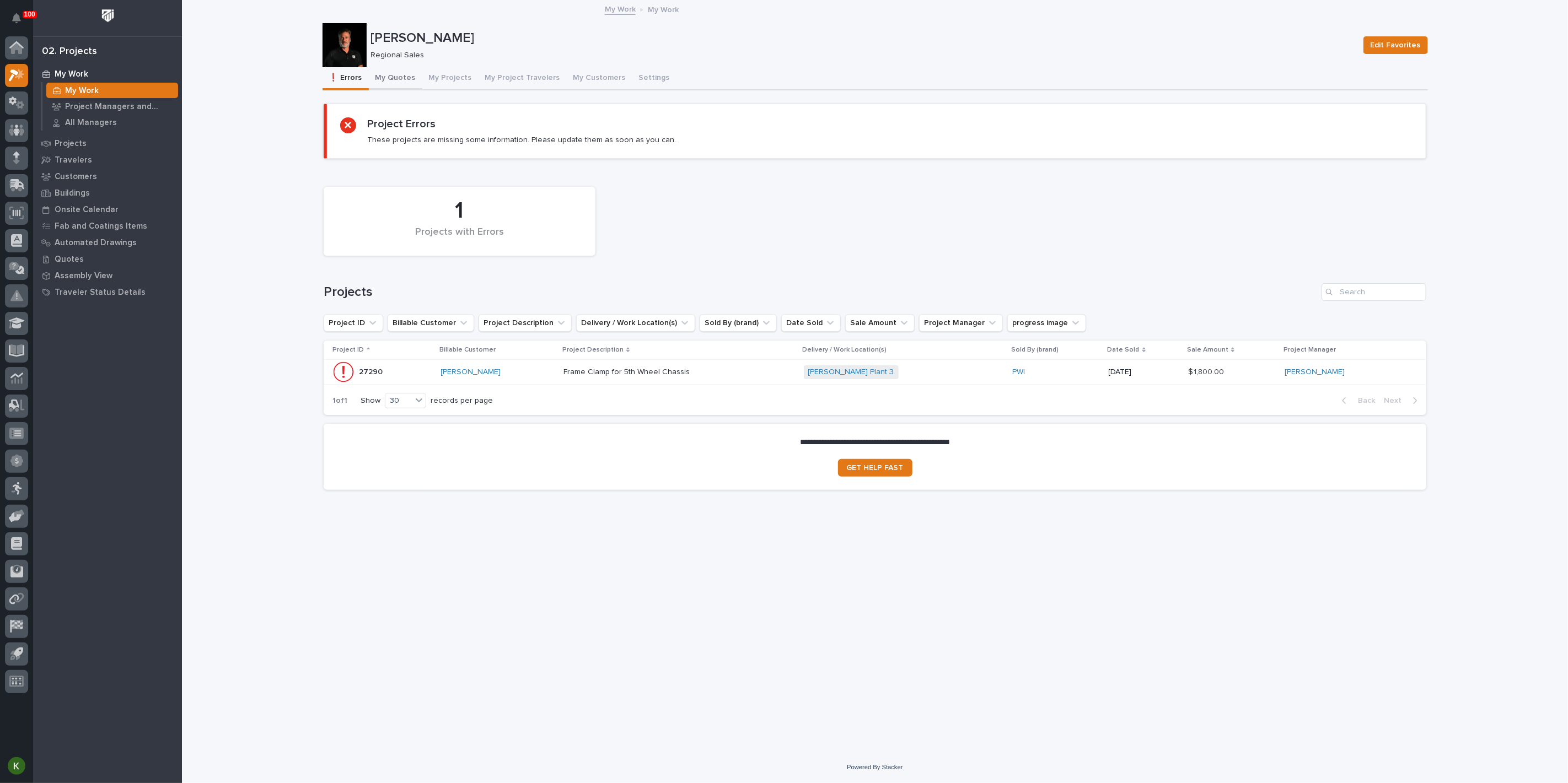
click at [410, 90] on button "My Quotes" at bounding box center [396, 79] width 54 height 23
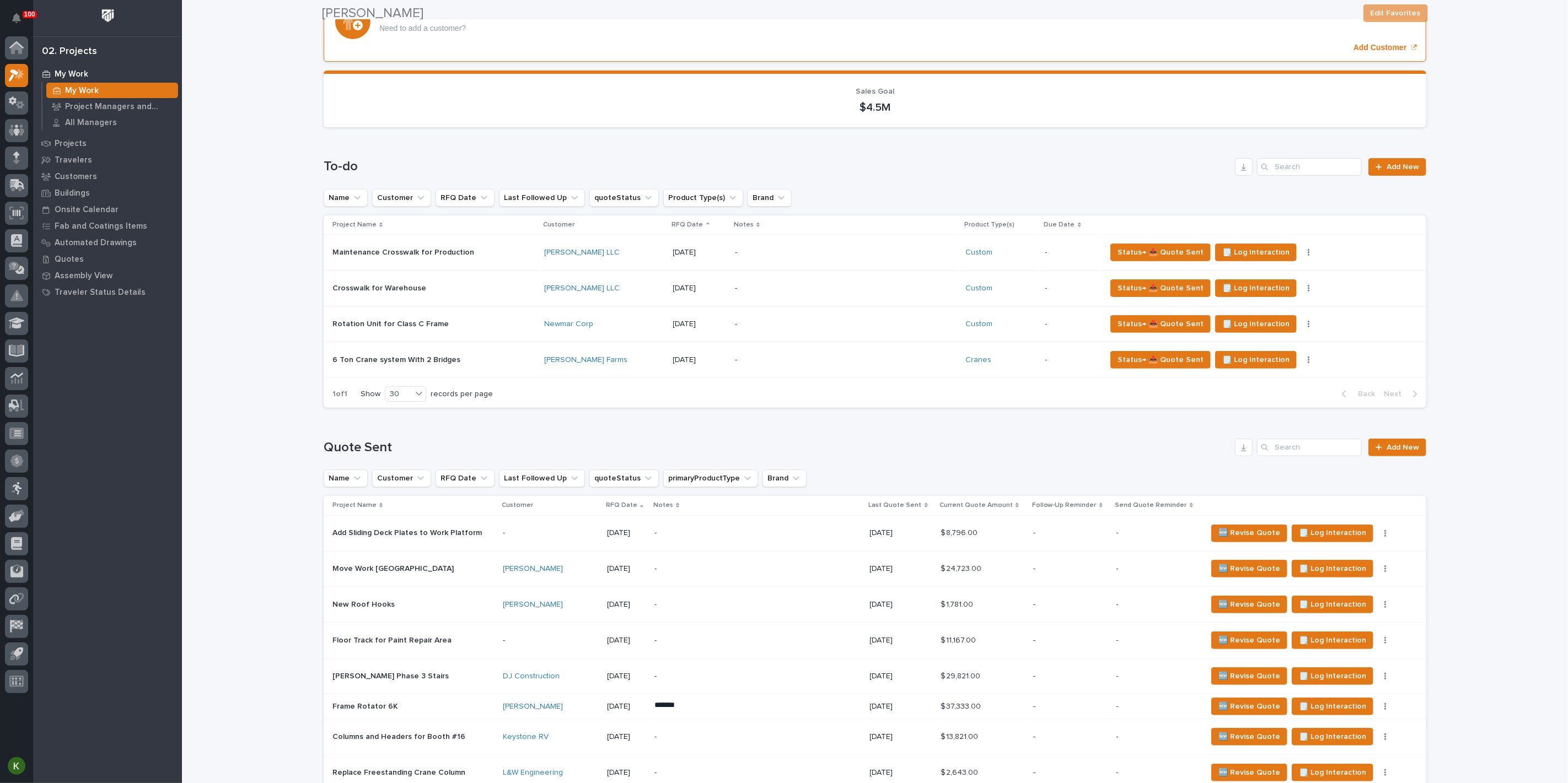
scroll to position [306, 0]
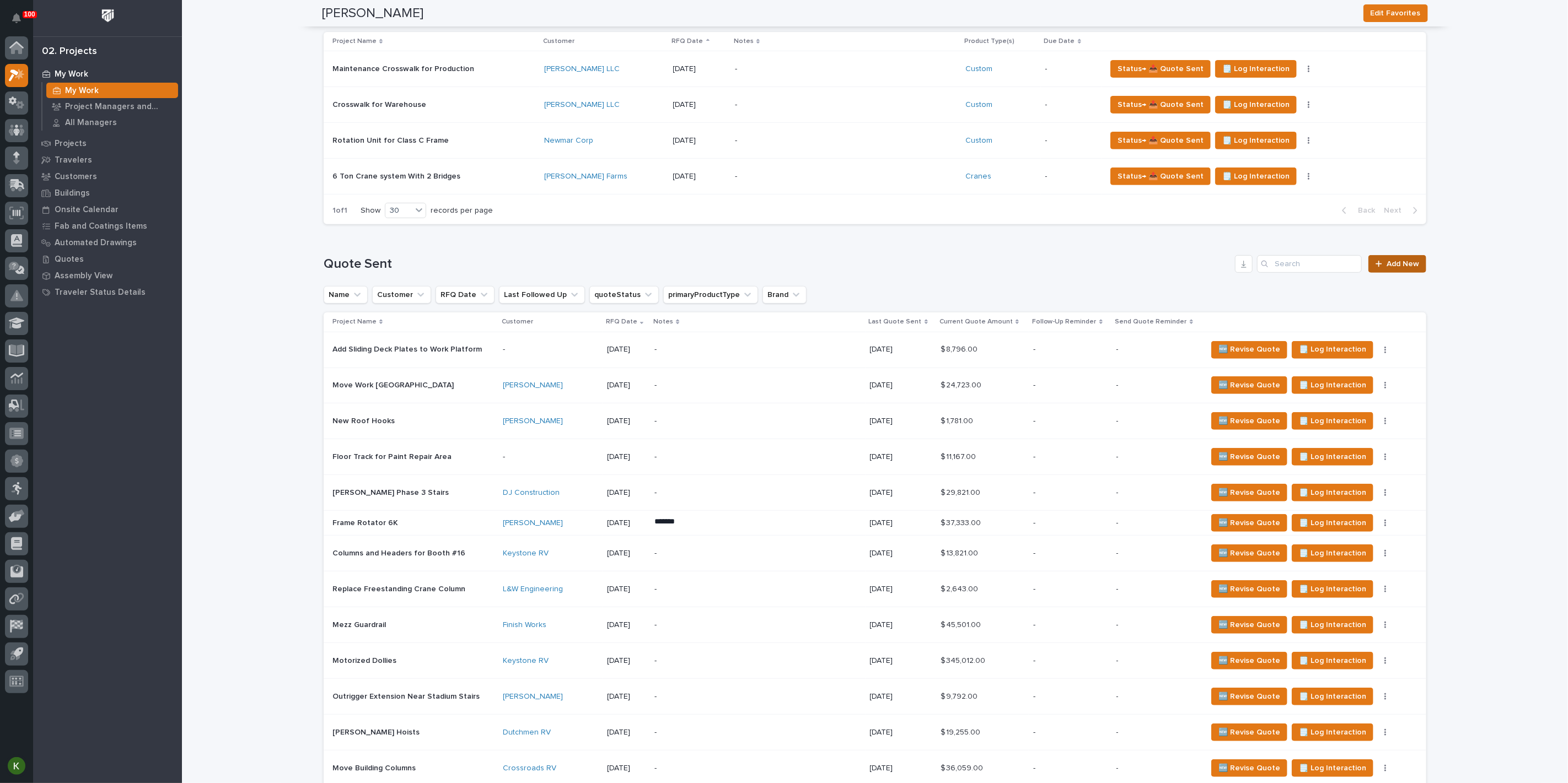
click at [1395, 273] on link "Add New" at bounding box center [1397, 264] width 58 height 18
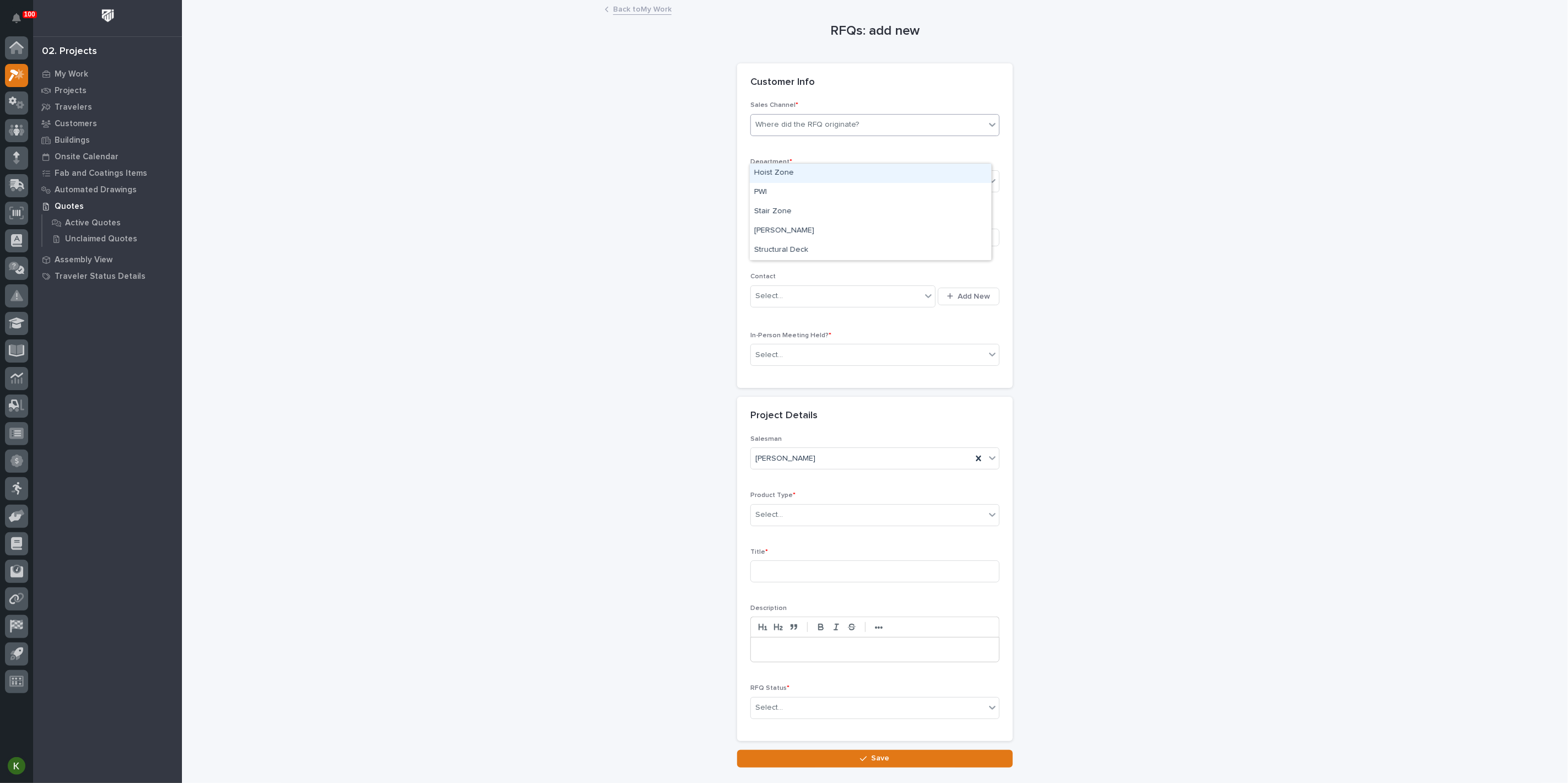
click at [825, 131] on div "Where did the RFQ originate?" at bounding box center [807, 125] width 103 height 12
drag, startPoint x: 816, startPoint y: 192, endPoint x: 815, endPoint y: 200, distance: 8.1
click at [816, 192] on div "PWI" at bounding box center [870, 193] width 242 height 19
click at [811, 191] on div "Select..." at bounding box center [868, 182] width 234 height 18
click at [806, 258] on span "Regional Sales" at bounding box center [783, 257] width 58 height 12
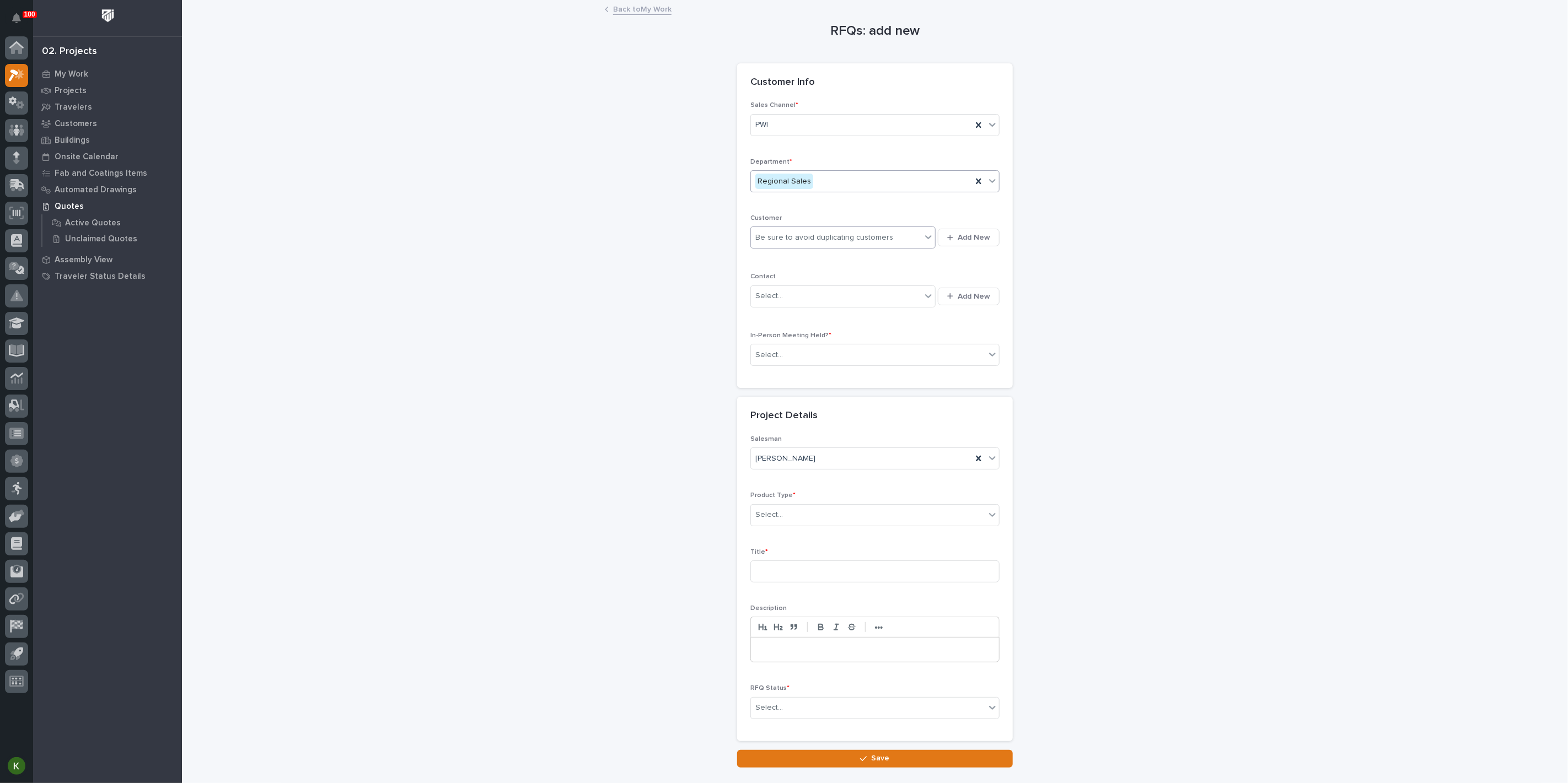
click at [802, 244] on div "Be sure to avoid duplicating customers" at bounding box center [824, 238] width 138 height 12
type input "********"
click at [802, 300] on div "[PERSON_NAME]" at bounding box center [830, 304] width 162 height 19
click at [797, 305] on div "Select..." at bounding box center [835, 296] width 170 height 18
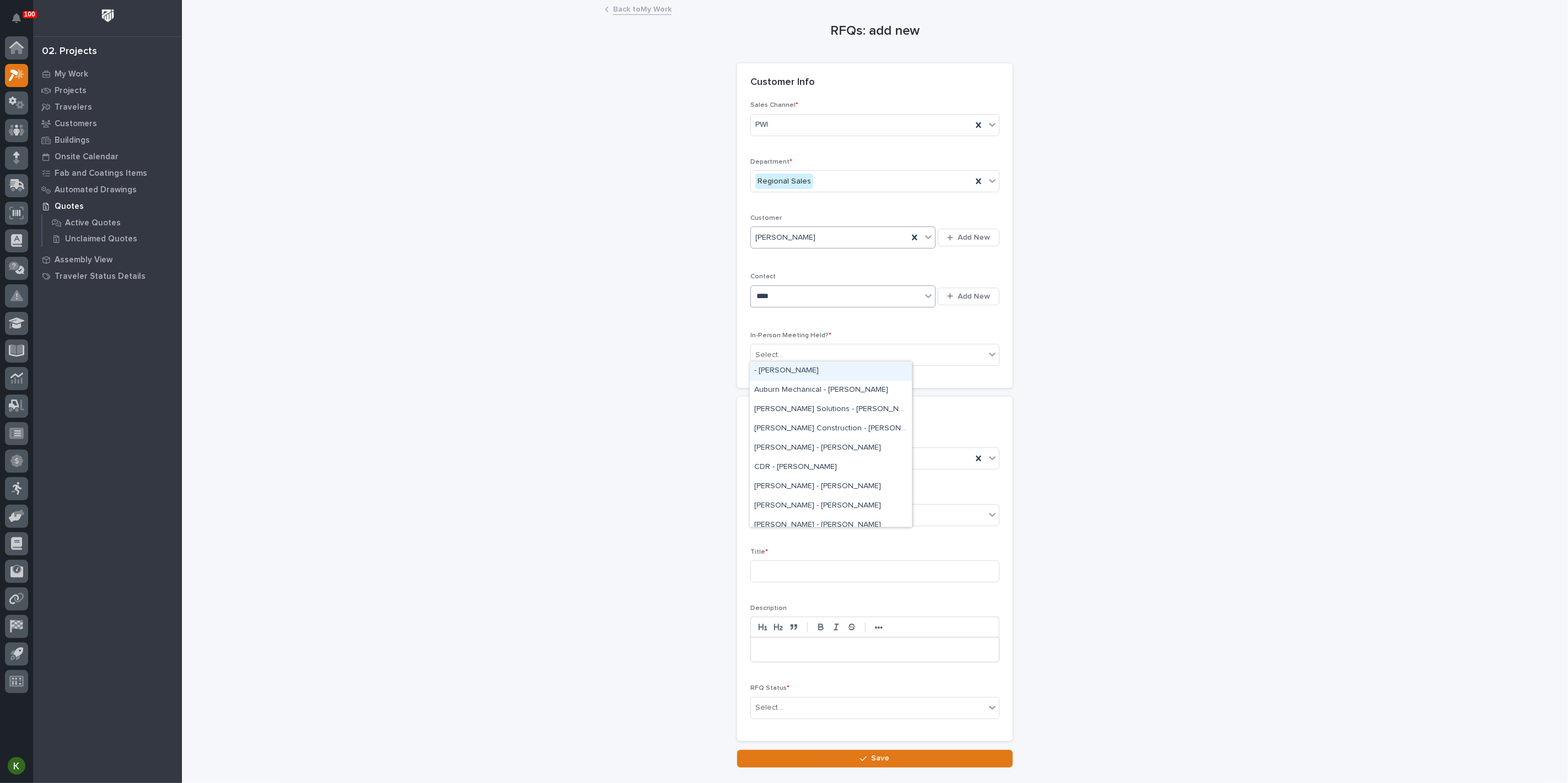
type input "*****"
click at [809, 416] on div "[PERSON_NAME] - [PERSON_NAME]" at bounding box center [830, 410] width 162 height 19
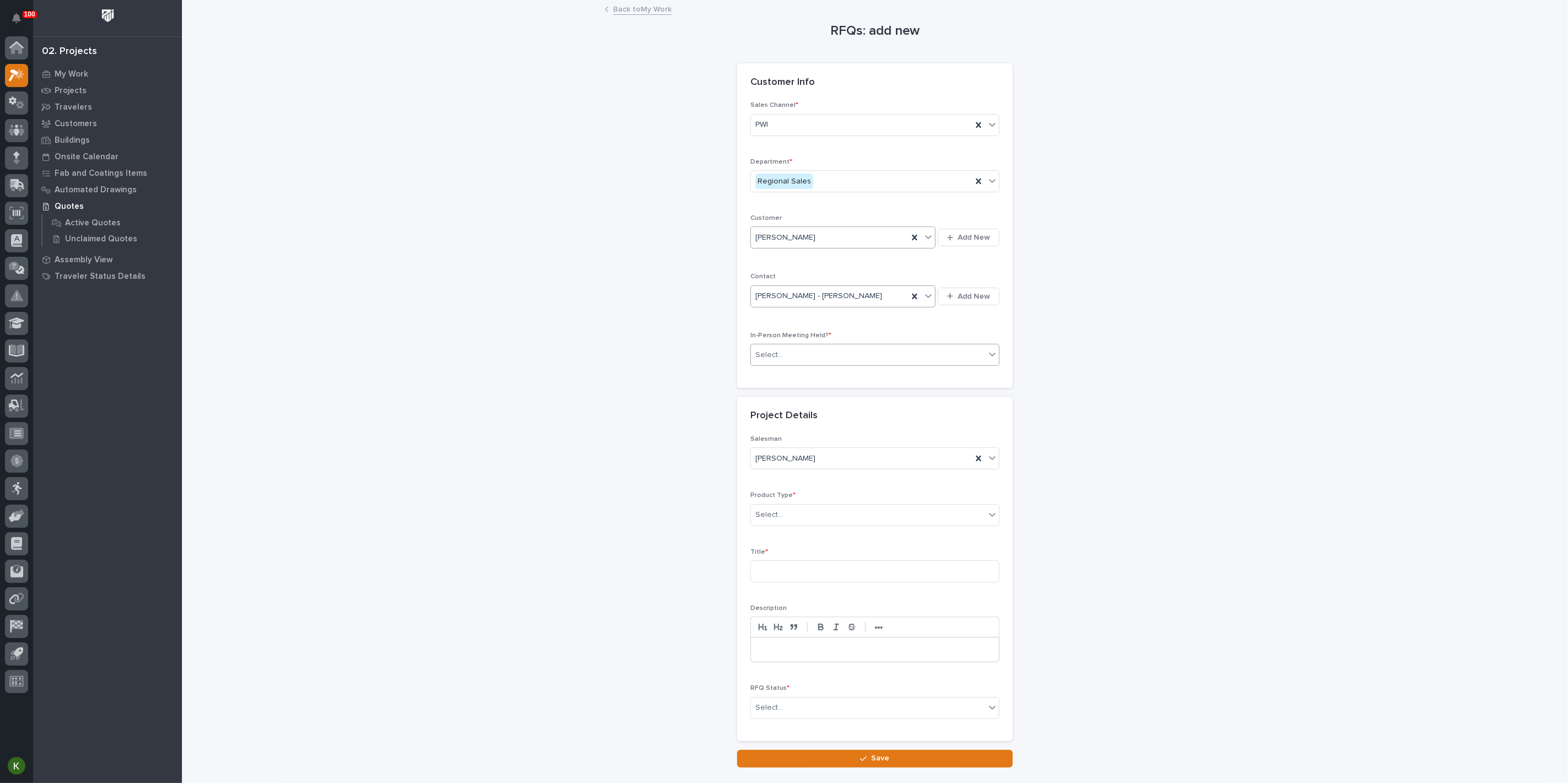
click at [812, 364] on div "Select..." at bounding box center [868, 355] width 234 height 18
click at [797, 438] on div "Yes" at bounding box center [870, 439] width 242 height 19
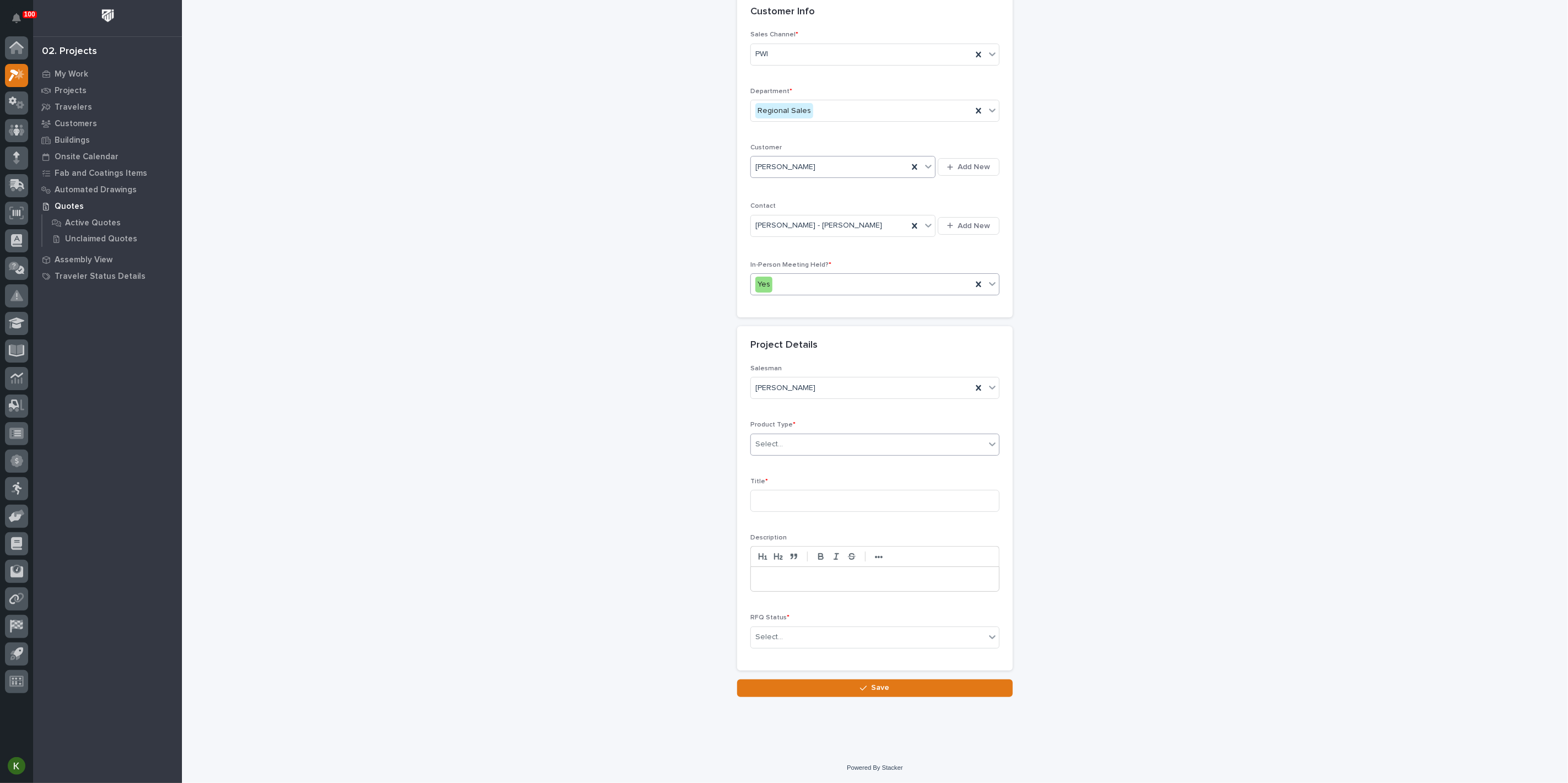
click at [804, 454] on div "Select..." at bounding box center [868, 444] width 234 height 18
click at [805, 618] on div "Lifting Components" at bounding box center [870, 622] width 242 height 19
click at [781, 512] on input at bounding box center [875, 501] width 249 height 22
type input "Roof Hook Long double 2"
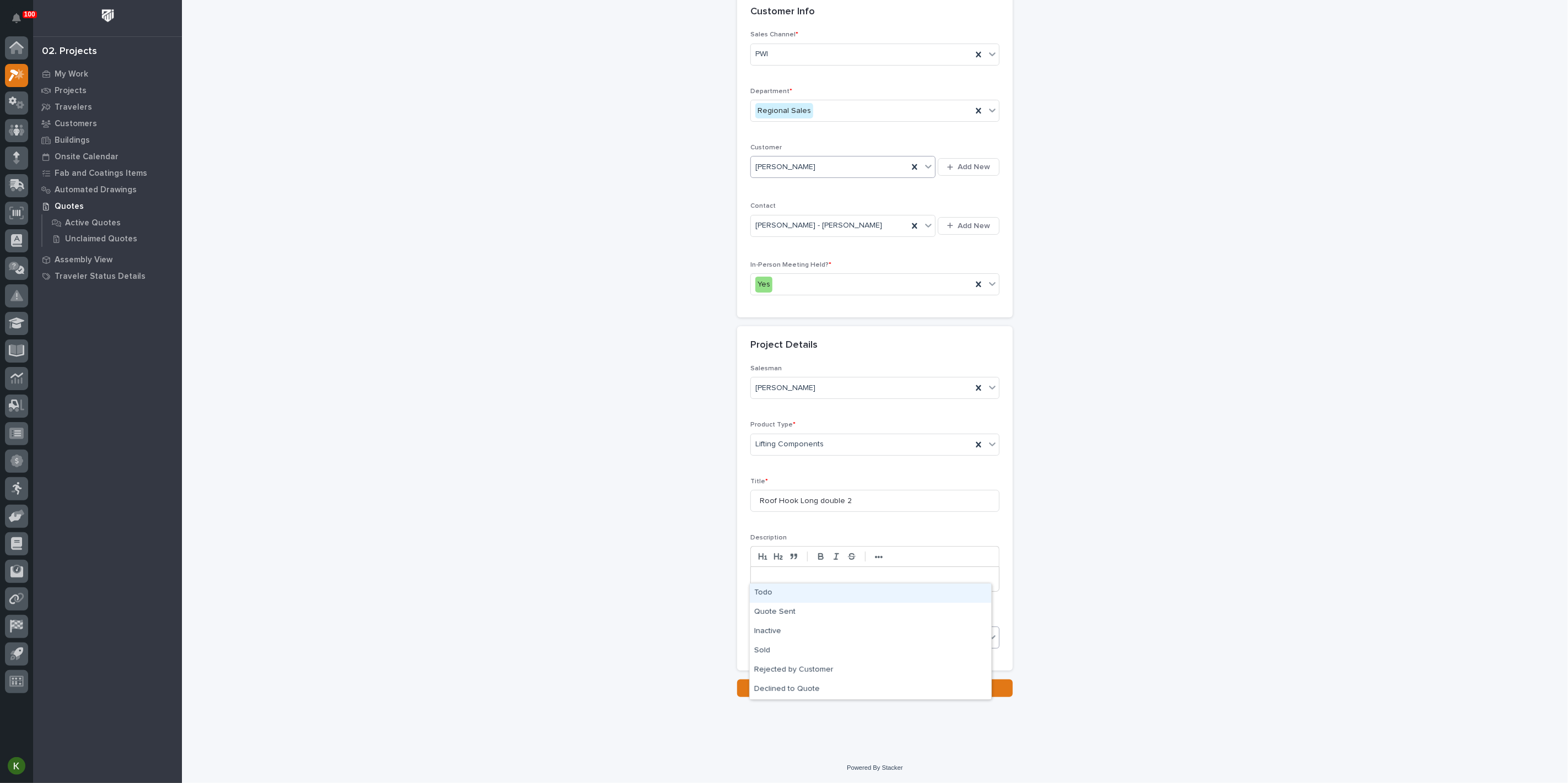
click at [773, 643] on div "Select..." at bounding box center [769, 637] width 28 height 12
click at [805, 616] on div "Quote Sent" at bounding box center [870, 613] width 242 height 19
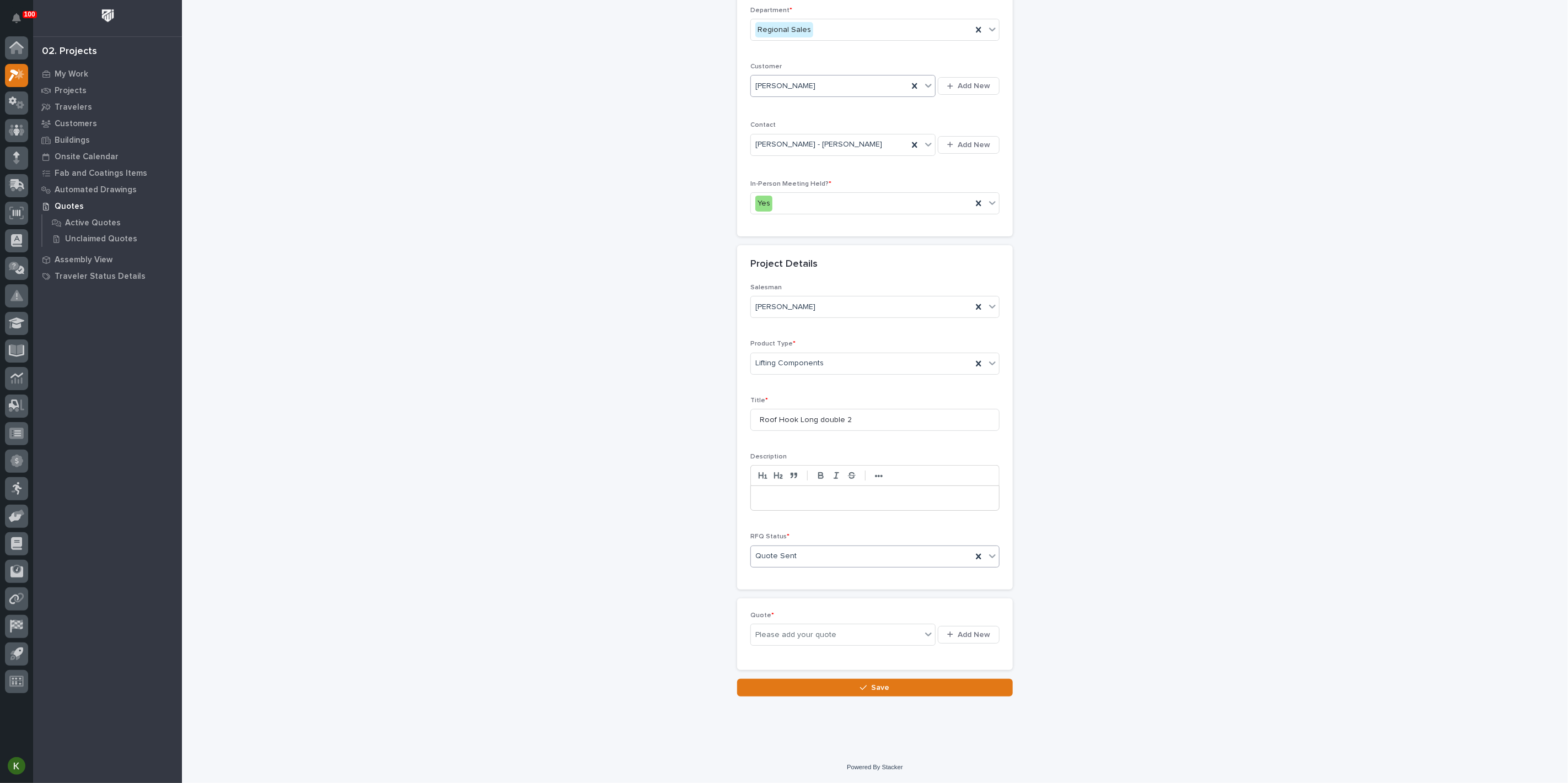
scroll to position [292, 0]
click at [962, 640] on span "Add New" at bounding box center [973, 635] width 32 height 10
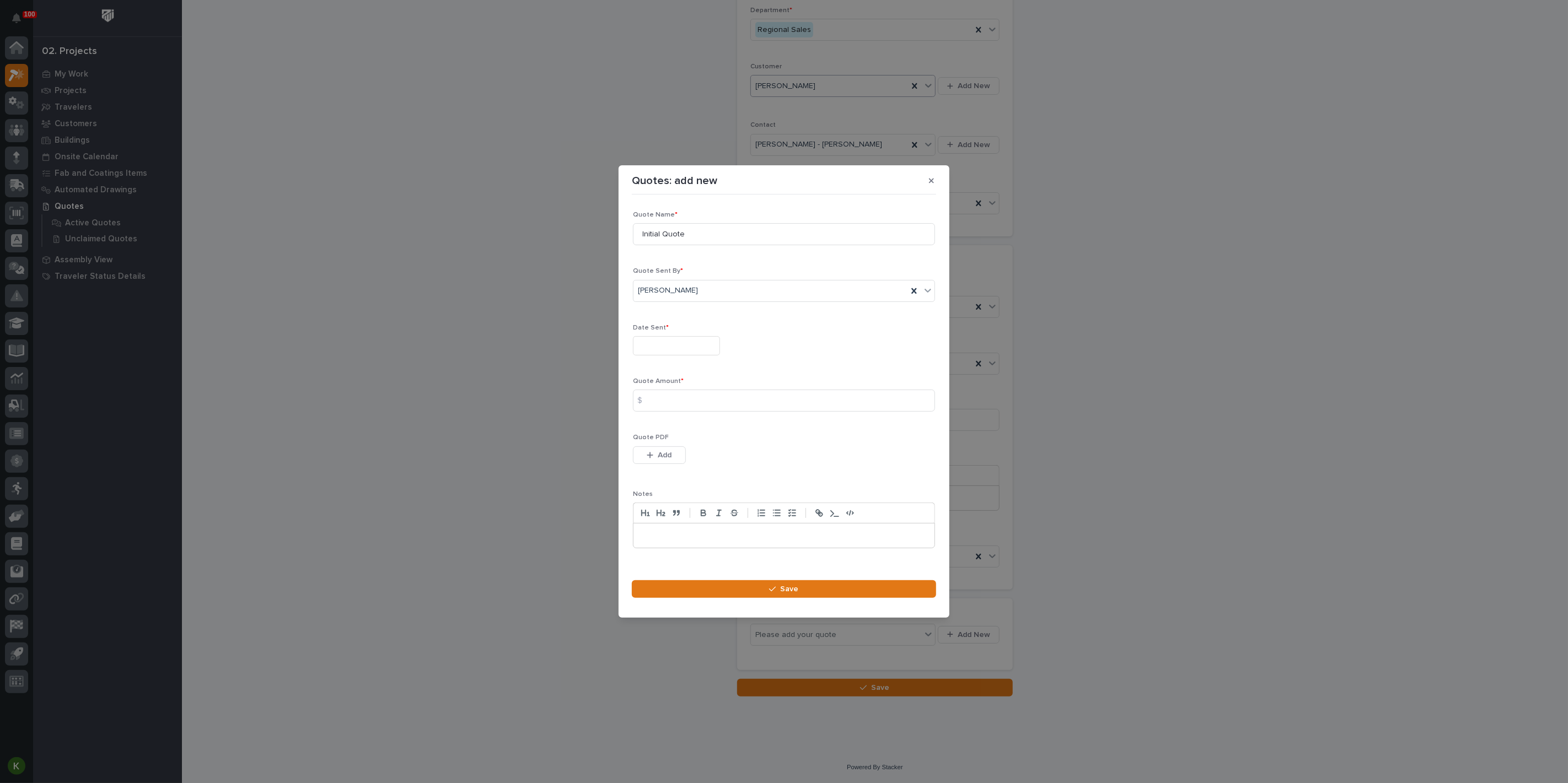
click at [662, 336] on input "text" at bounding box center [676, 346] width 87 height 19
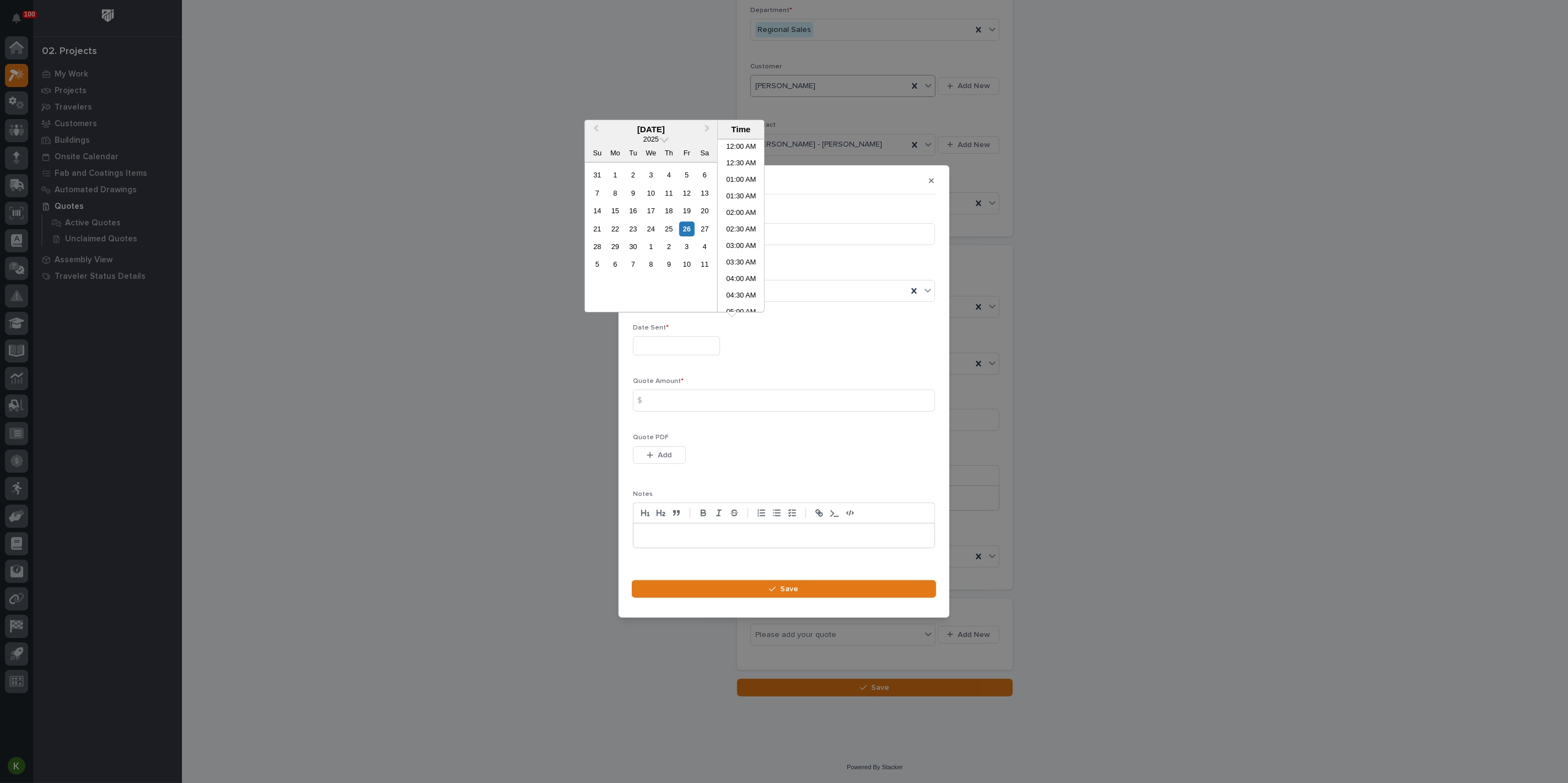
scroll to position [137, 0]
click at [662, 236] on div "25" at bounding box center [669, 229] width 15 height 15
click at [740, 268] on li "03:00 PM" at bounding box center [741, 262] width 47 height 17
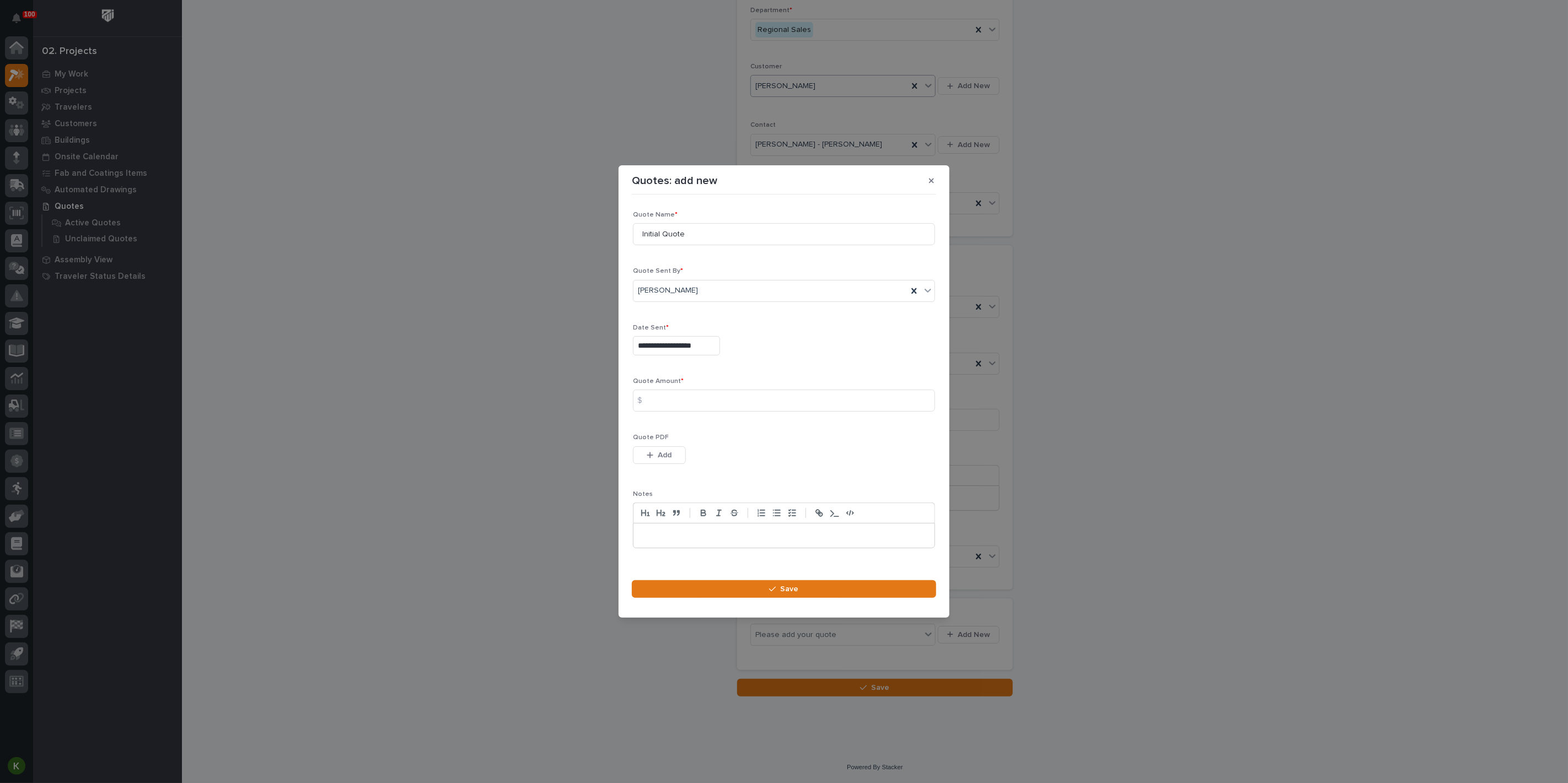
type input "**********"
click at [672, 460] on span "Add" at bounding box center [665, 455] width 14 height 10
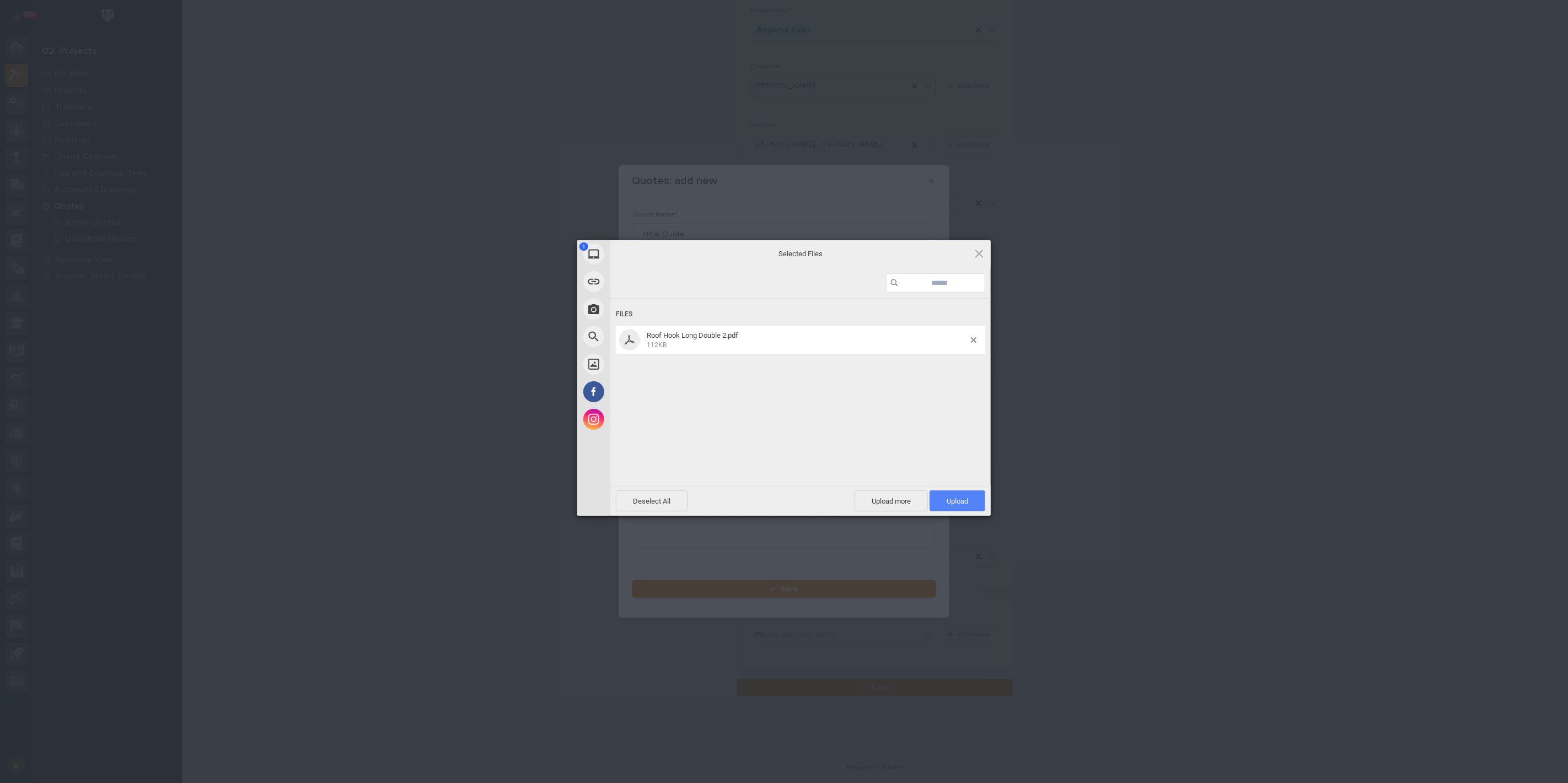
click at [946, 498] on span "Upload 1" at bounding box center [957, 501] width 21 height 8
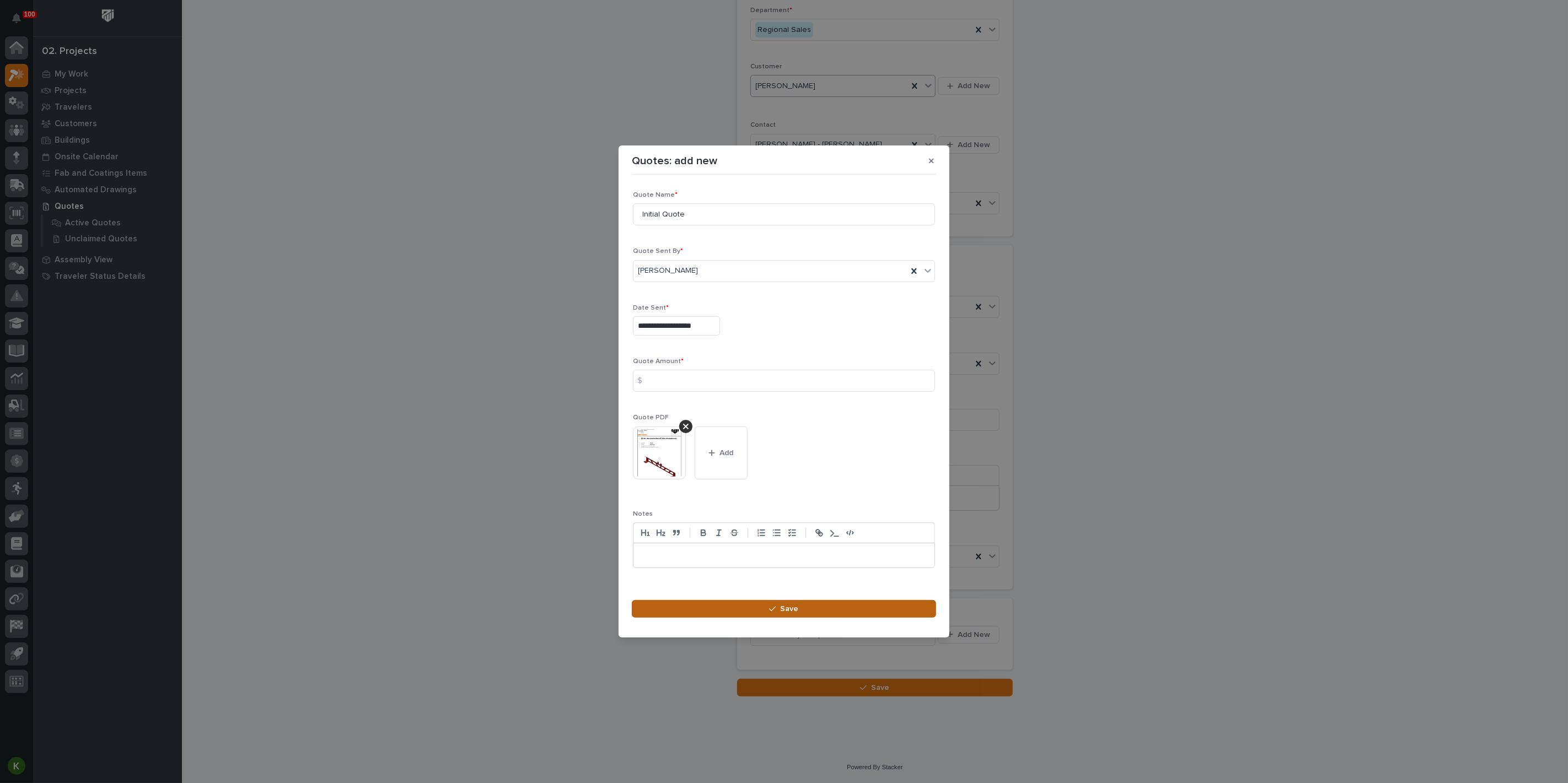
click at [777, 618] on button "Save" at bounding box center [784, 609] width 304 height 18
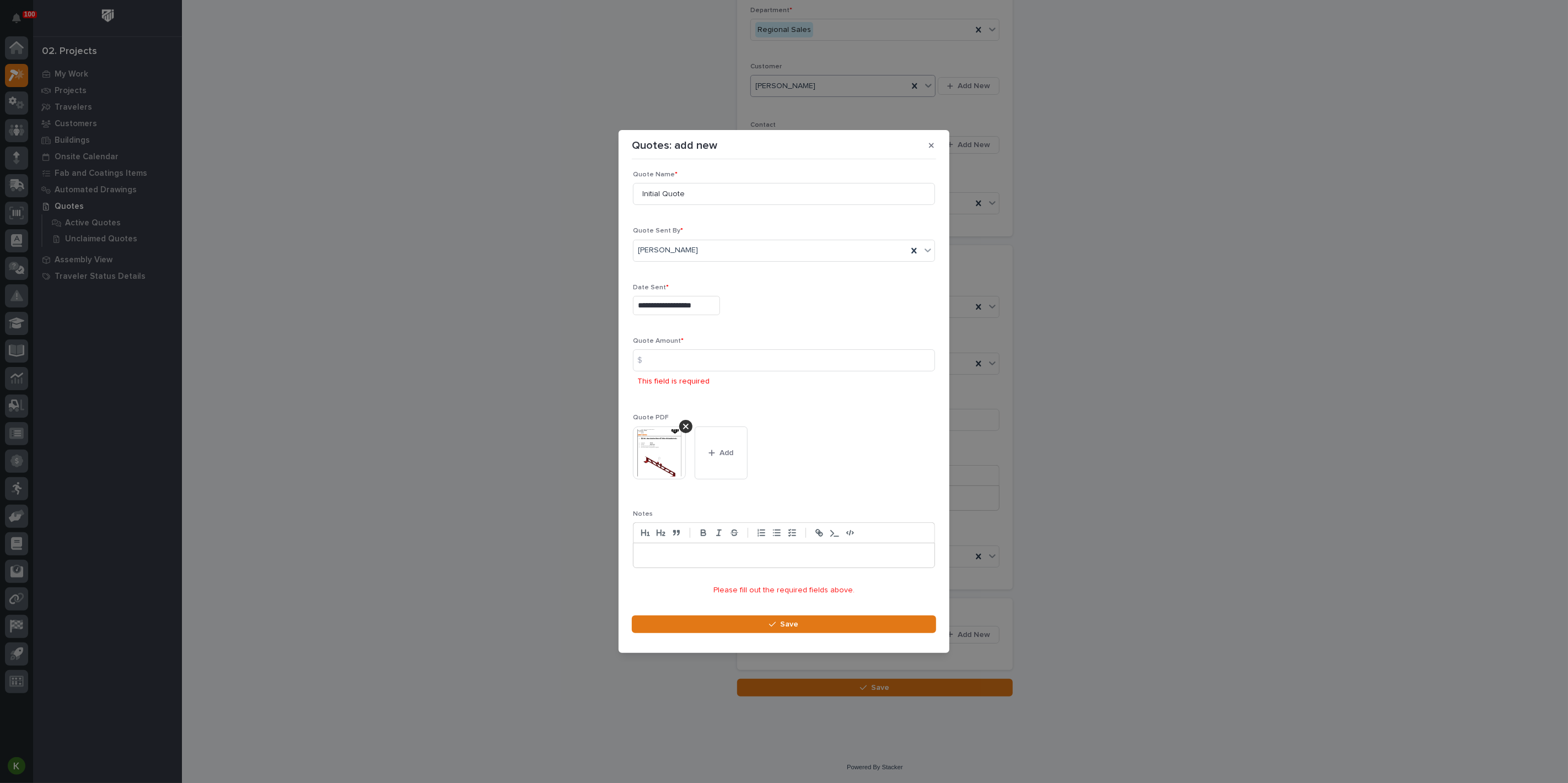
scroll to position [0, 0]
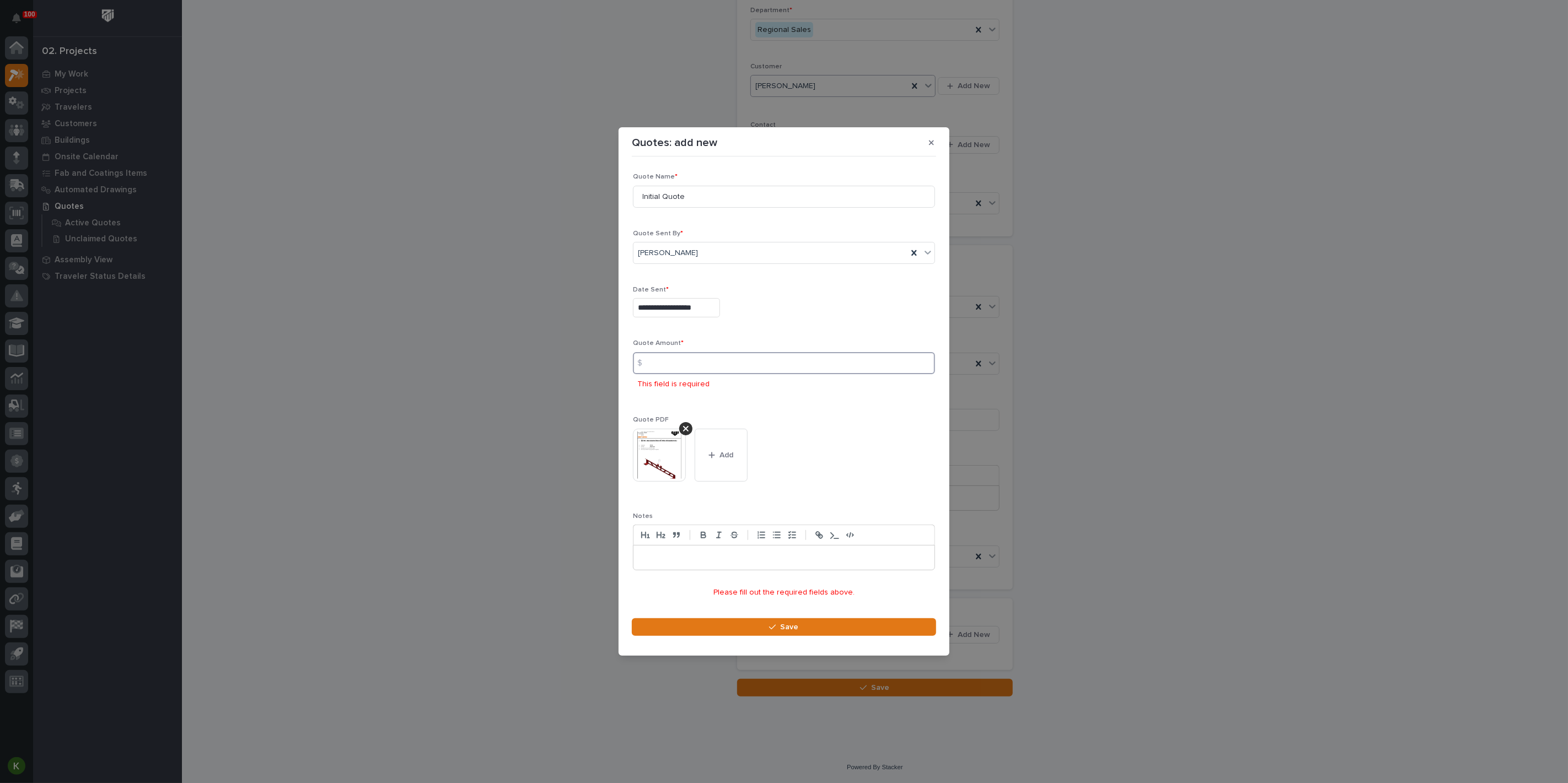
click at [692, 358] on input at bounding box center [784, 364] width 302 height 22
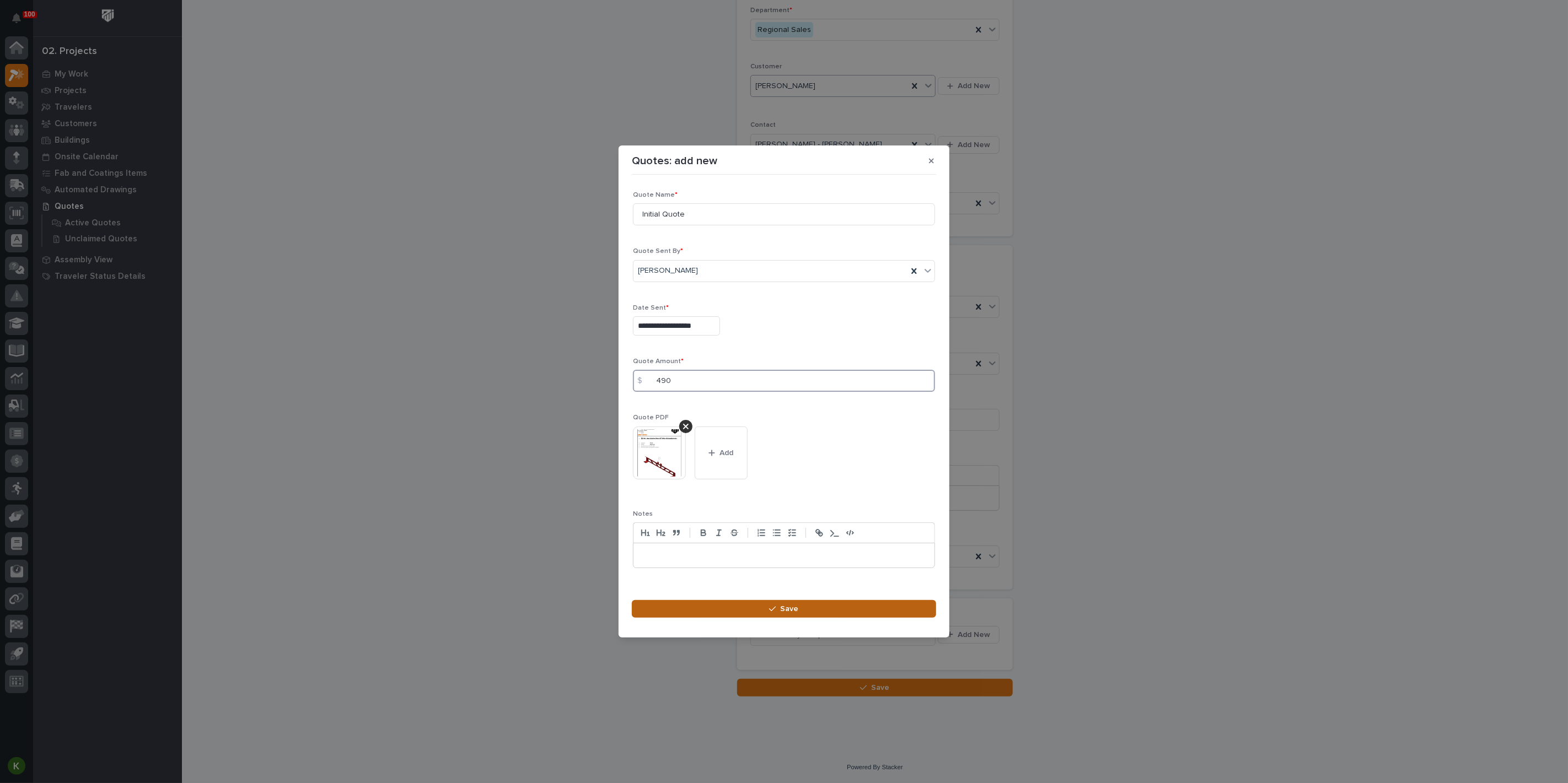
type input "490"
click at [733, 618] on button "Save" at bounding box center [784, 609] width 304 height 18
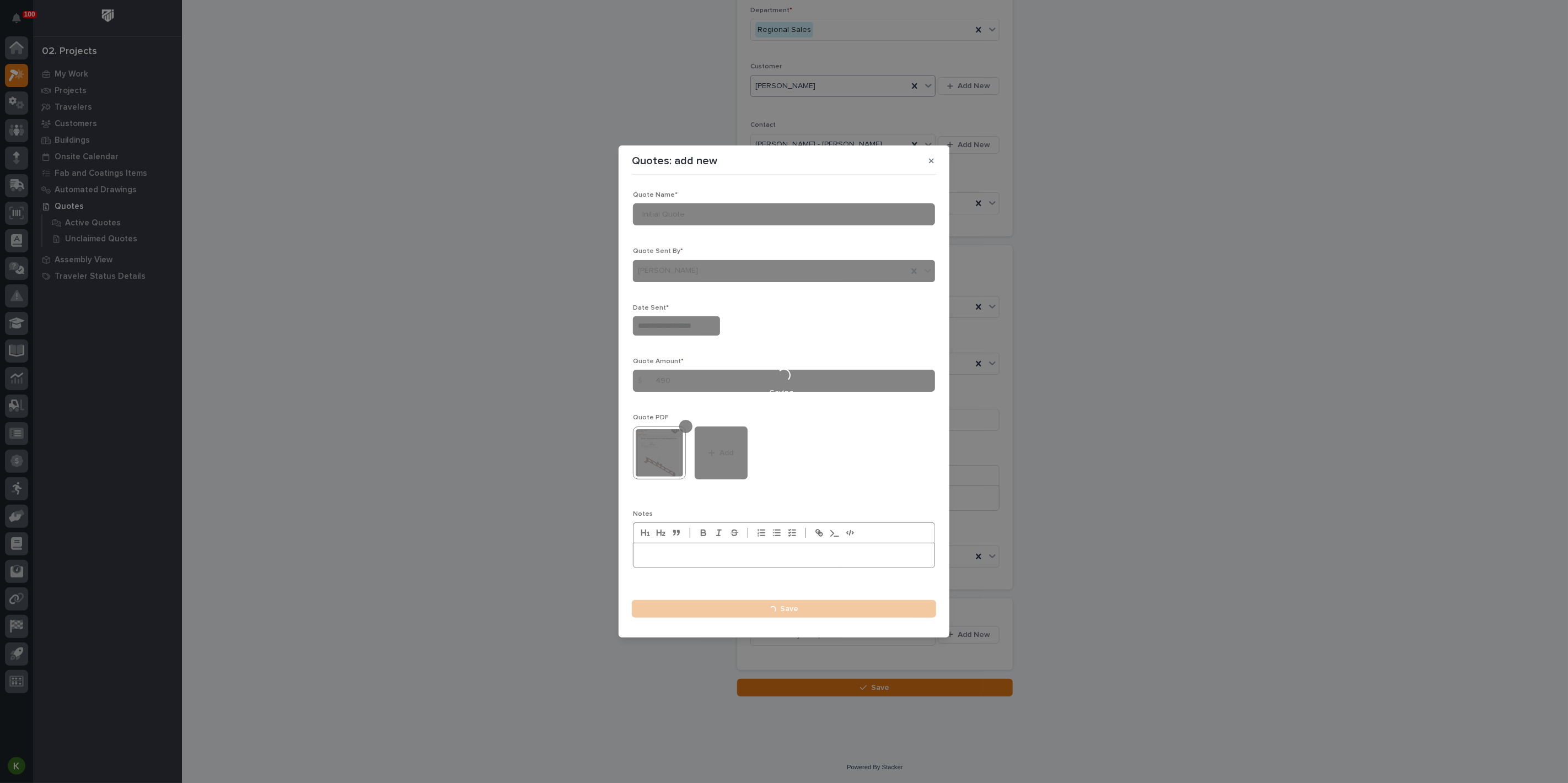
type input "**********"
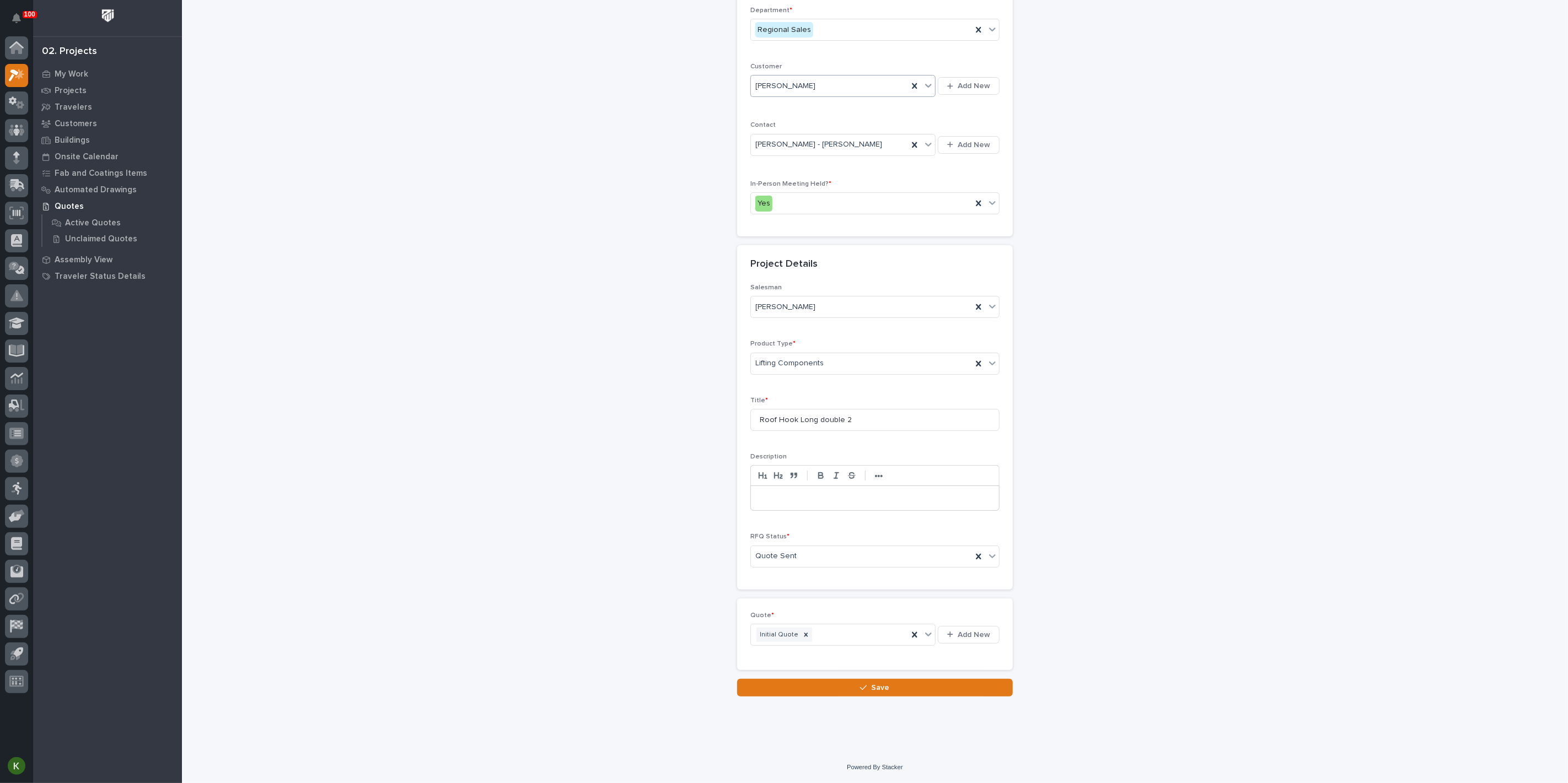
scroll to position [302, 0]
click at [863, 690] on div "button" at bounding box center [866, 687] width 11 height 8
